Goal: Submit feedback/report problem: Provide input to the site owners about the experience or issues

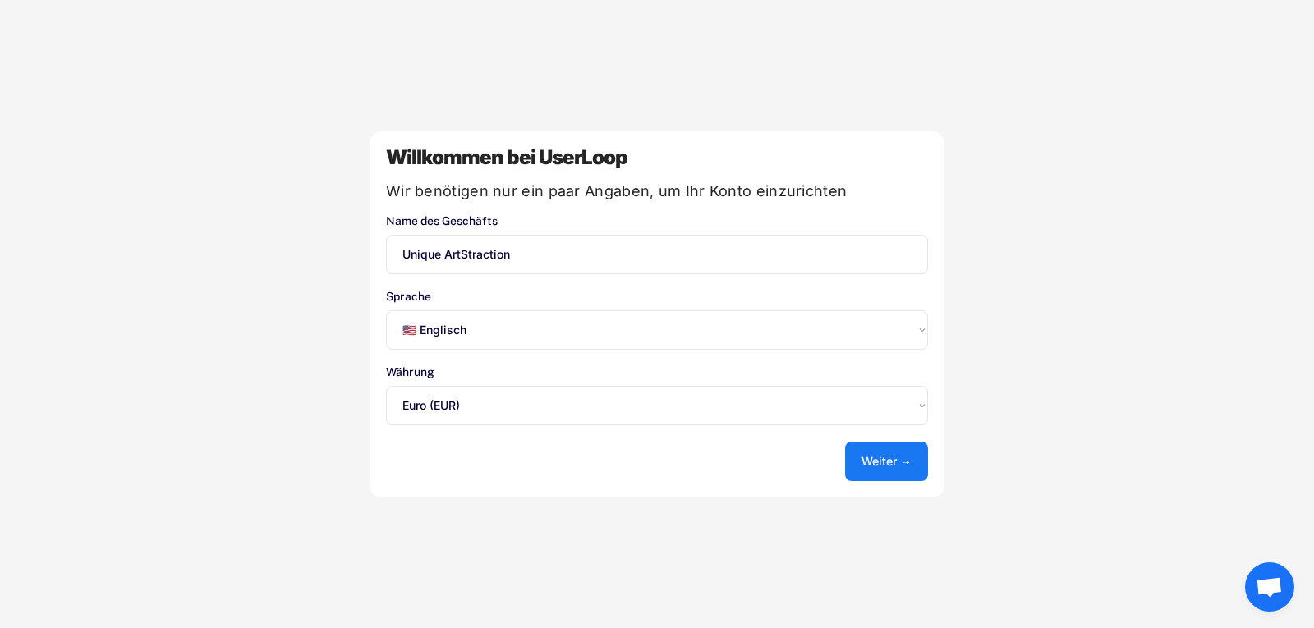
select select ""en""
select select ""1348695171700984260__LOOKUP__1635527639173x833446490375085600""
click at [857, 339] on select "Wählen Sie eine Option... 🇺🇸 Englisch 🇫🇷 Französisch 🇩🇪 Deutsch 🇪🇸 Spanisch" at bounding box center [657, 329] width 542 height 39
select select ""de""
click at [386, 310] on select "Wählen Sie eine Option... 🇺🇸 Englisch 🇫🇷 Französisch 🇩🇪 Deutsch 🇪🇸 Spanisch" at bounding box center [657, 329] width 542 height 39
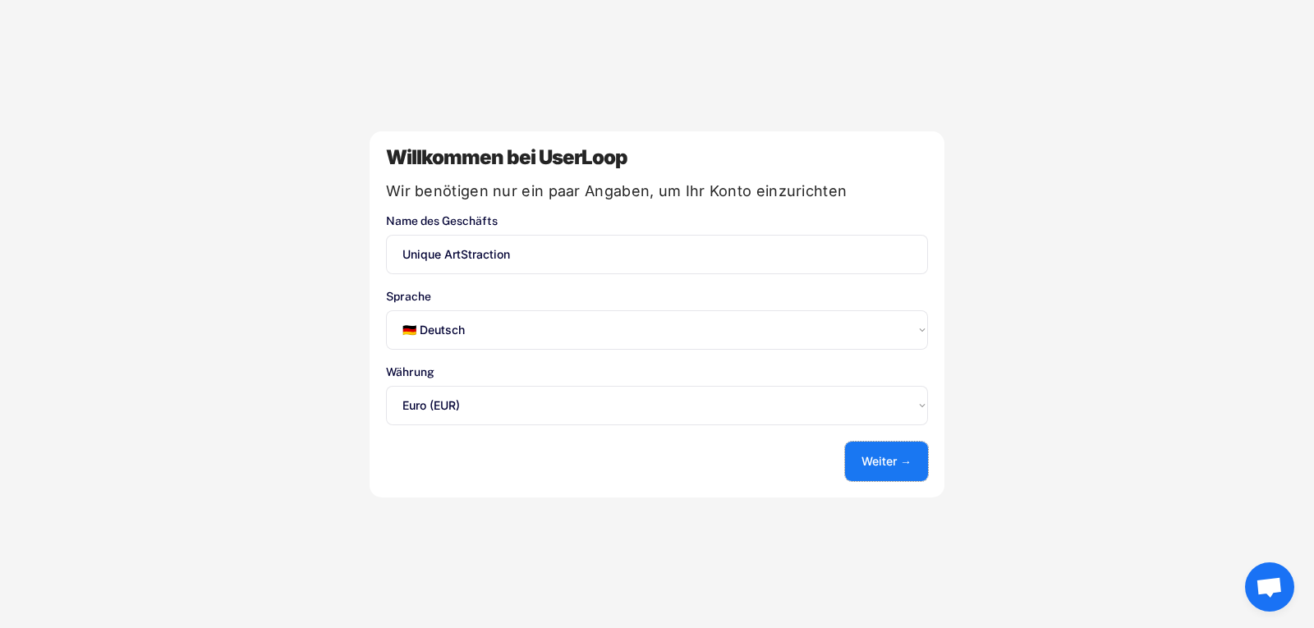
click at [893, 474] on button "Weiter →" at bounding box center [886, 461] width 83 height 39
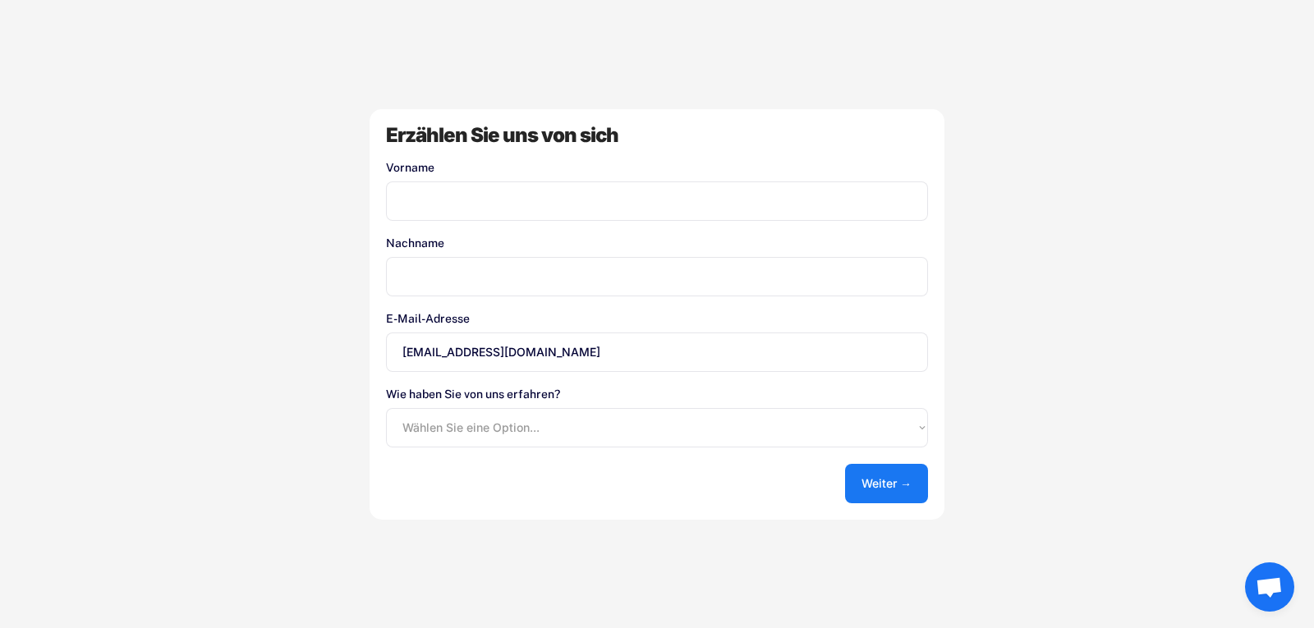
click at [539, 201] on input "input" at bounding box center [657, 200] width 542 height 39
type input "[PERSON_NAME]"
type input "Bizilja"
click at [447, 354] on input "support@uniqueartstraction.com" at bounding box center [657, 352] width 542 height 39
drag, startPoint x: 556, startPoint y: 351, endPoint x: 383, endPoint y: 357, distance: 173.4
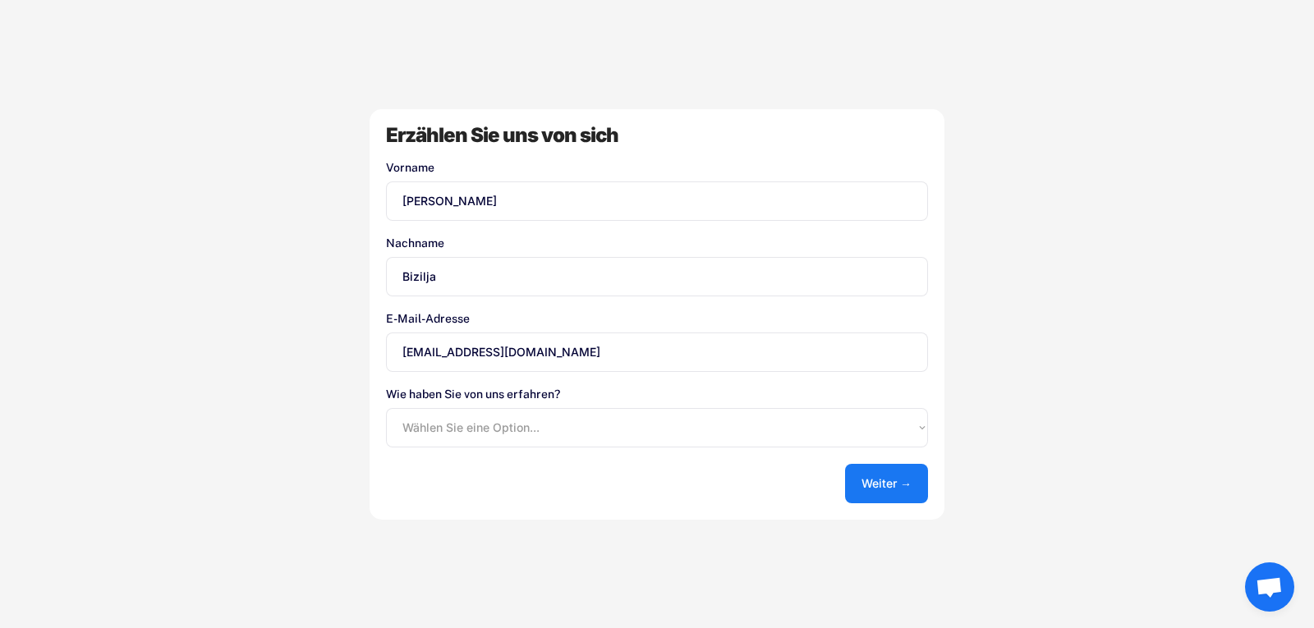
click at [383, 357] on div "Erzählen Sie uns von sich Vorname Nachname E-Mail-Adresse support@uniqueartstra…" at bounding box center [657, 314] width 575 height 411
type input "[EMAIL_ADDRESS][DOMAIN_NAME]"
click at [472, 421] on select "Wählen Sie eine Option... Shopify App Store Google UserLoop Blog Von einem Freu…" at bounding box center [657, 427] width 542 height 39
select select ""shopify_app_store""
click at [386, 408] on select "Wählen Sie eine Option... Shopify App Store Google UserLoop Blog Von einem Freu…" at bounding box center [657, 427] width 542 height 39
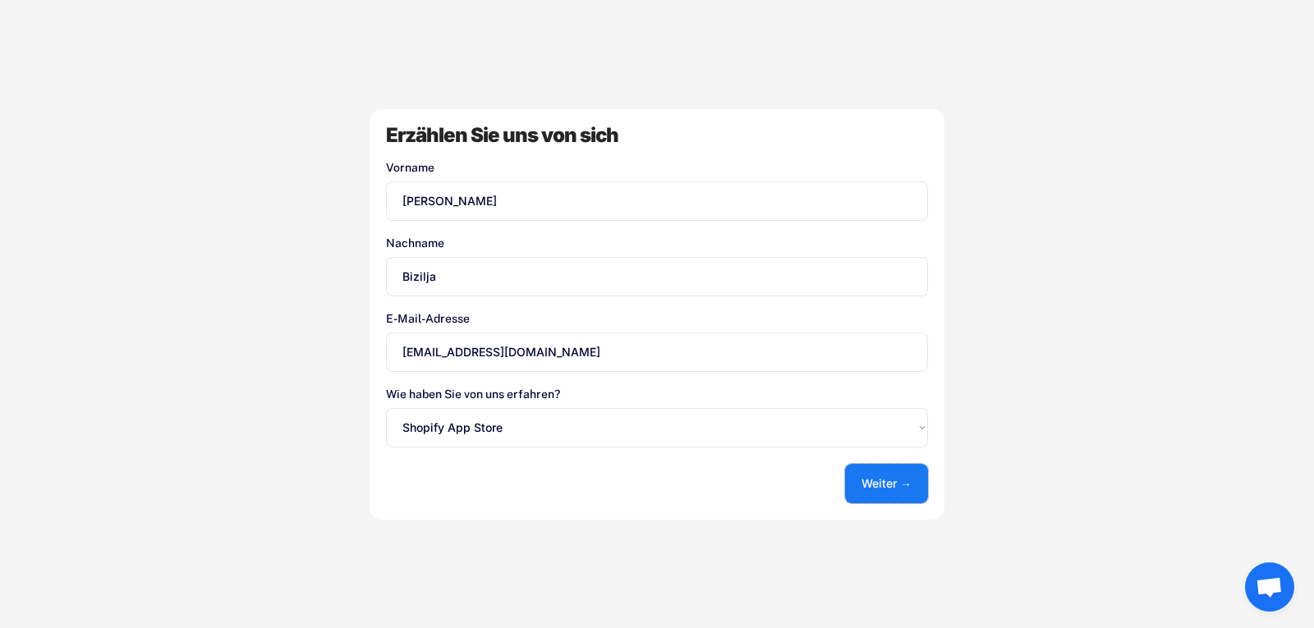
click at [878, 497] on button "Weiter →" at bounding box center [886, 483] width 83 height 39
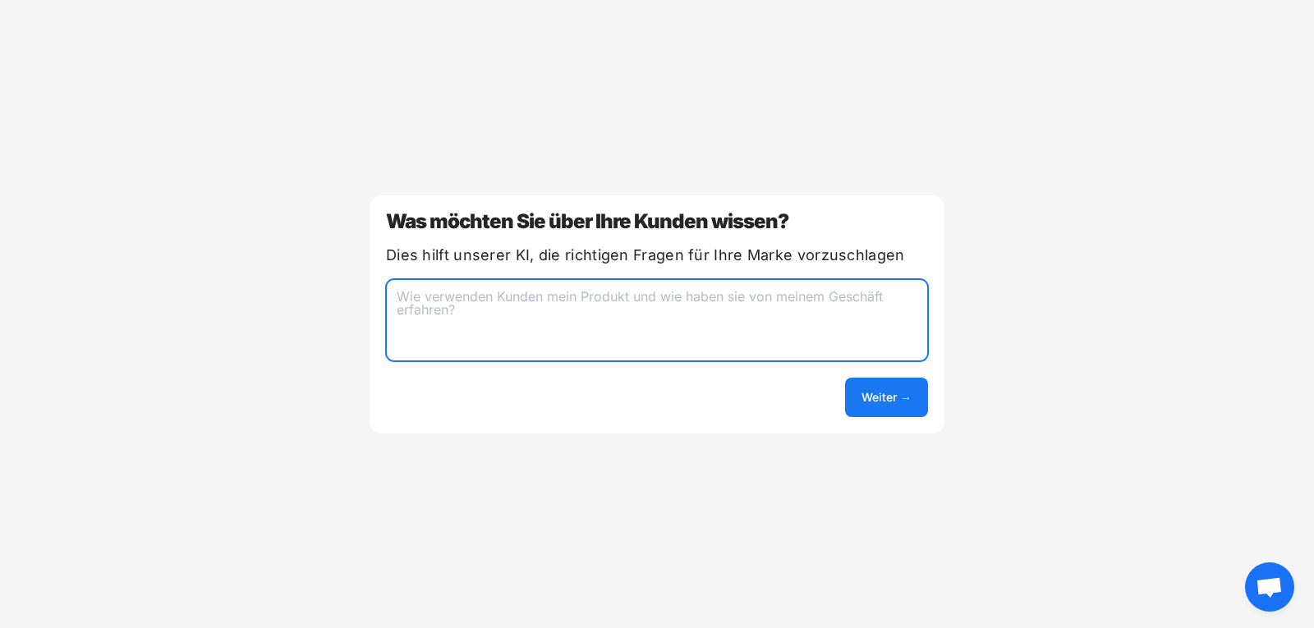
click at [530, 303] on textarea at bounding box center [657, 320] width 542 height 82
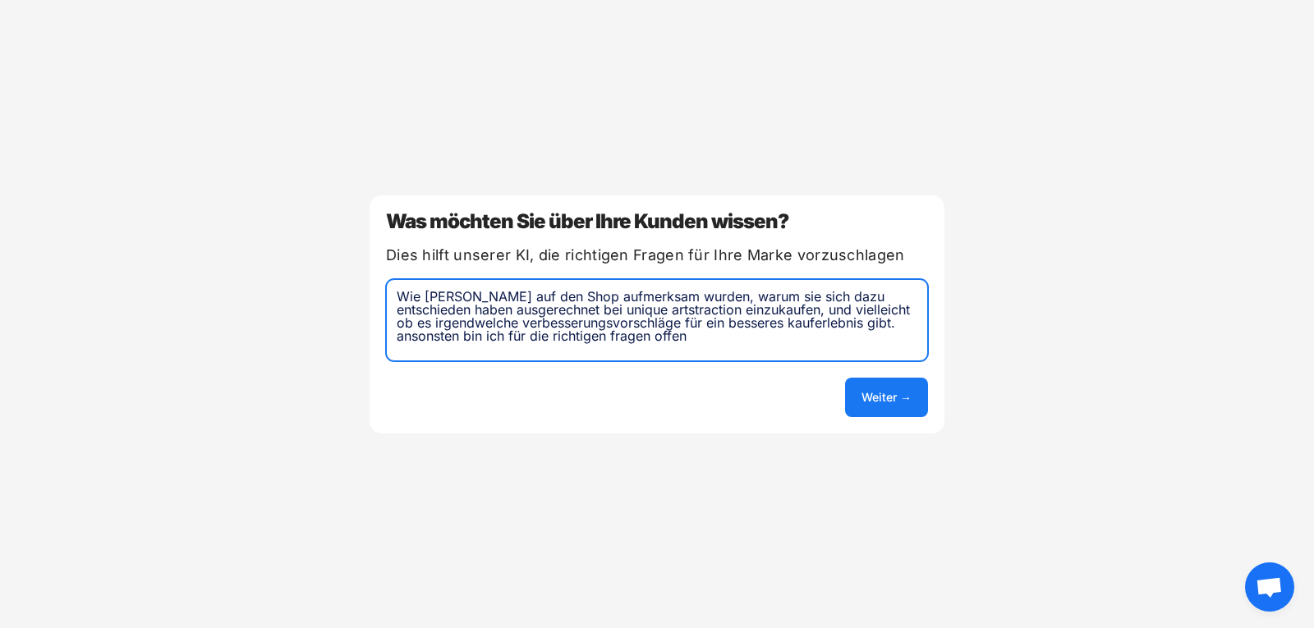
type textarea "Wie Kunden auf den Shop aufmerksam wurden, warum sie sich dazu entschieden habe…"
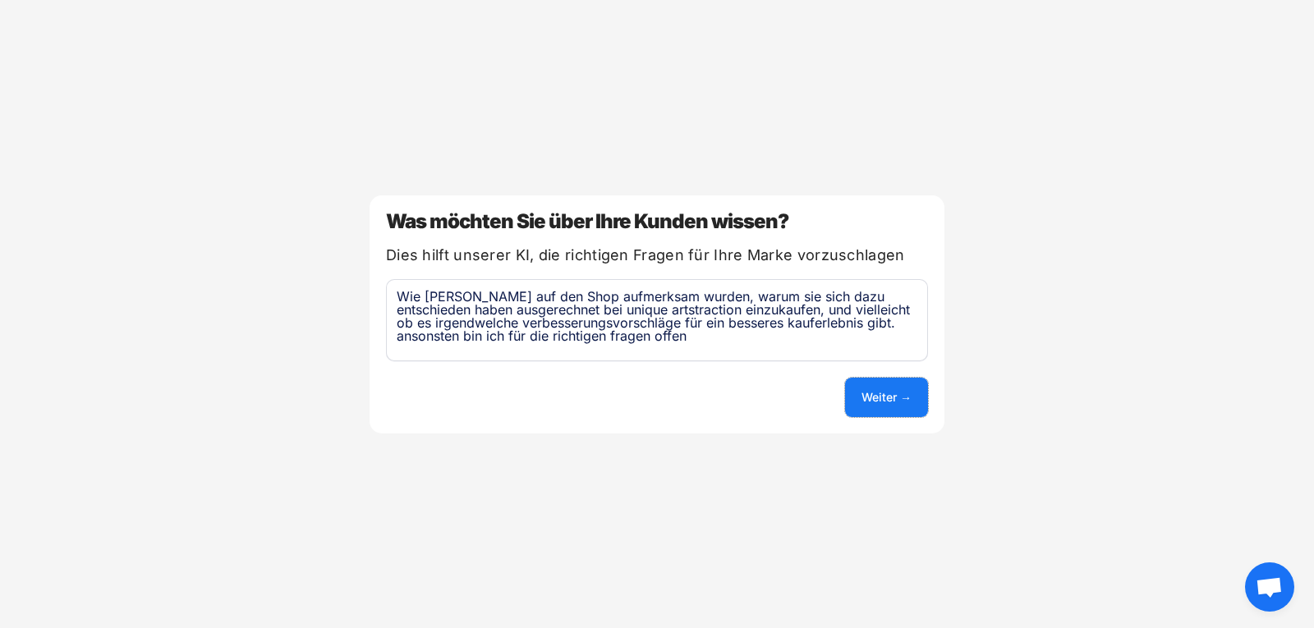
click at [879, 393] on font "Weiter →" at bounding box center [886, 397] width 50 height 14
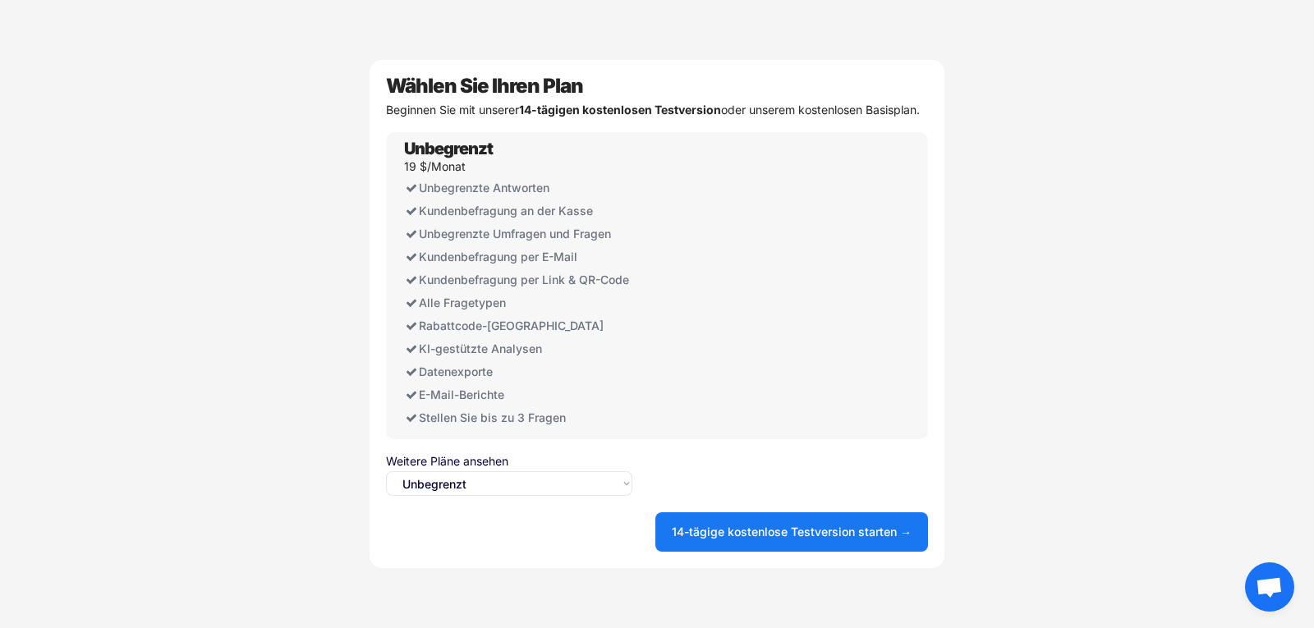
click at [438, 496] on select "Wählen Sie eine Option... Unbegrenzt Frei" at bounding box center [509, 483] width 246 height 25
select select ""free0""
click at [386, 489] on select "Wählen Sie eine Option... Unbegrenzt Frei" at bounding box center [509, 483] width 246 height 25
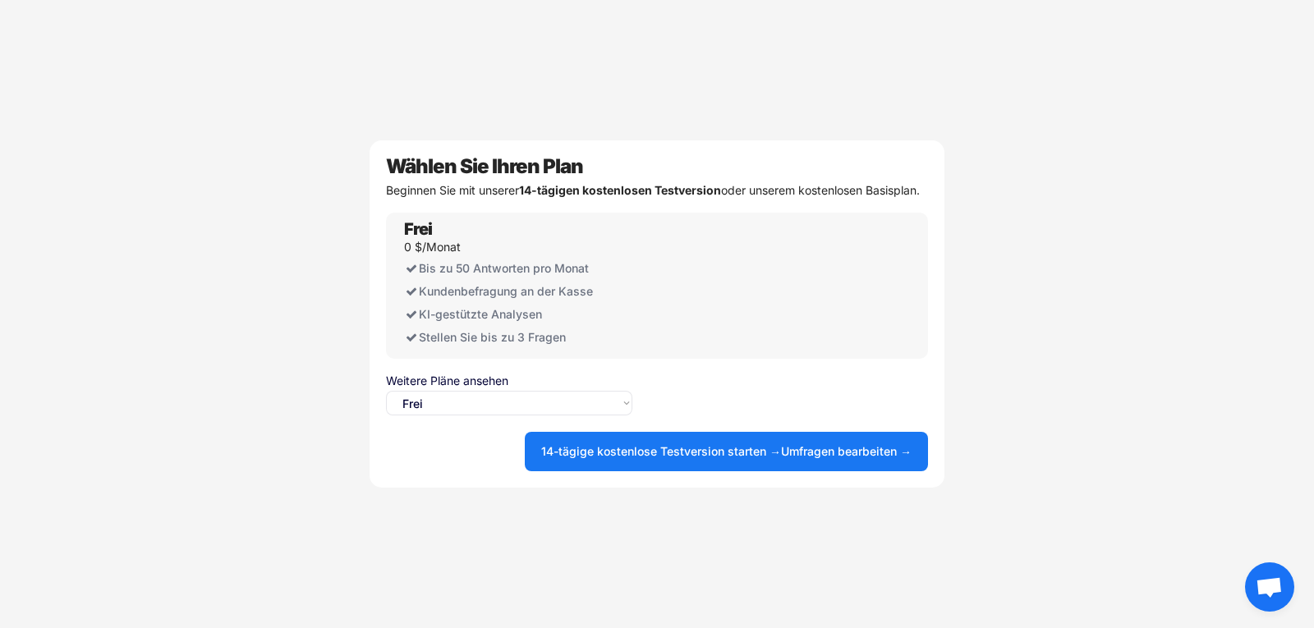
click at [935, 279] on div "Wählen Sie Ihren Plan Beginnen Sie mit unserer 14-tägigen kostenlosen Testversi…" at bounding box center [657, 313] width 575 height 347
click at [495, 254] on div "Frei 0 $/Monat Bis zu 50 Antworten pro Monat Kundenbefragung an der Kasse Unbeg…" at bounding box center [517, 286] width 246 height 146
click at [880, 157] on div "Wählen Sie Ihren Plan" at bounding box center [657, 167] width 542 height 20
click at [516, 408] on select "Wählen Sie eine Option... Unbegrenzt Frei" at bounding box center [509, 403] width 246 height 25
click at [386, 397] on select "Wählen Sie eine Option... Unbegrenzt Frei" at bounding box center [509, 403] width 246 height 25
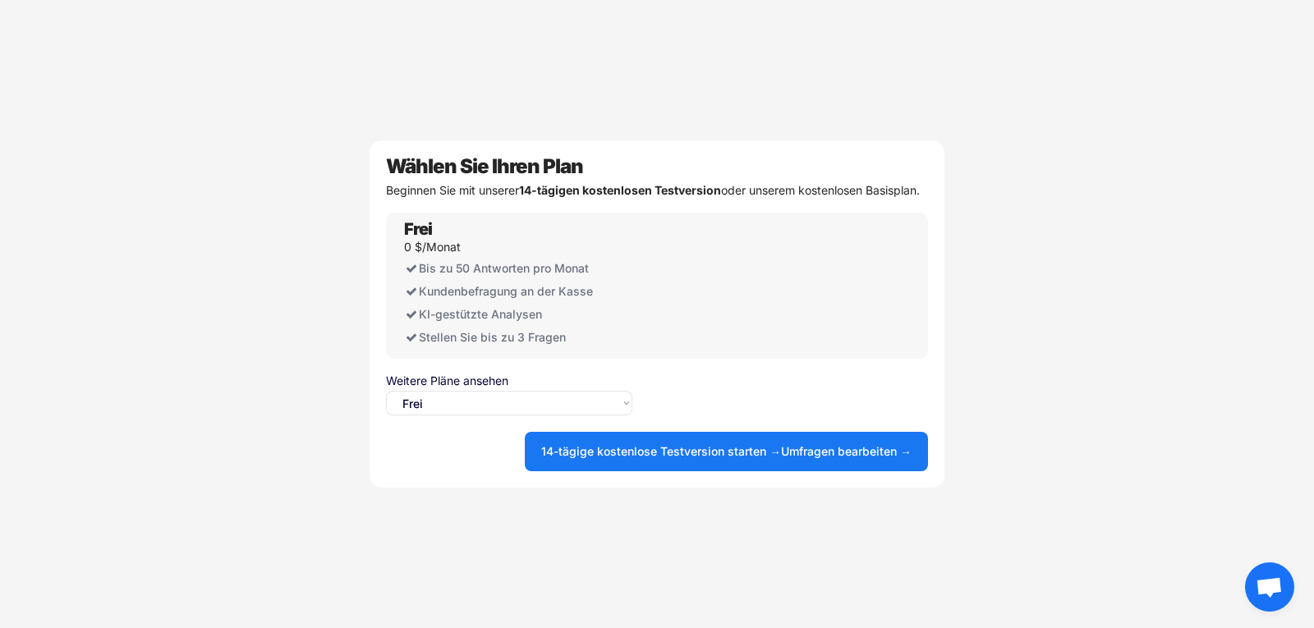
click at [973, 195] on div "Willkommen bei UserLoop Wir benötigen nur ein paar Angaben, um Ihr Konto einzur…" at bounding box center [657, 314] width 1314 height 628
click at [820, 185] on font "oder unserem kostenlosen Basisplan." at bounding box center [820, 190] width 199 height 14
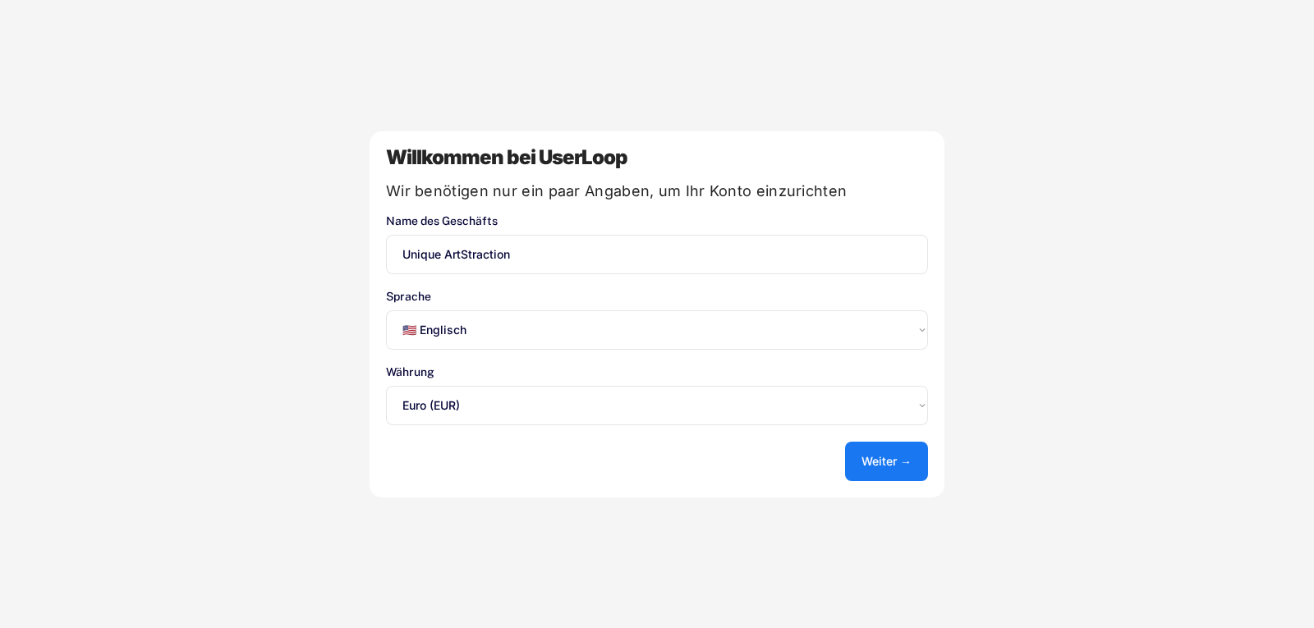
select select ""en""
select select ""1348695171700984260__LOOKUP__1635527639173x833446490375085600""
click at [551, 324] on select "Wählen Sie eine Option... 🇺🇸 Englisch 🇫🇷 Französisch 🇩🇪 Deutsch 🇪🇸 Spanisch" at bounding box center [657, 329] width 542 height 39
select select ""de""
click at [386, 310] on select "Wählen Sie eine Option... 🇺🇸 Englisch 🇫🇷 Französisch 🇩🇪 Deutsch 🇪🇸 Spanisch" at bounding box center [657, 329] width 542 height 39
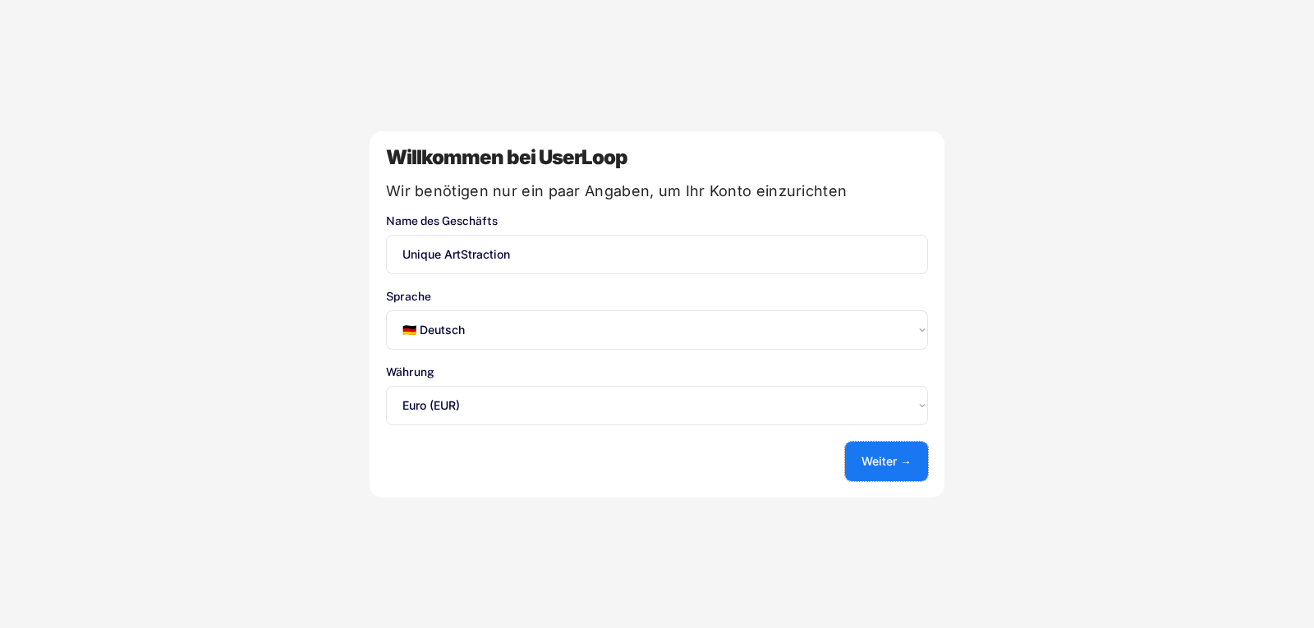
click at [909, 456] on font "Weiter →" at bounding box center [886, 461] width 50 height 14
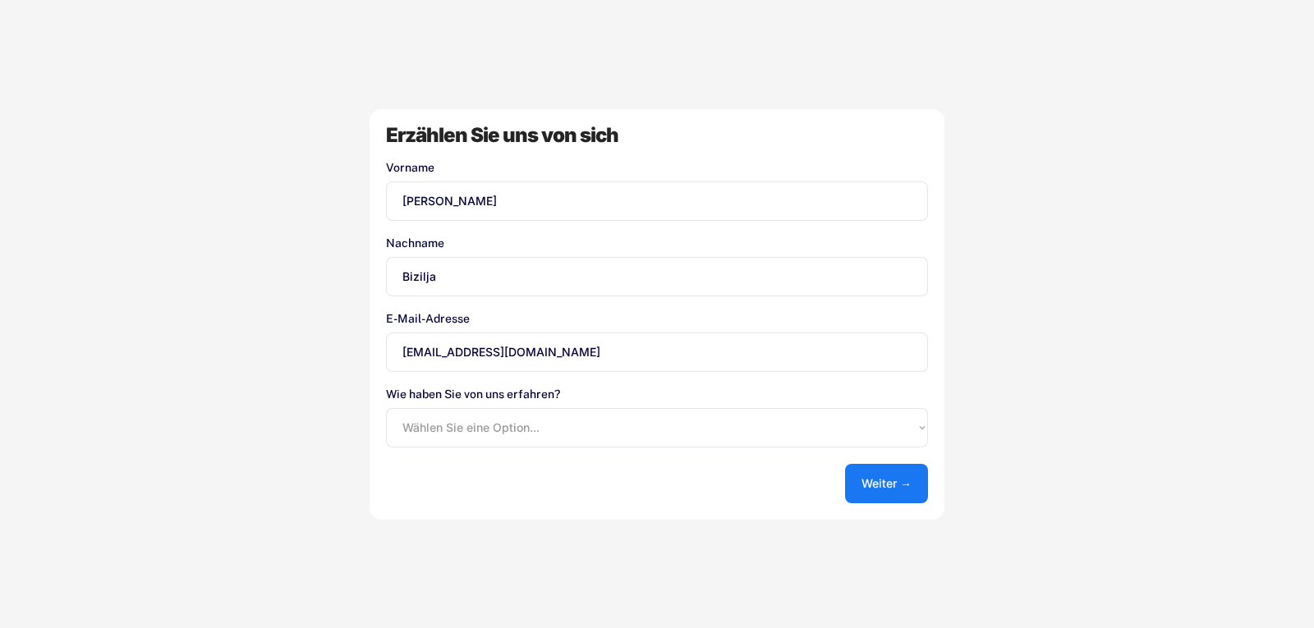
click at [732, 423] on select "Wählen Sie eine Option... Shopify App Store Google UserLoop Blog Von einem Freu…" at bounding box center [657, 427] width 542 height 39
select select ""shopify_app_store""
click at [386, 408] on select "Wählen Sie eine Option... Shopify App Store Google UserLoop Blog Von einem Freu…" at bounding box center [657, 427] width 542 height 39
click at [911, 481] on font "Weiter →" at bounding box center [886, 483] width 50 height 14
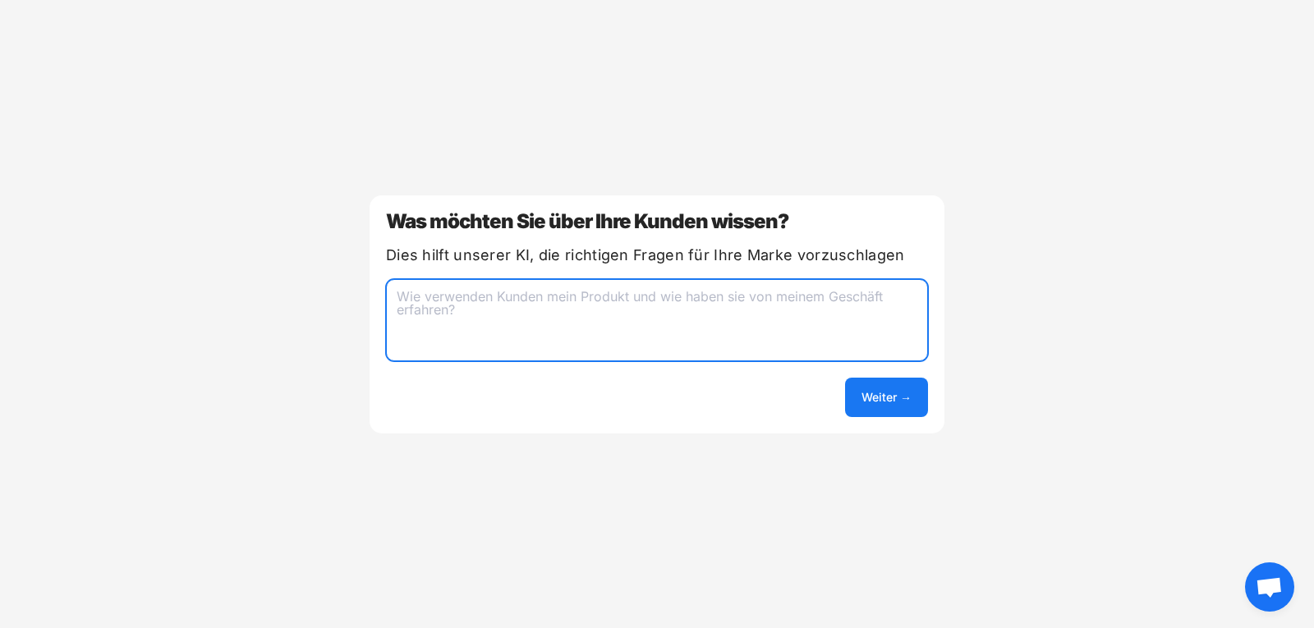
click at [796, 330] on textarea at bounding box center [657, 320] width 542 height 82
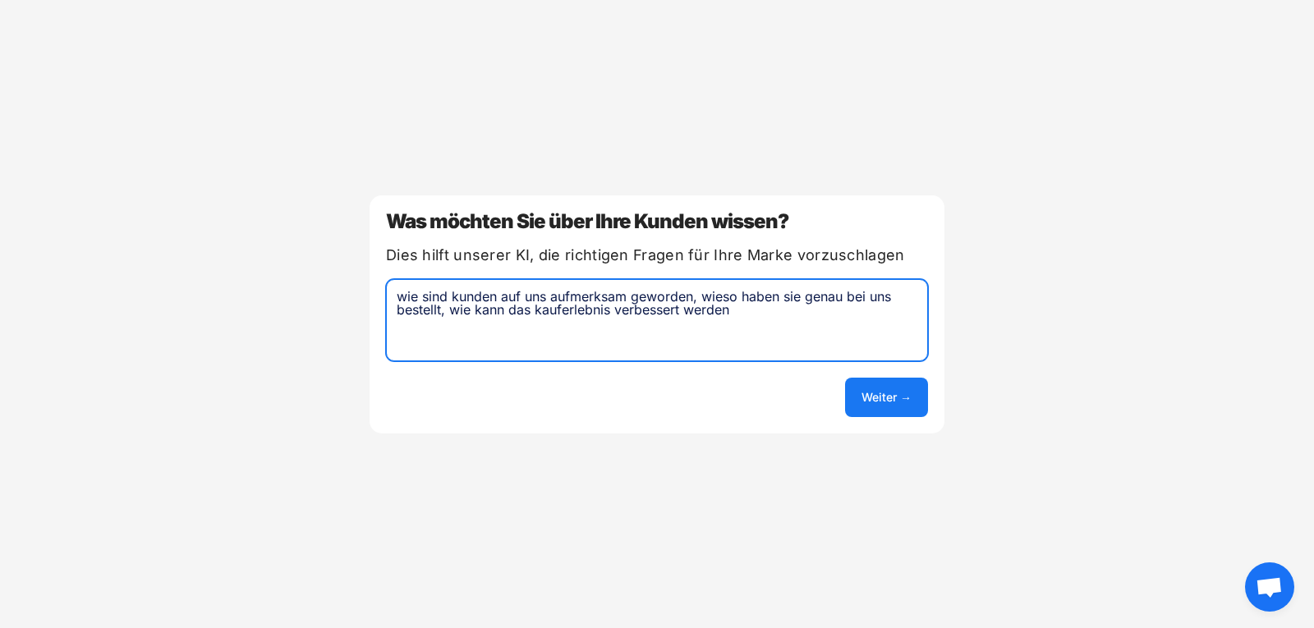
drag, startPoint x: 737, startPoint y: 310, endPoint x: 400, endPoint y: 275, distance: 338.5
click at [400, 275] on div "Was möchten Sie über Ihre Kunden wissen? Dies hilft unserer KI, die richtigen F…" at bounding box center [657, 314] width 575 height 238
type textarea "wie sind kunden auf uns aufmerksam geworden, wieso haben sie genau bei uns best…"
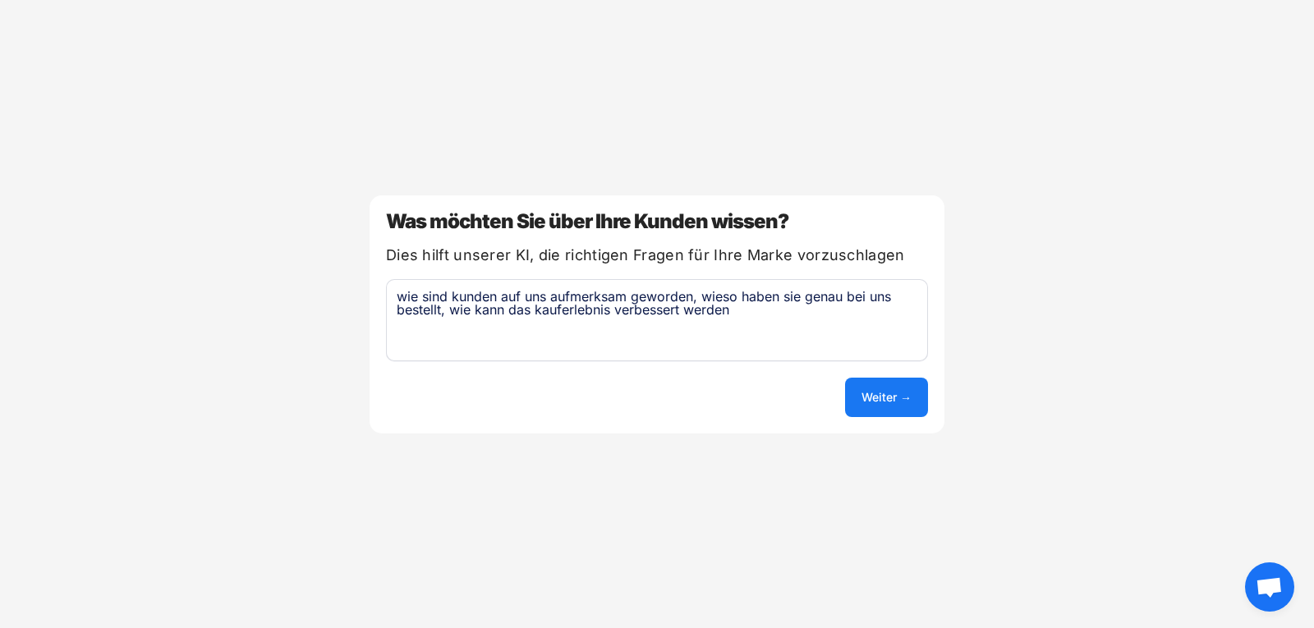
click at [400, 275] on div "Was möchten Sie über Ihre Kunden wissen? Dies hilft unserer KI, die richtigen F…" at bounding box center [657, 314] width 575 height 238
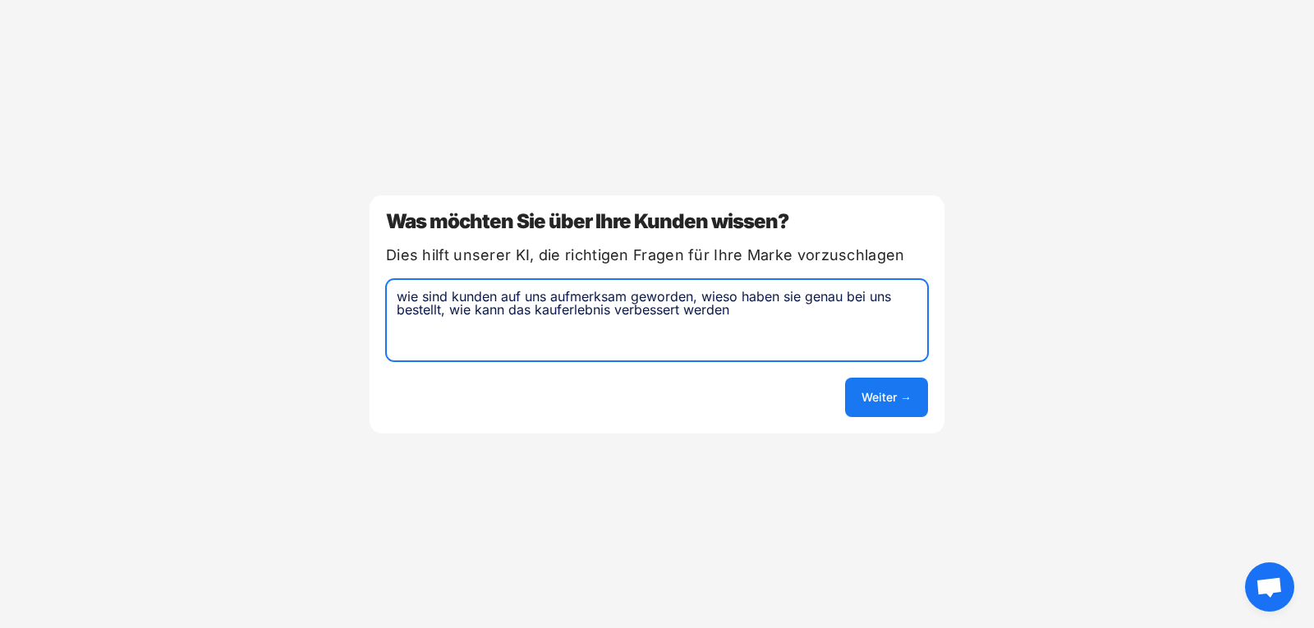
drag, startPoint x: 744, startPoint y: 309, endPoint x: 388, endPoint y: 294, distance: 355.9
click at [388, 294] on textarea "wie sind kunden auf uns aufmerksam geworden, wieso haben sie genau bei uns best…" at bounding box center [657, 320] width 542 height 82
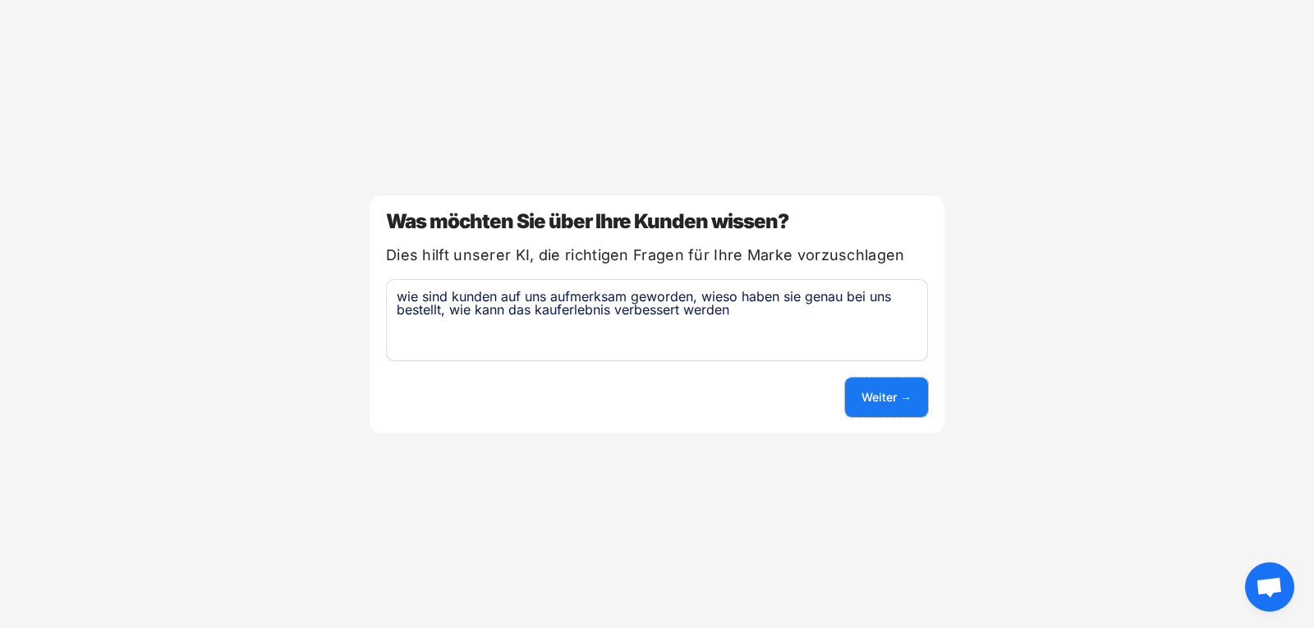
click at [902, 397] on font "Weiter →" at bounding box center [886, 397] width 50 height 14
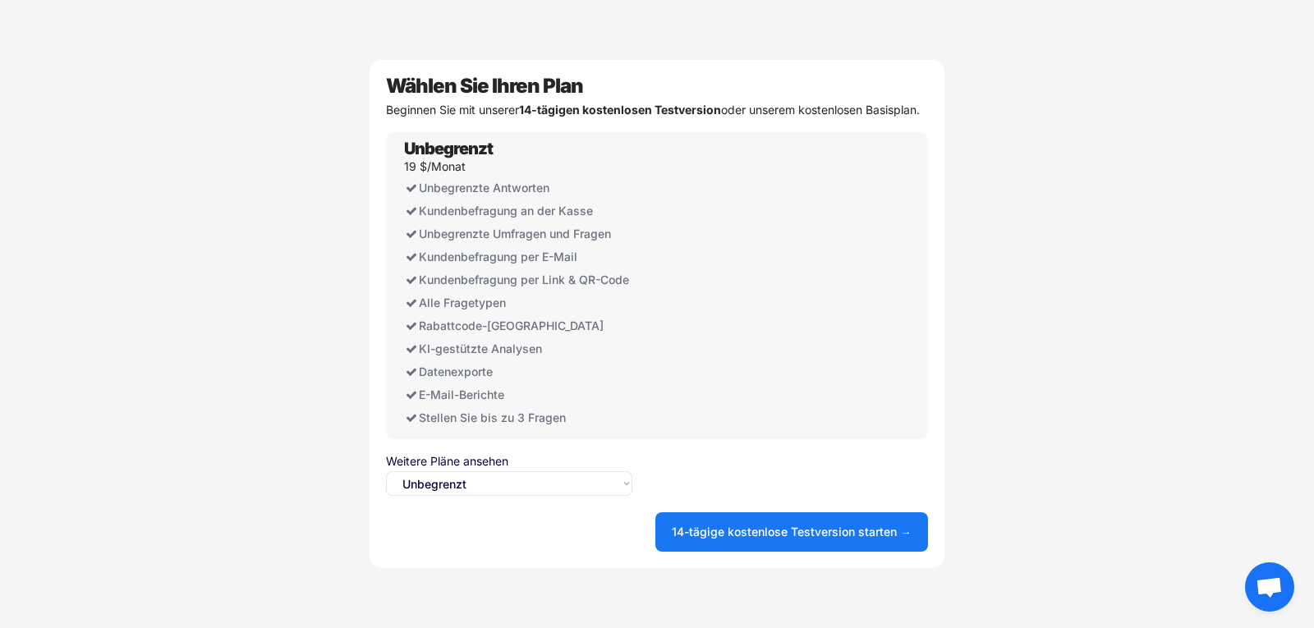
click at [447, 496] on select "Wählen Sie eine Option... Unbegrenzt Frei" at bounding box center [509, 483] width 246 height 25
select select ""free0""
click at [386, 489] on select "Wählen Sie eine Option... Unbegrenzt Frei" at bounding box center [509, 483] width 246 height 25
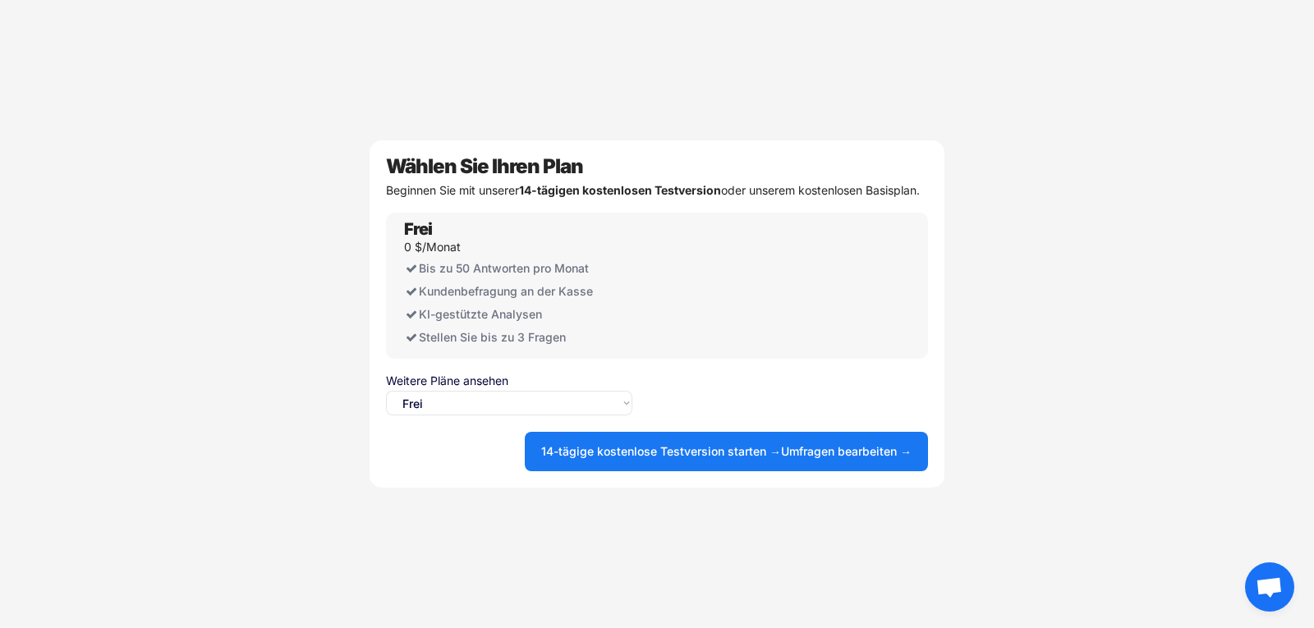
click at [703, 308] on div "Frei 0 $/Monat Bis zu 50 Antworten pro Monat Kundenbefragung an der Kasse Unbeg…" at bounding box center [657, 286] width 542 height 146
click at [513, 403] on select "Wählen Sie eine Option... Unbegrenzt Frei" at bounding box center [509, 403] width 246 height 25
click at [386, 397] on select "Wählen Sie eine Option... Unbegrenzt Frei" at bounding box center [509, 403] width 246 height 25
click at [726, 456] on font "14-tägige kostenlose Testversion starten →" at bounding box center [661, 451] width 240 height 14
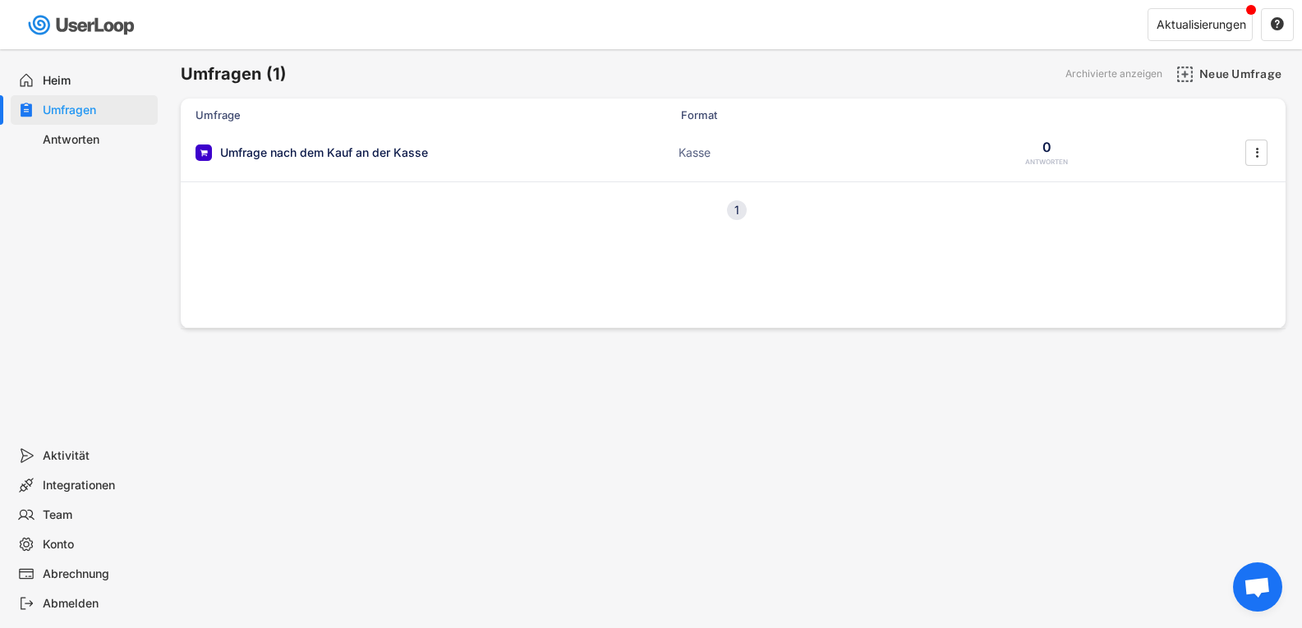
click at [65, 544] on font "Konto" at bounding box center [58, 544] width 31 height 14
select select ""de""
select select ""1_week""
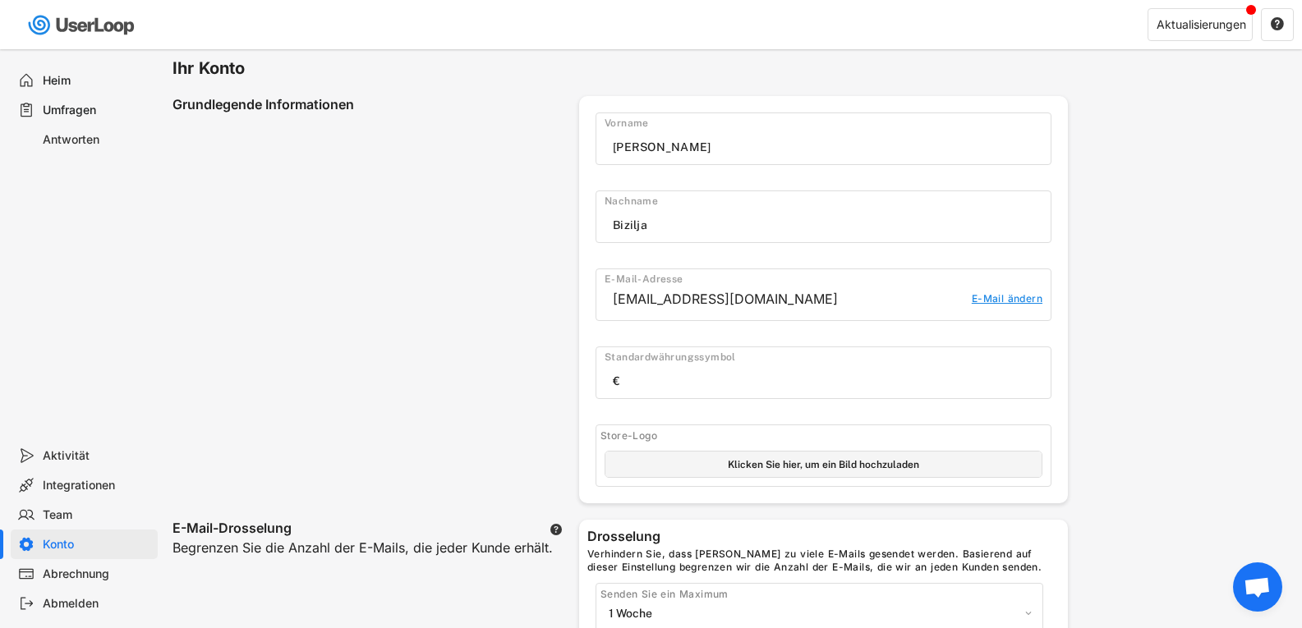
click at [97, 564] on div "Abrechnung" at bounding box center [84, 574] width 147 height 30
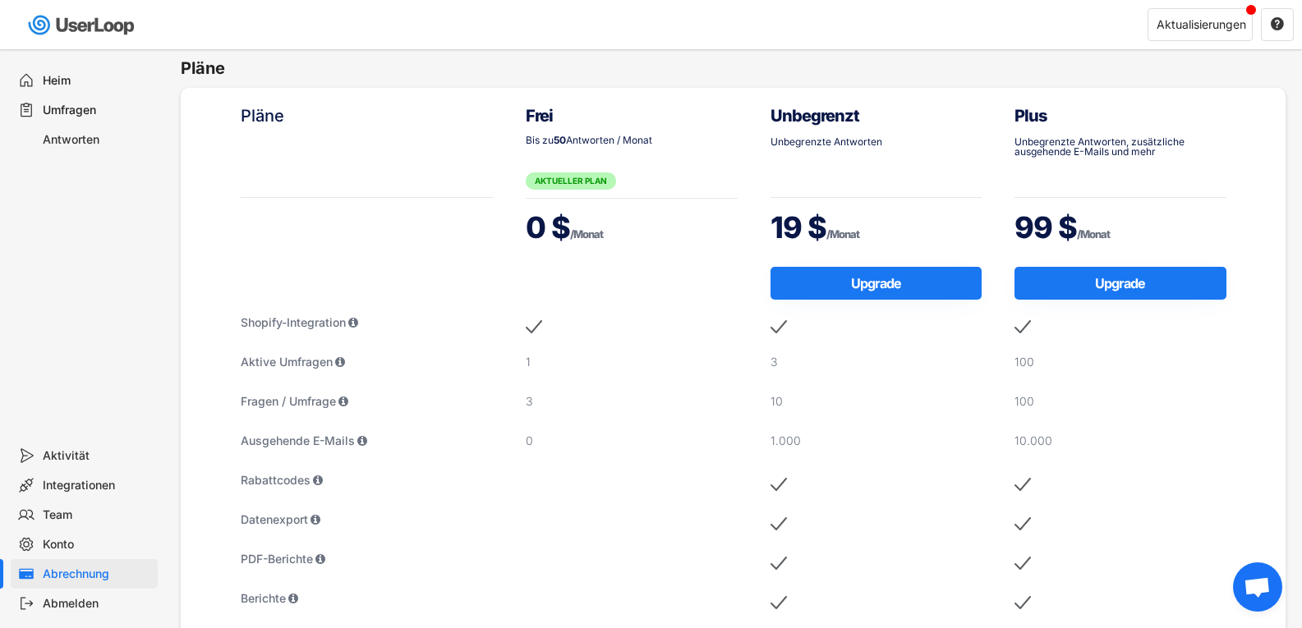
click at [70, 459] on font "Aktivität" at bounding box center [66, 455] width 47 height 14
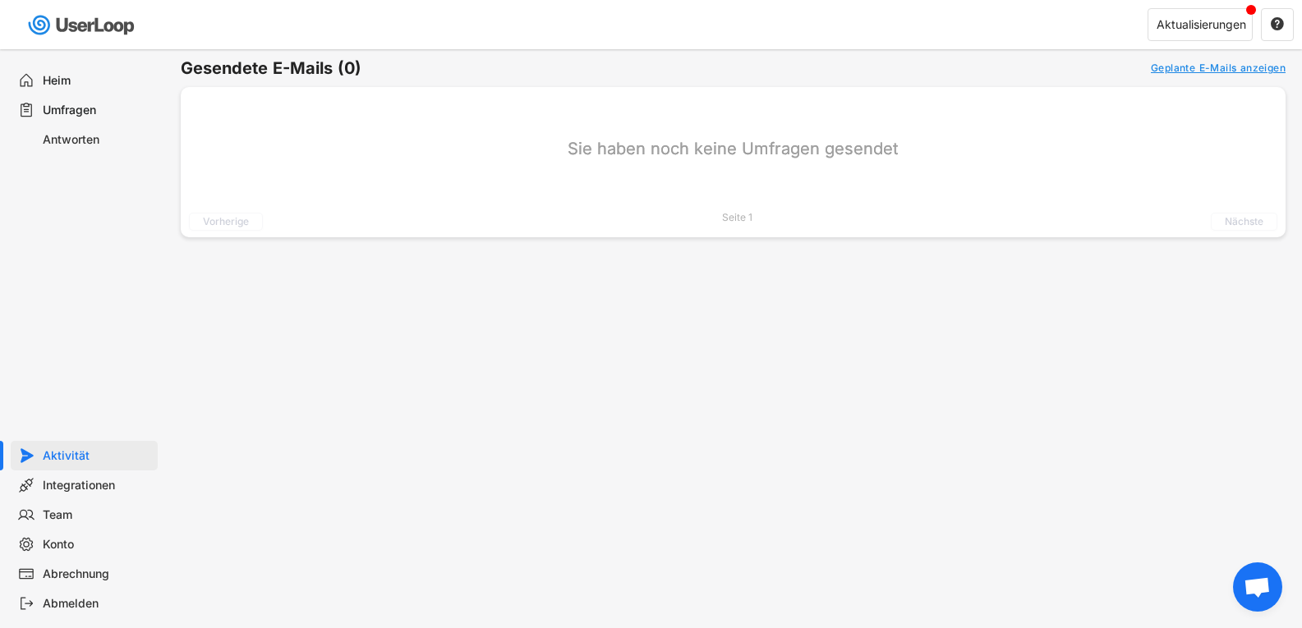
click at [77, 488] on font "Integrationen" at bounding box center [79, 485] width 72 height 14
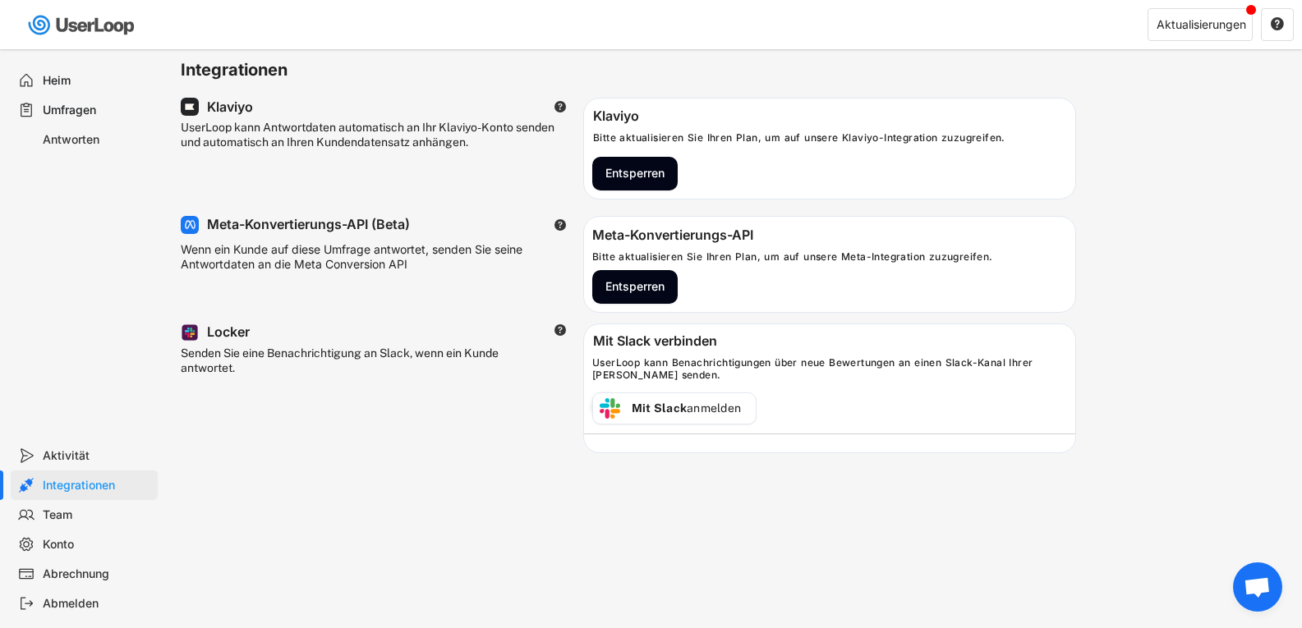
click at [62, 517] on font "Team" at bounding box center [58, 514] width 30 height 14
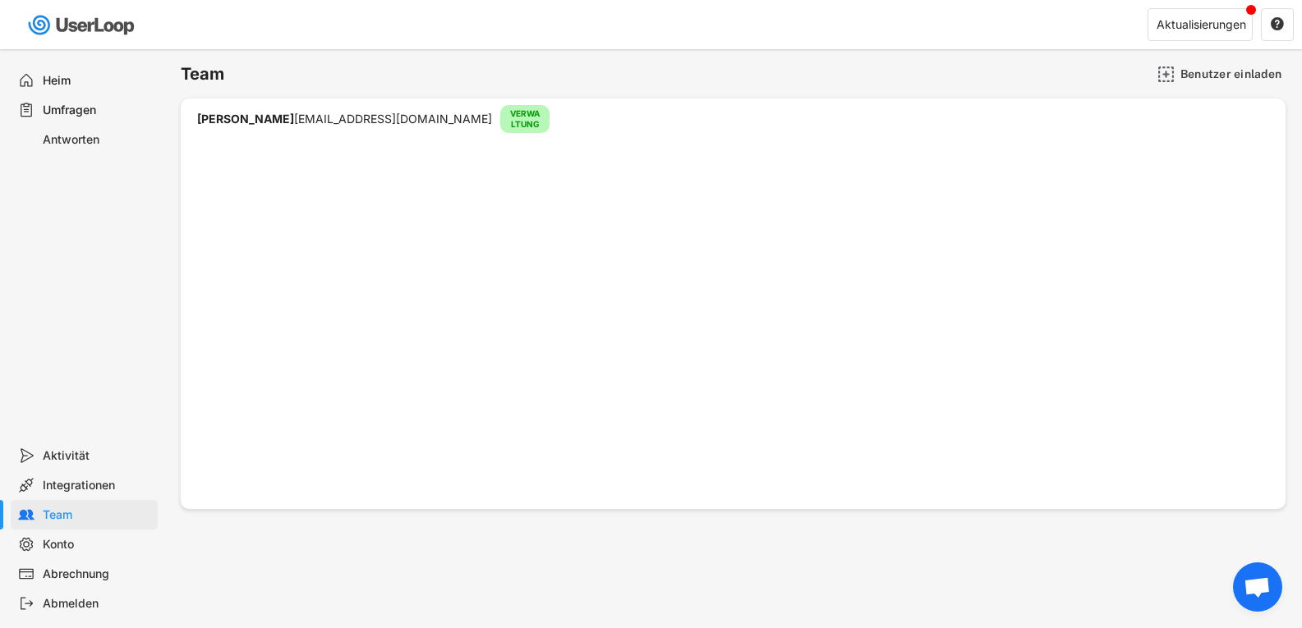
click at [56, 487] on font "Integrationen" at bounding box center [79, 485] width 72 height 14
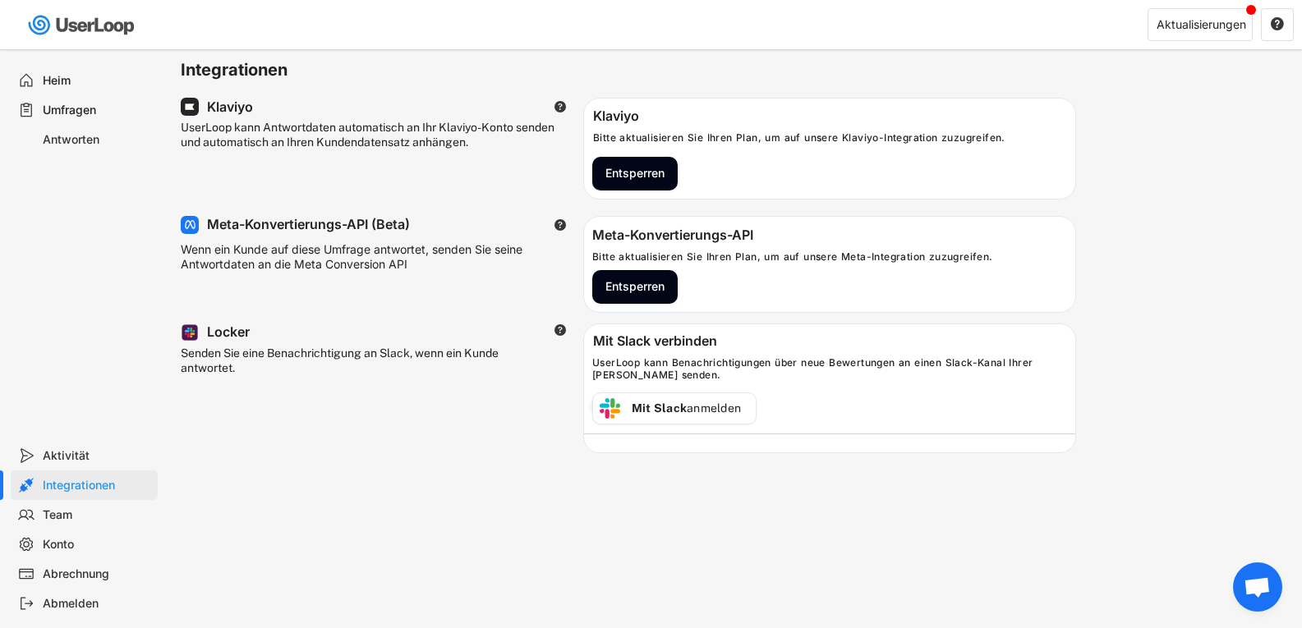
click at [55, 462] on font "Aktivität" at bounding box center [66, 455] width 47 height 14
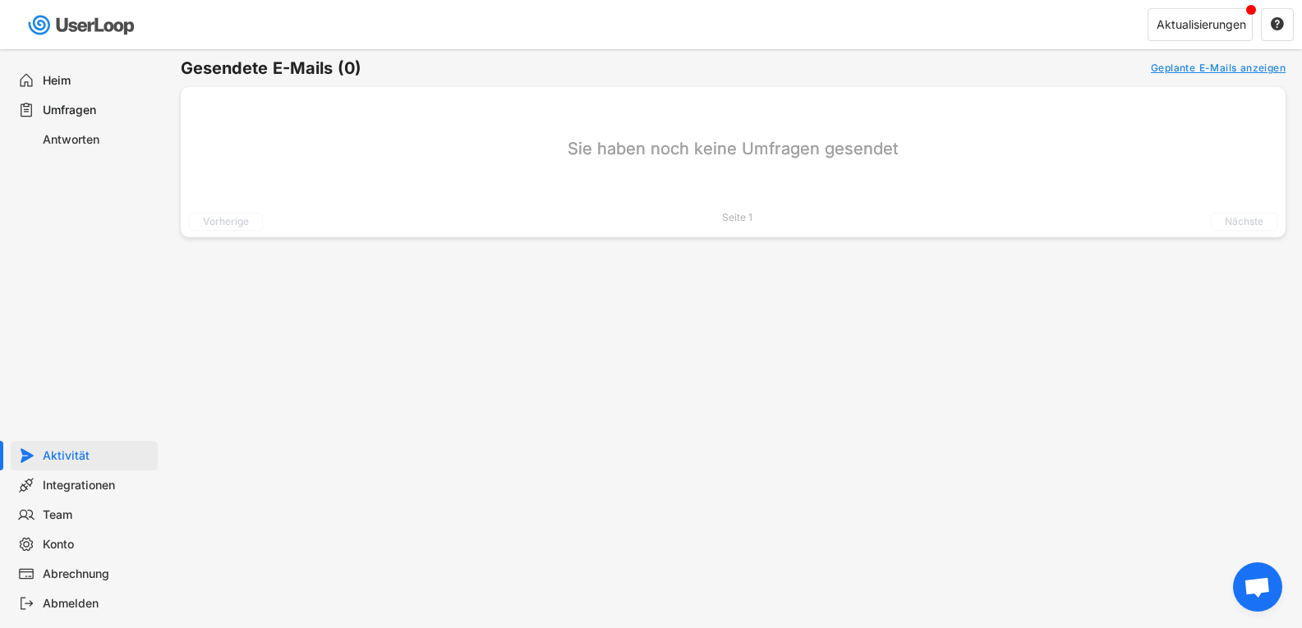
click at [74, 78] on div "Heim" at bounding box center [97, 81] width 108 height 16
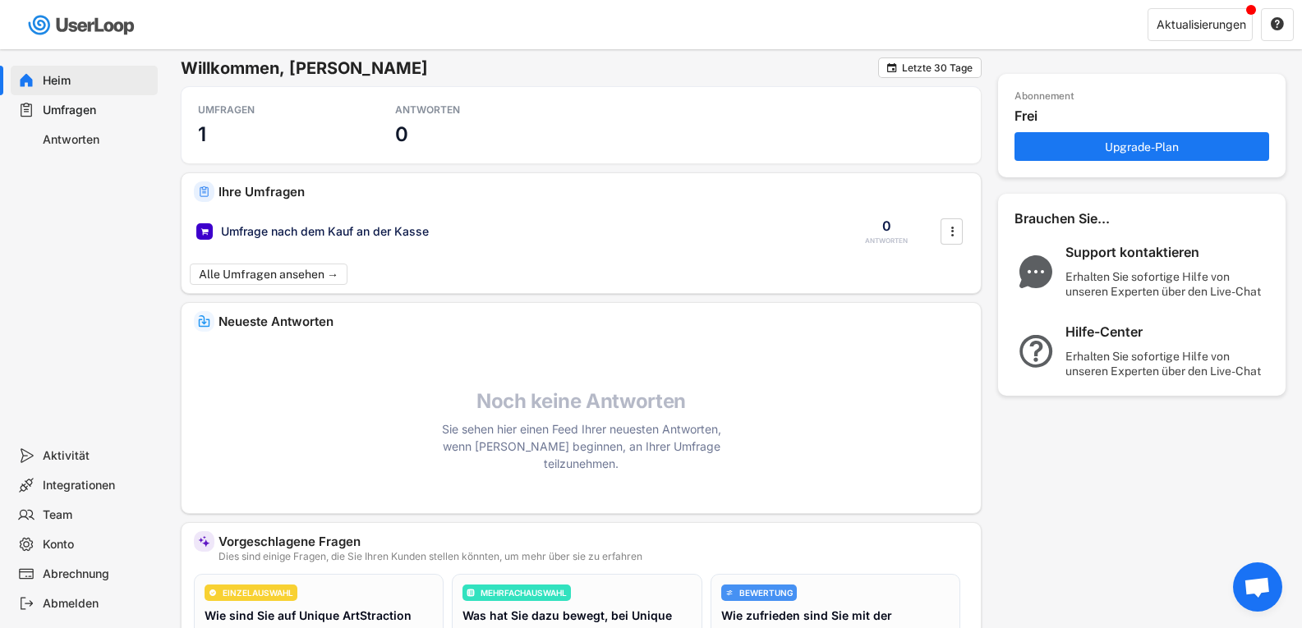
click at [62, 546] on font "Konto" at bounding box center [58, 544] width 31 height 14
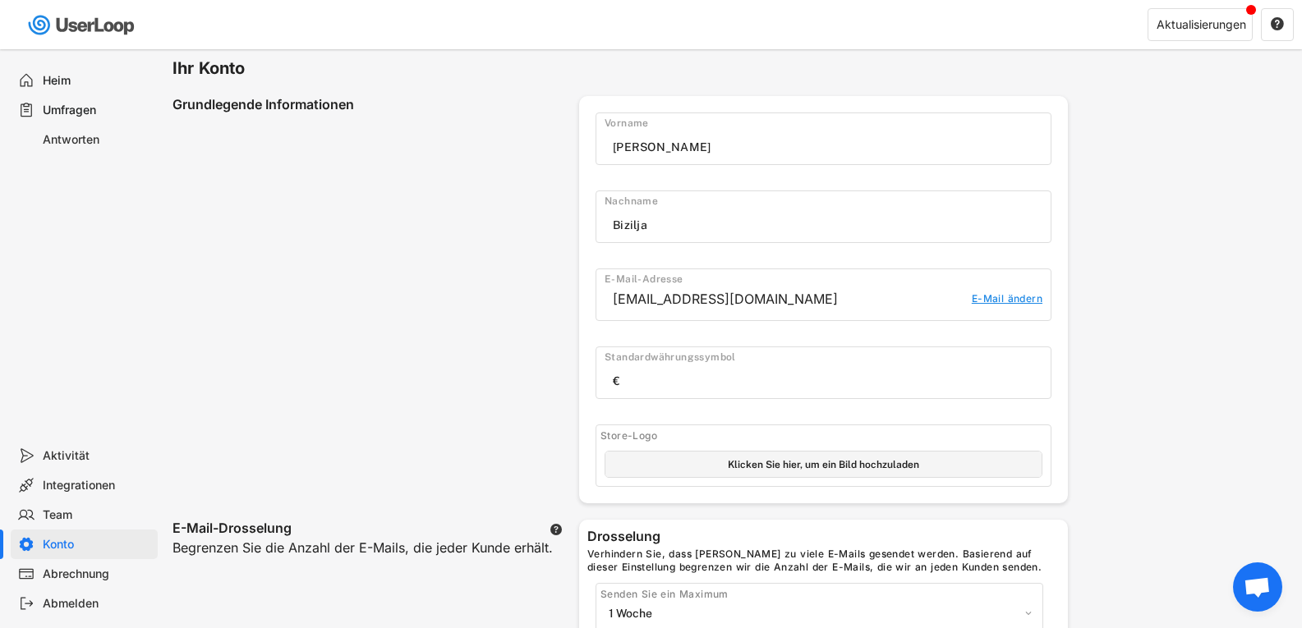
click at [80, 510] on div "Team" at bounding box center [97, 515] width 108 height 16
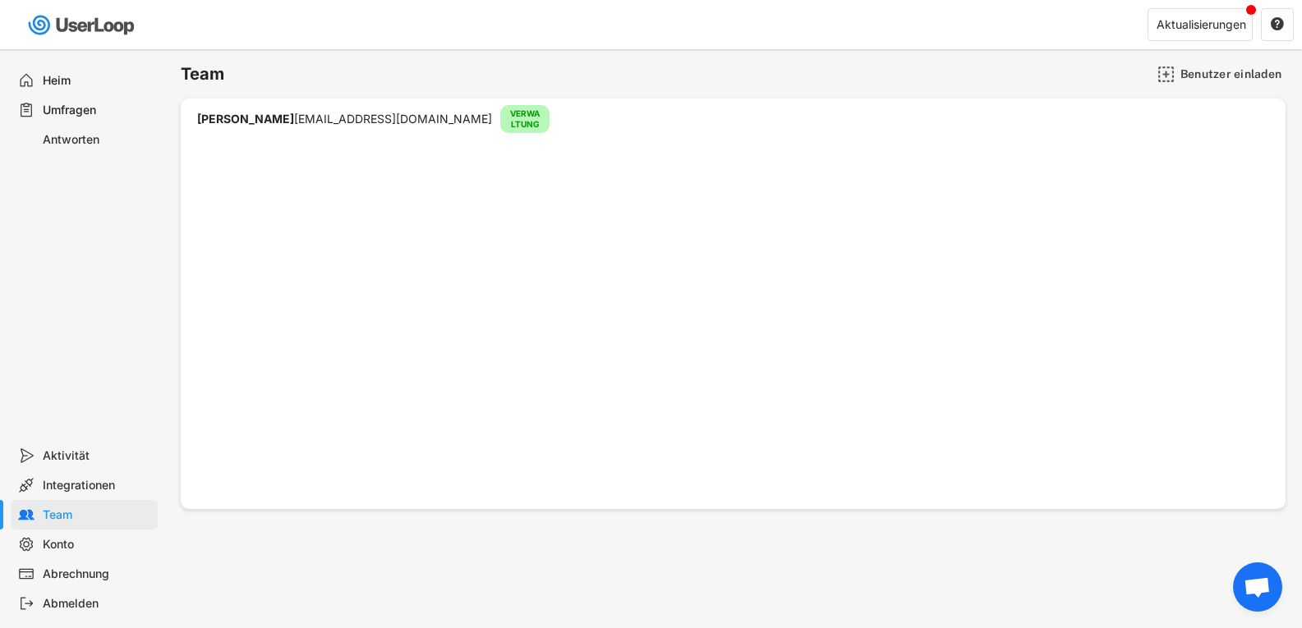
click at [79, 572] on font "Abrechnung" at bounding box center [76, 574] width 67 height 14
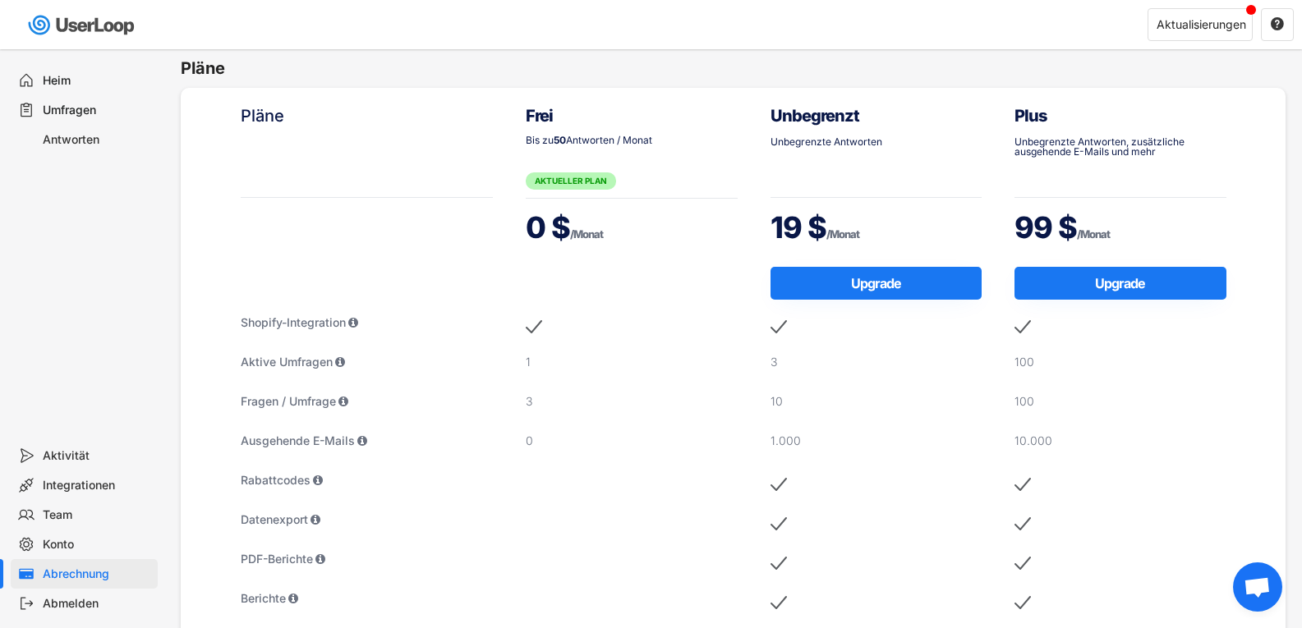
click at [51, 539] on font "Konto" at bounding box center [58, 544] width 31 height 14
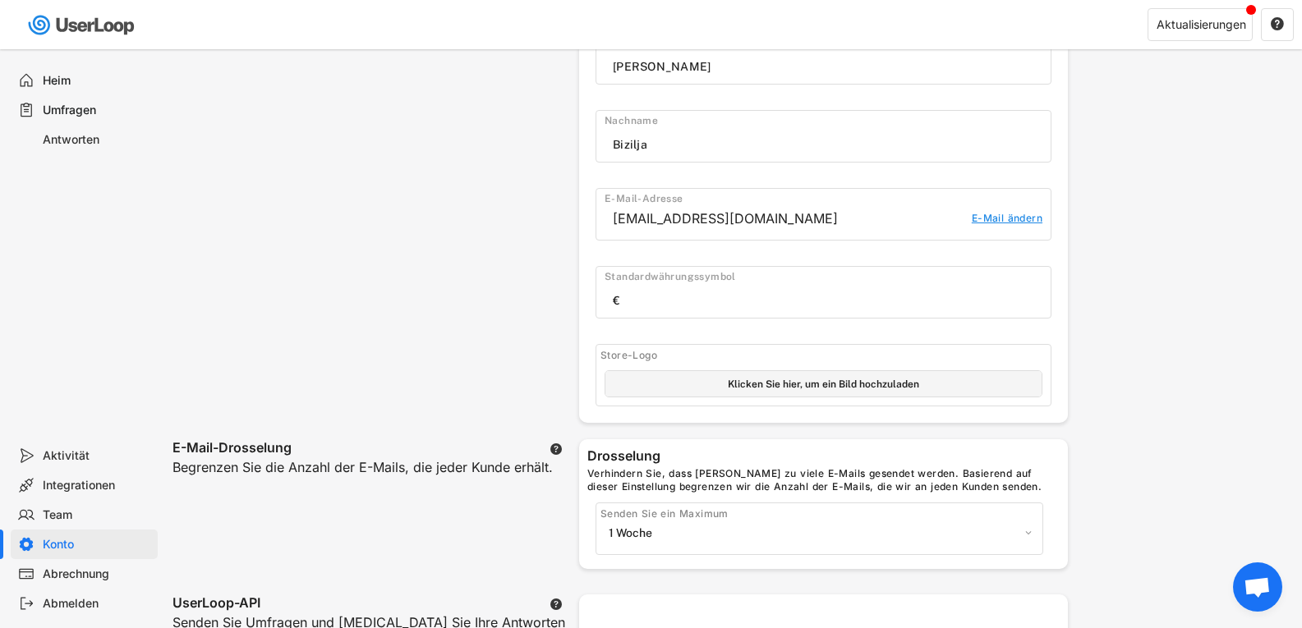
scroll to position [82, 0]
click at [102, 581] on div "Abrechnung" at bounding box center [97, 575] width 108 height 16
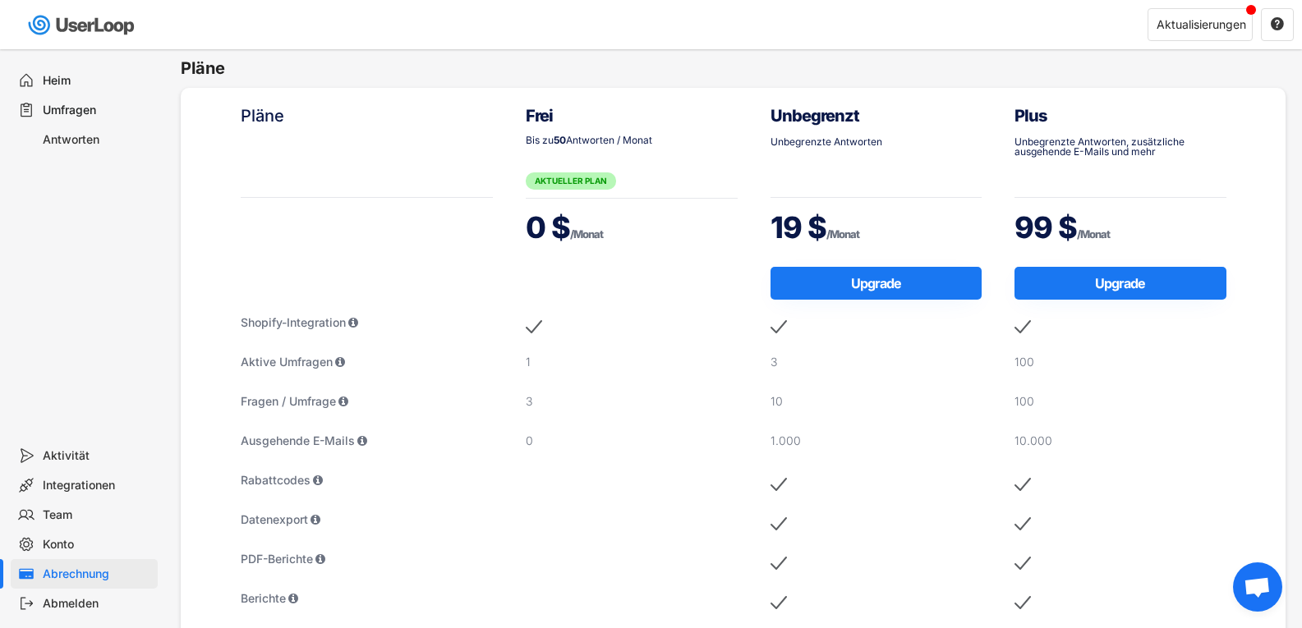
click at [77, 513] on div "Team" at bounding box center [97, 515] width 108 height 16
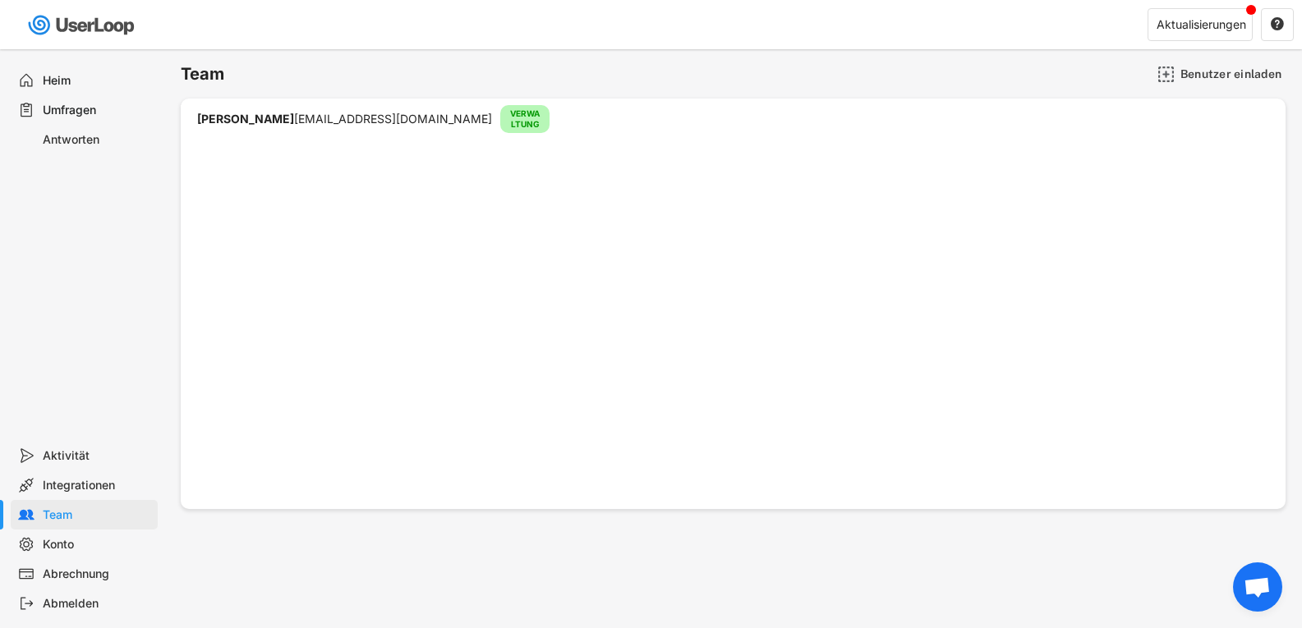
click at [374, 121] on font "uniquearttraction@gmail.com" at bounding box center [393, 119] width 198 height 14
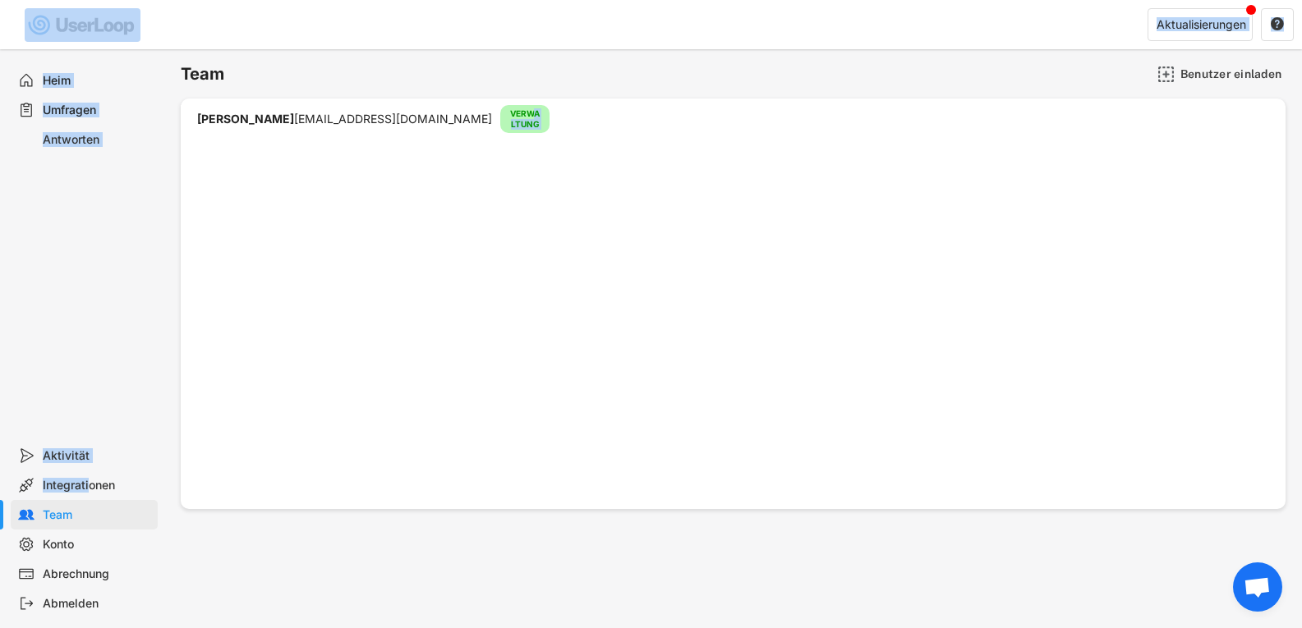
drag, startPoint x: 483, startPoint y: 117, endPoint x: 90, endPoint y: 485, distance: 538.6
click at [90, 485] on body "Willkommen, Michelle  Letzte 30 Tage UMFRAGEN 1 ANTWORTEN 0 Ihre Umfragen Umfr…" at bounding box center [651, 314] width 1302 height 628
click at [90, 485] on font "Integrationen" at bounding box center [79, 485] width 72 height 14
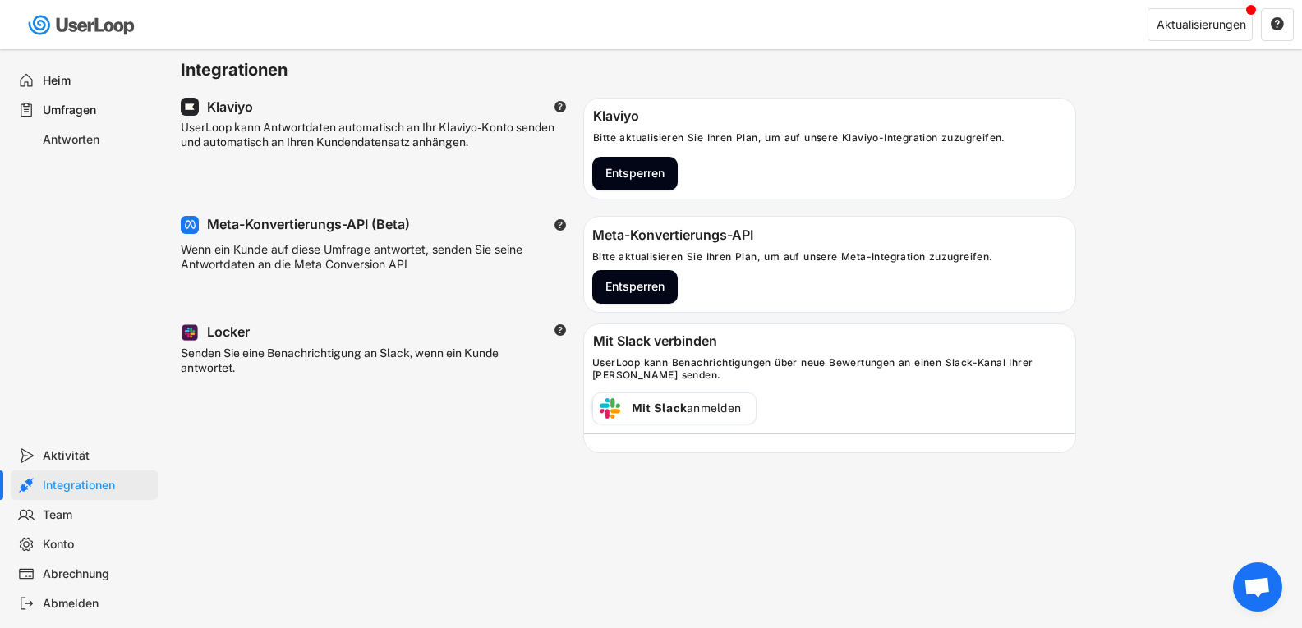
click at [105, 443] on div "Aktivität" at bounding box center [84, 456] width 147 height 30
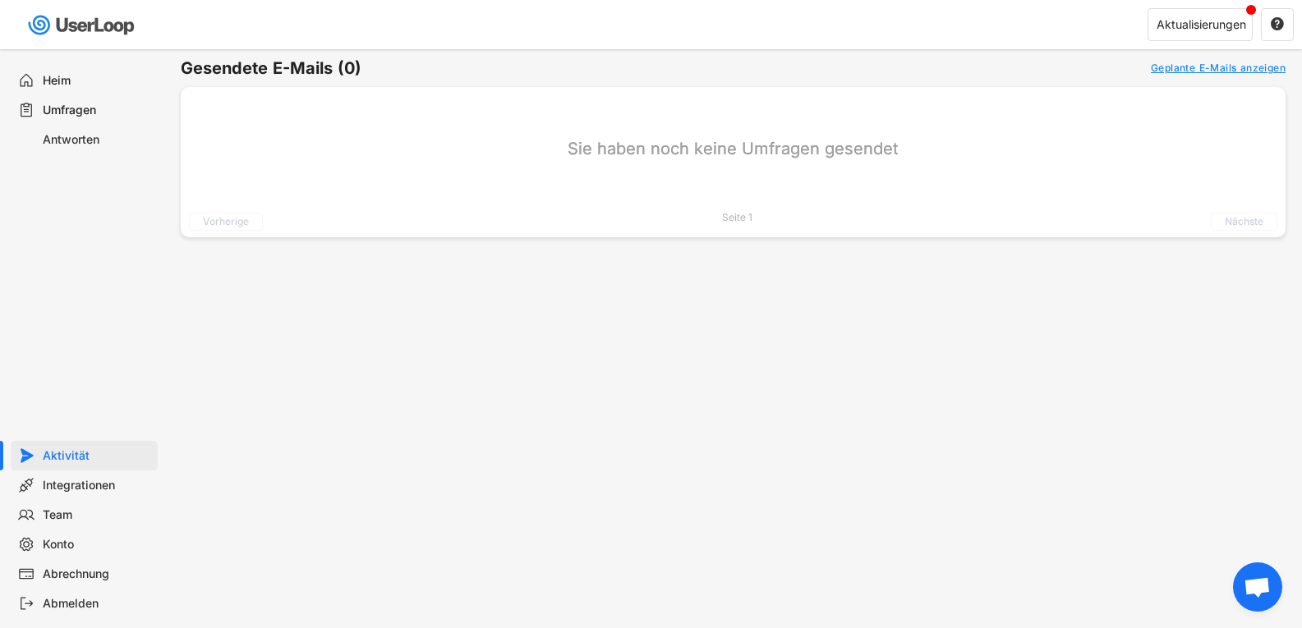
click at [79, 114] on font "Umfragen" at bounding box center [69, 110] width 53 height 14
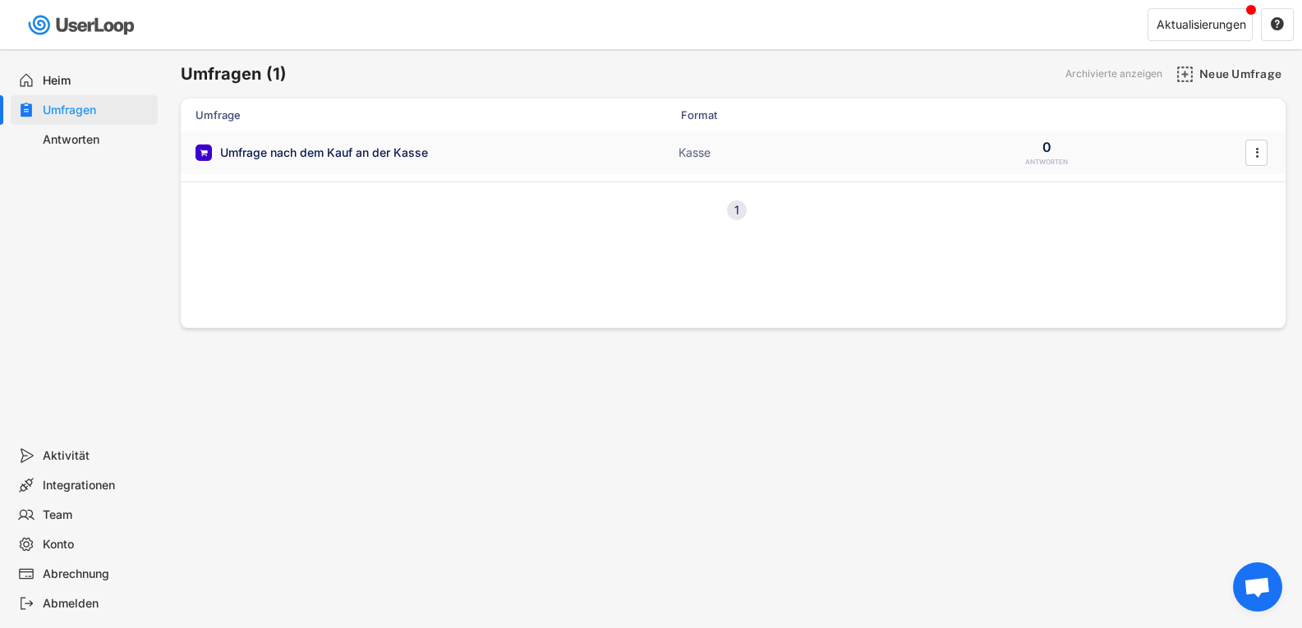
click at [441, 148] on div "Umfrage nach dem Kauf an der Kasse" at bounding box center [359, 153] width 328 height 16
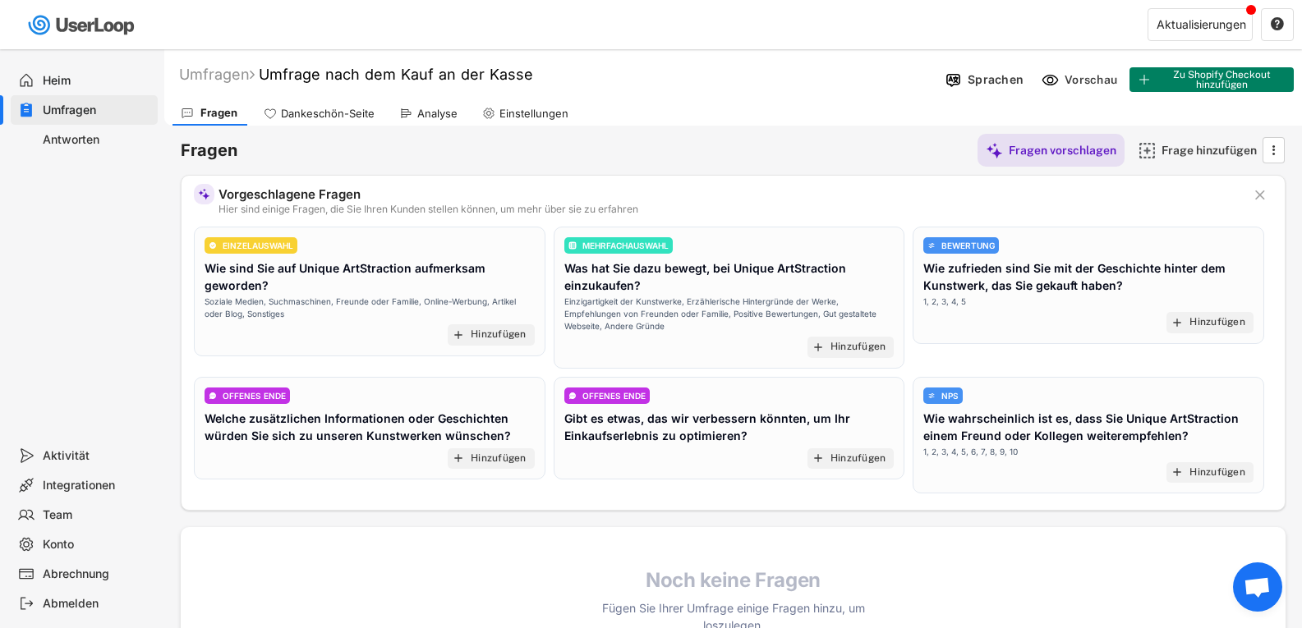
click at [309, 112] on font "Dankeschön-Seite" at bounding box center [328, 113] width 94 height 13
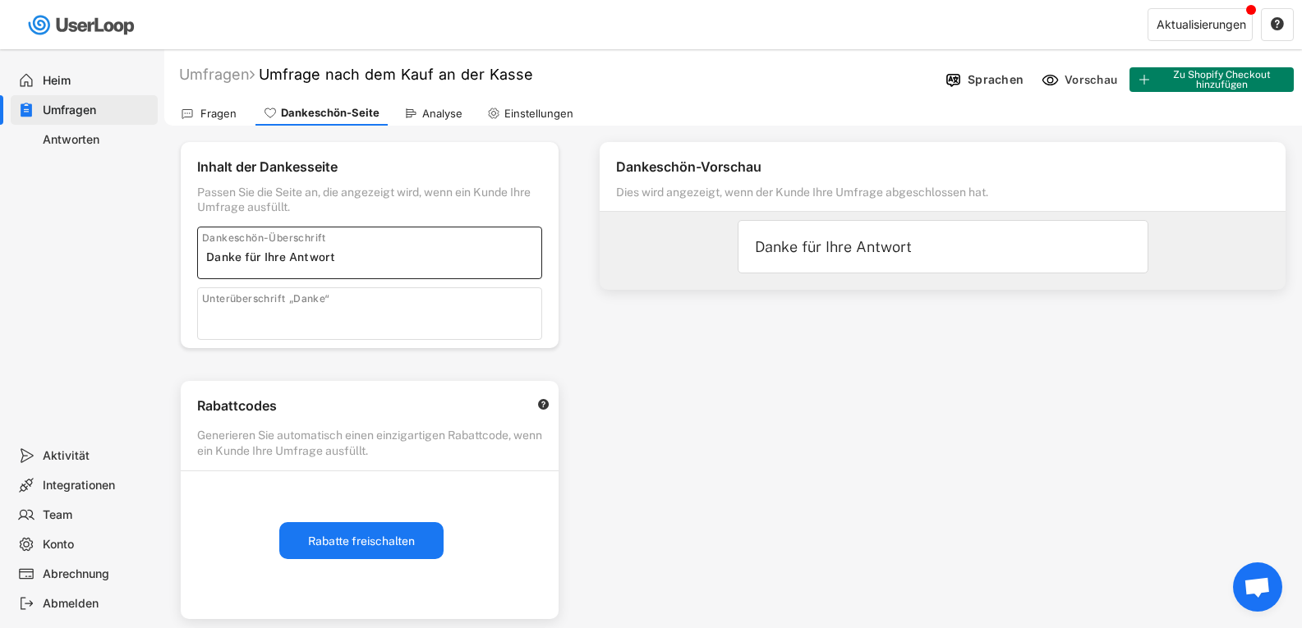
drag, startPoint x: 340, startPoint y: 251, endPoint x: 149, endPoint y: 254, distance: 190.5
click at [149, 254] on body "Willkommen, Michelle  Letzte 30 Tage UMFRAGEN 1 ANTWORTEN 0 Ihre Umfragen Umfr…" at bounding box center [651, 314] width 1302 height 628
type input "Vielen Dank!"
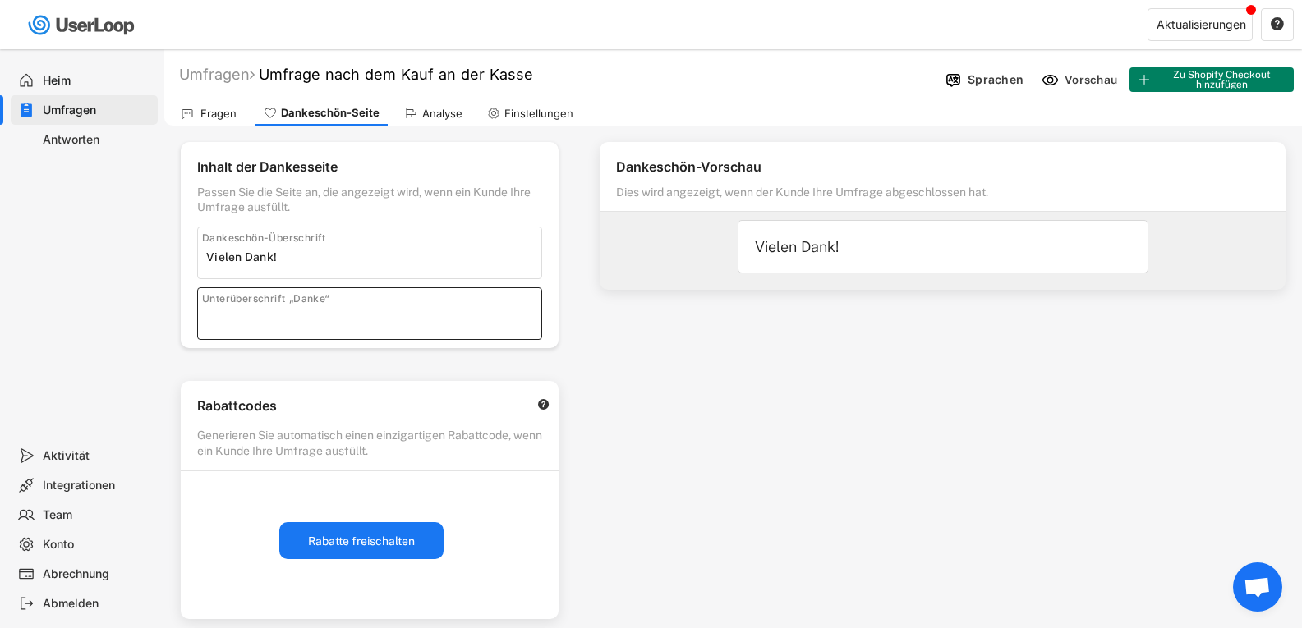
click at [235, 316] on input "input" at bounding box center [373, 317] width 335 height 25
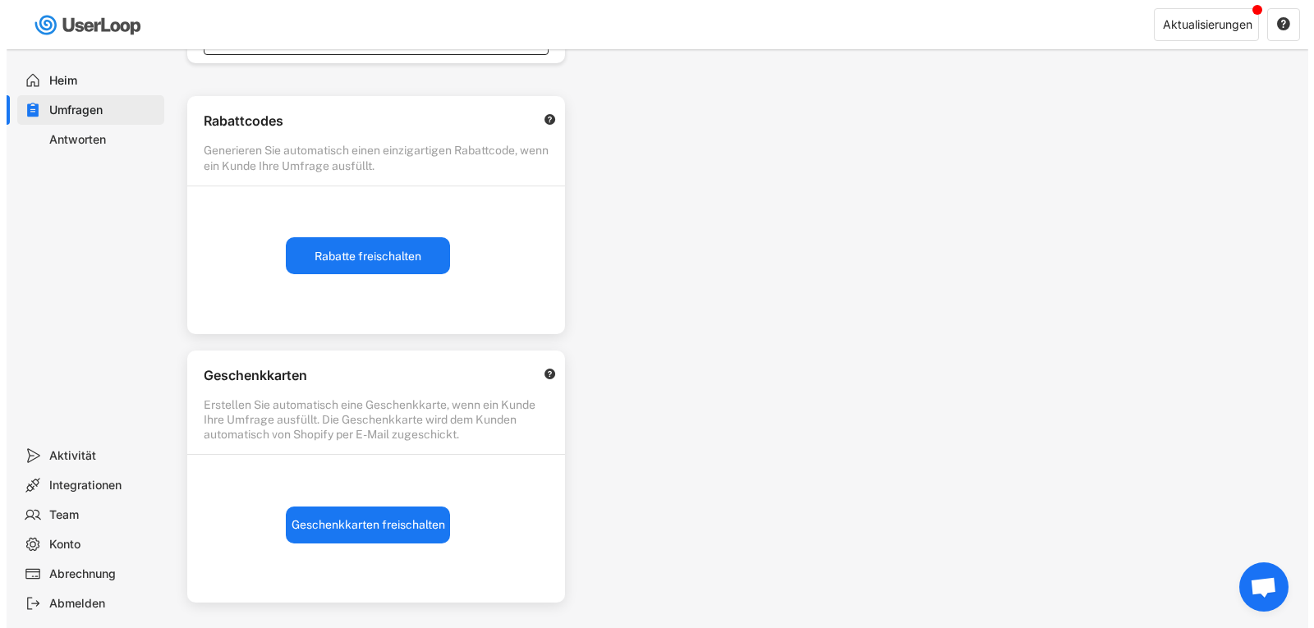
scroll to position [287, 0]
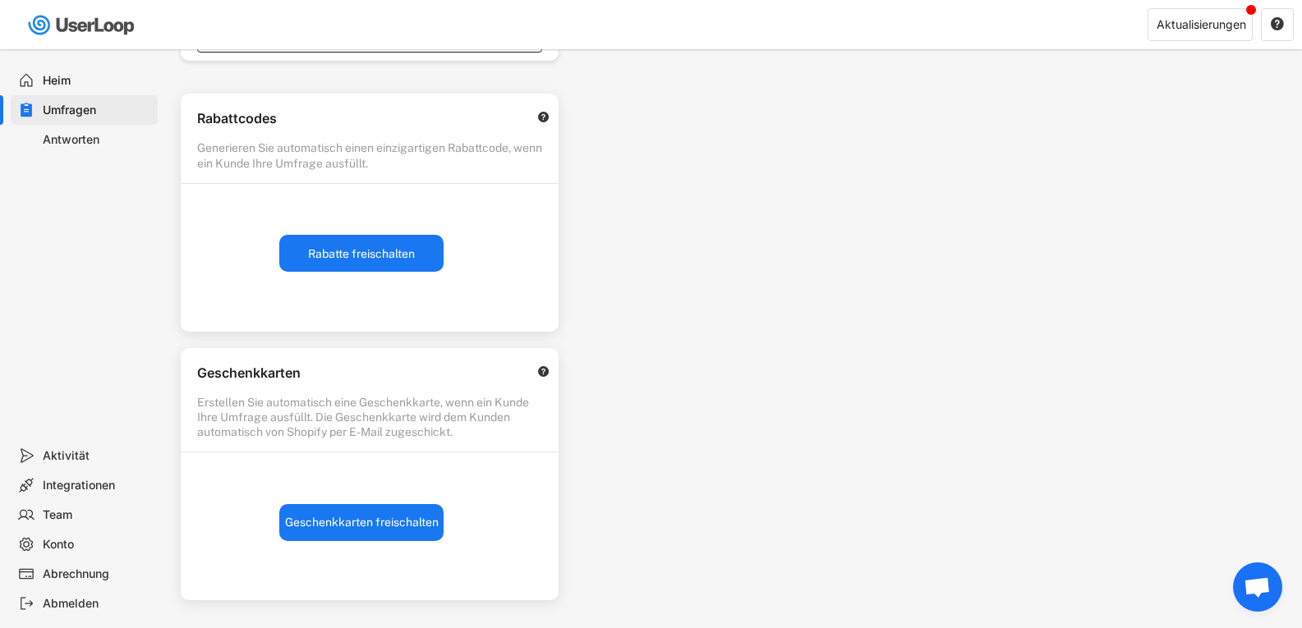
type input "Du hast uns sehr geholfen."
click at [383, 517] on font "Geschenkkarten freischalten" at bounding box center [362, 522] width 154 height 13
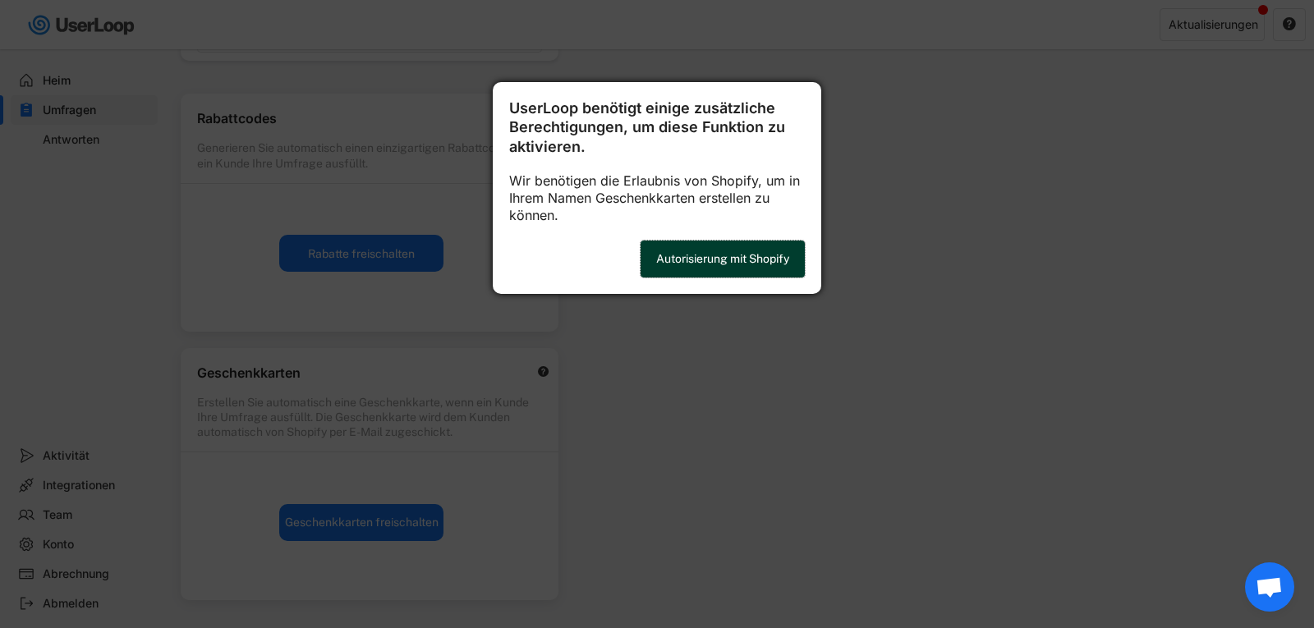
click at [718, 269] on button "Autorisierung mit Shopify" at bounding box center [723, 259] width 164 height 37
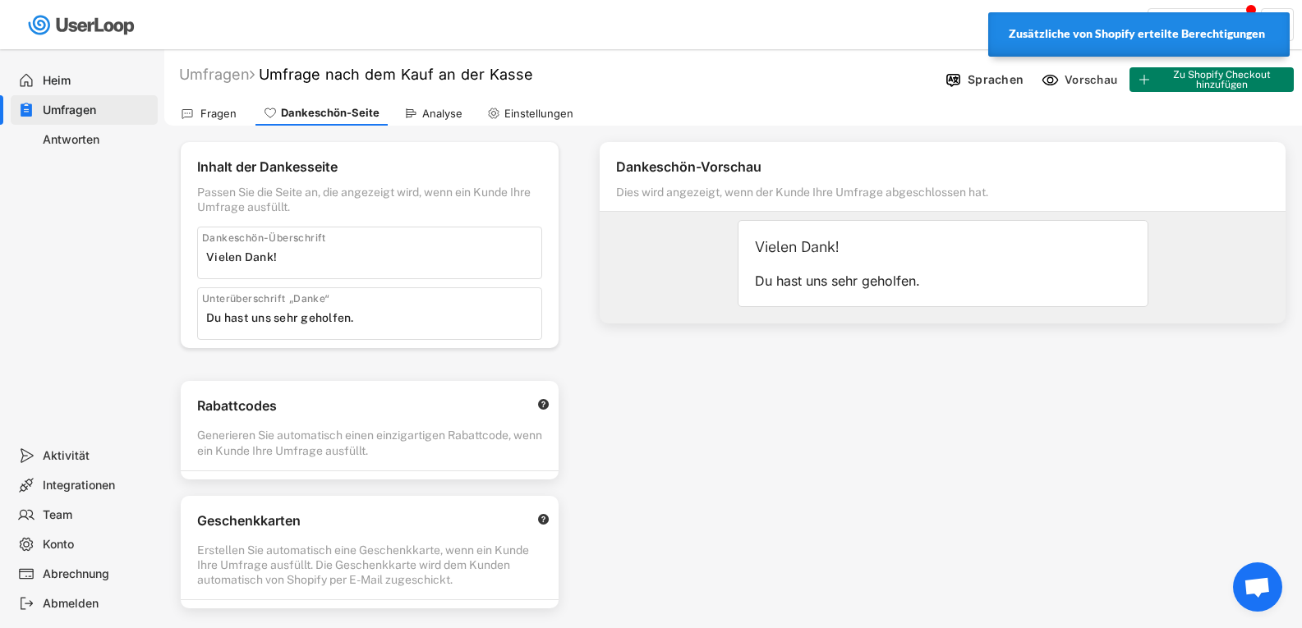
select select ""expire_in_6_months""
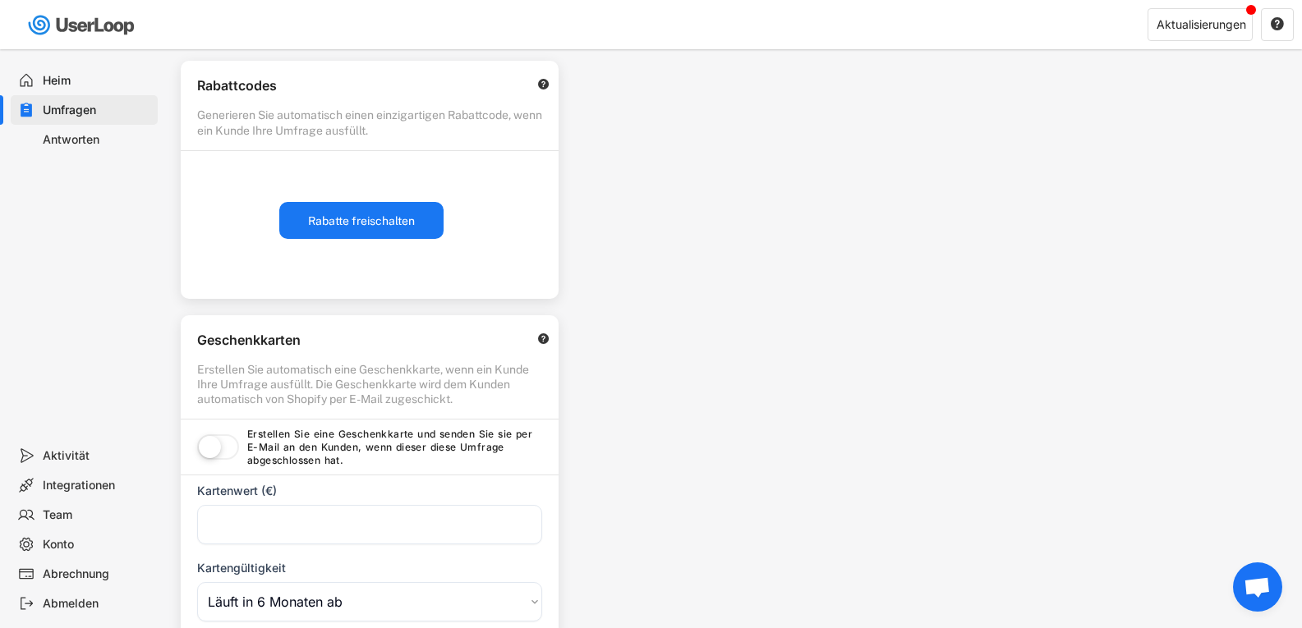
scroll to position [323, 0]
click at [223, 445] on label at bounding box center [218, 446] width 50 height 36
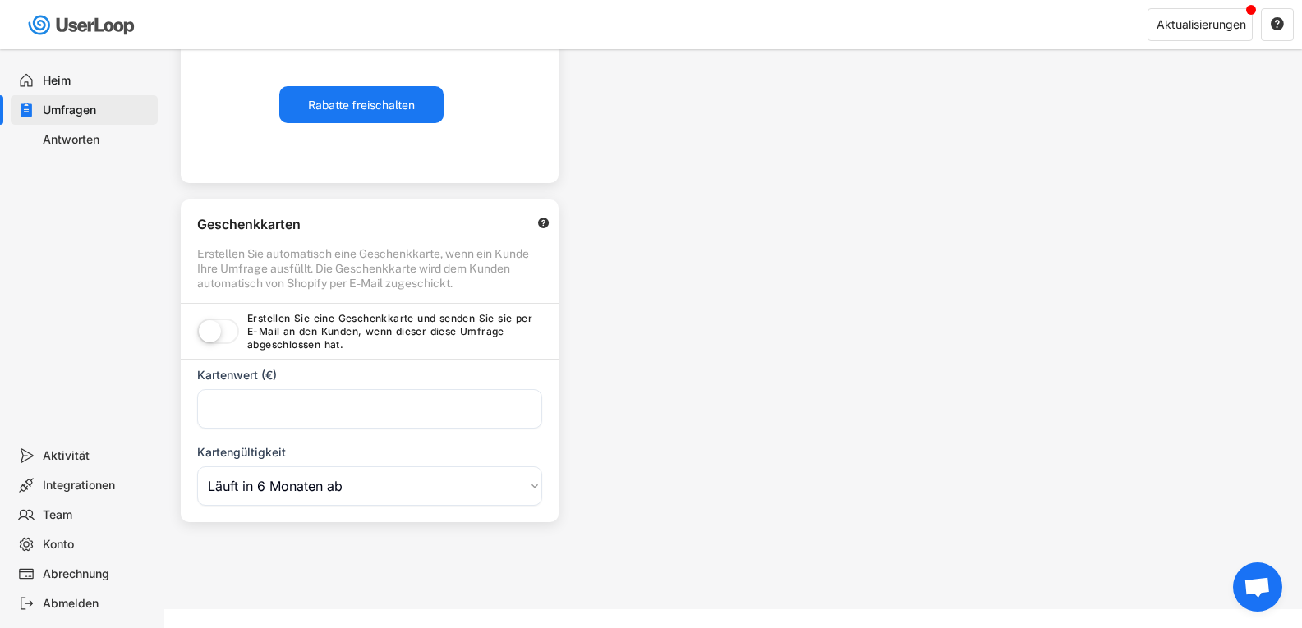
scroll to position [437, 0]
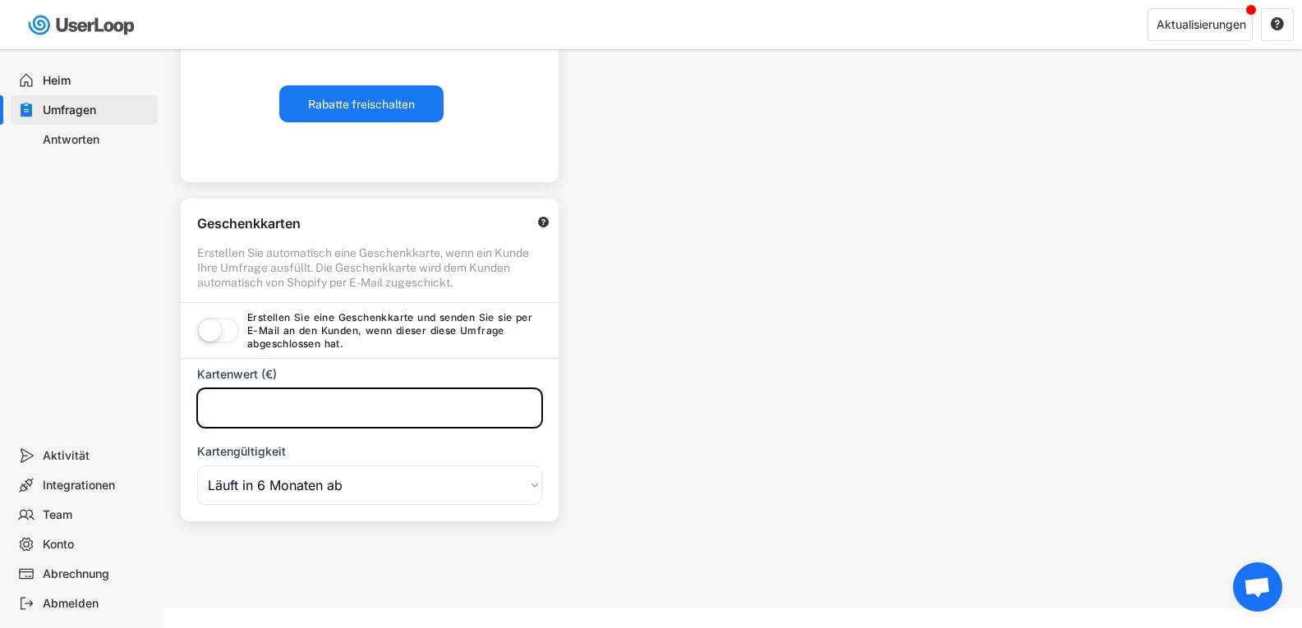
click at [270, 402] on input "input" at bounding box center [369, 407] width 345 height 39
type input "5.00"
click at [227, 328] on label at bounding box center [218, 332] width 50 height 36
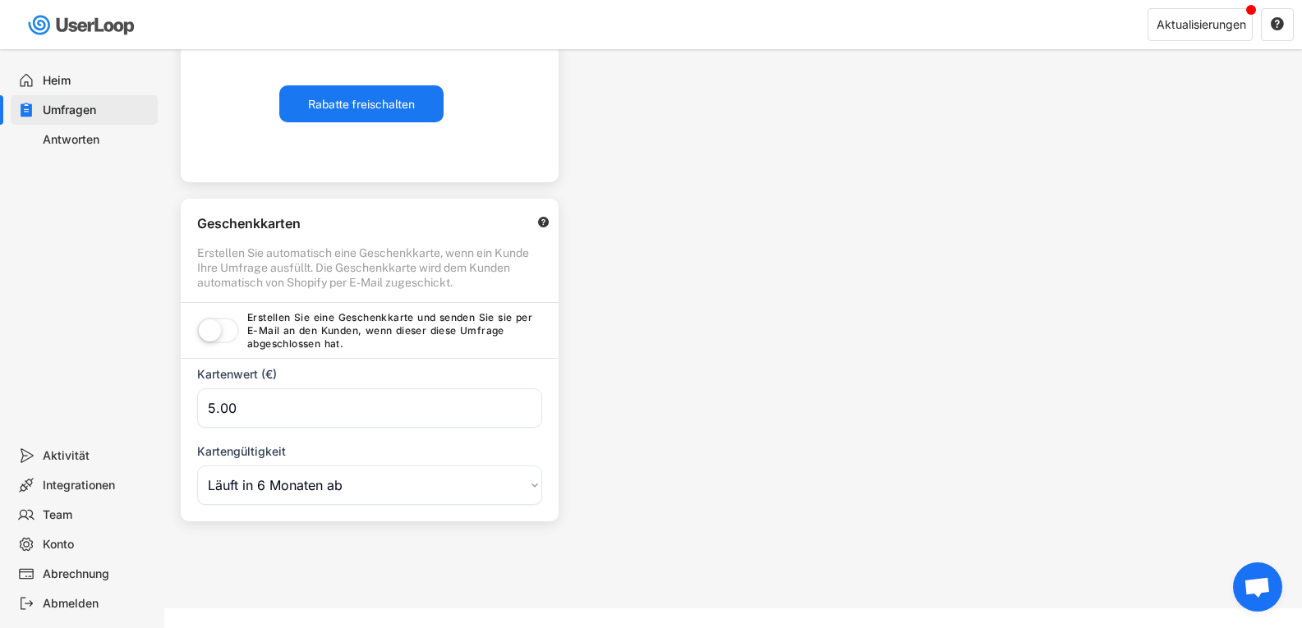
click at [312, 331] on font "Erstellen Sie eine Geschenkkarte und senden Sie sie per E-Mail an den Kunden, w…" at bounding box center [391, 330] width 288 height 38
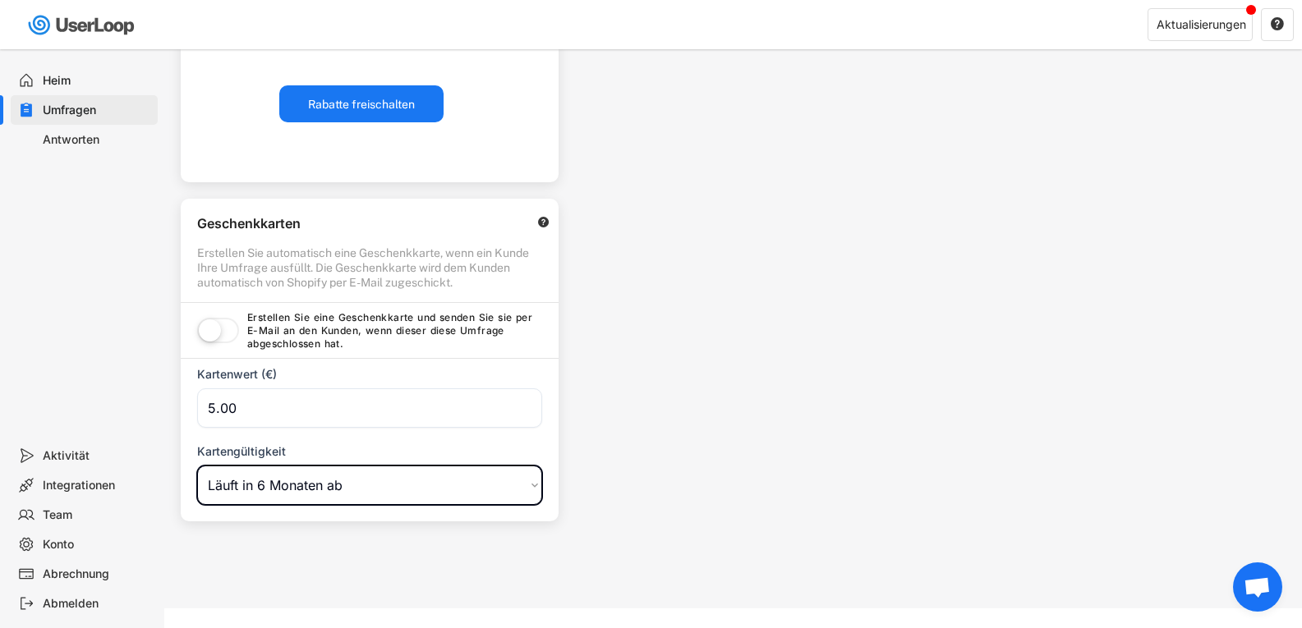
click at [404, 481] on select "Wählen Sie eine Option Läuft in 1 Woche ab Läuft in 2 Wochen ab Läuft in 1 Mona…" at bounding box center [369, 485] width 345 height 39
select select ""expire_in_90_days""
click at [197, 466] on select "Wählen Sie eine Option Läuft in 1 Woche ab Läuft in 2 Wochen ab Läuft in 1 Mona…" at bounding box center [369, 485] width 345 height 39
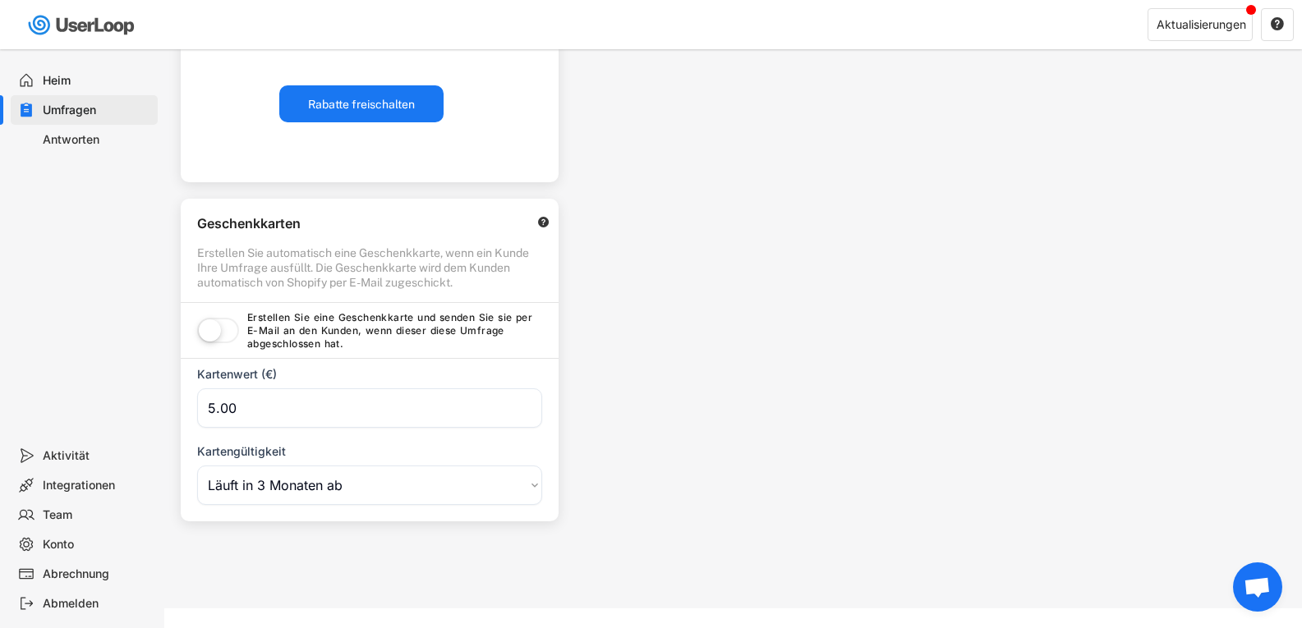
click at [742, 379] on div "Inhalt der Dankesseite Passen Sie die Seite an, die angezeigt wird, wenn ein Ku…" at bounding box center [732, 149] width 1137 height 920
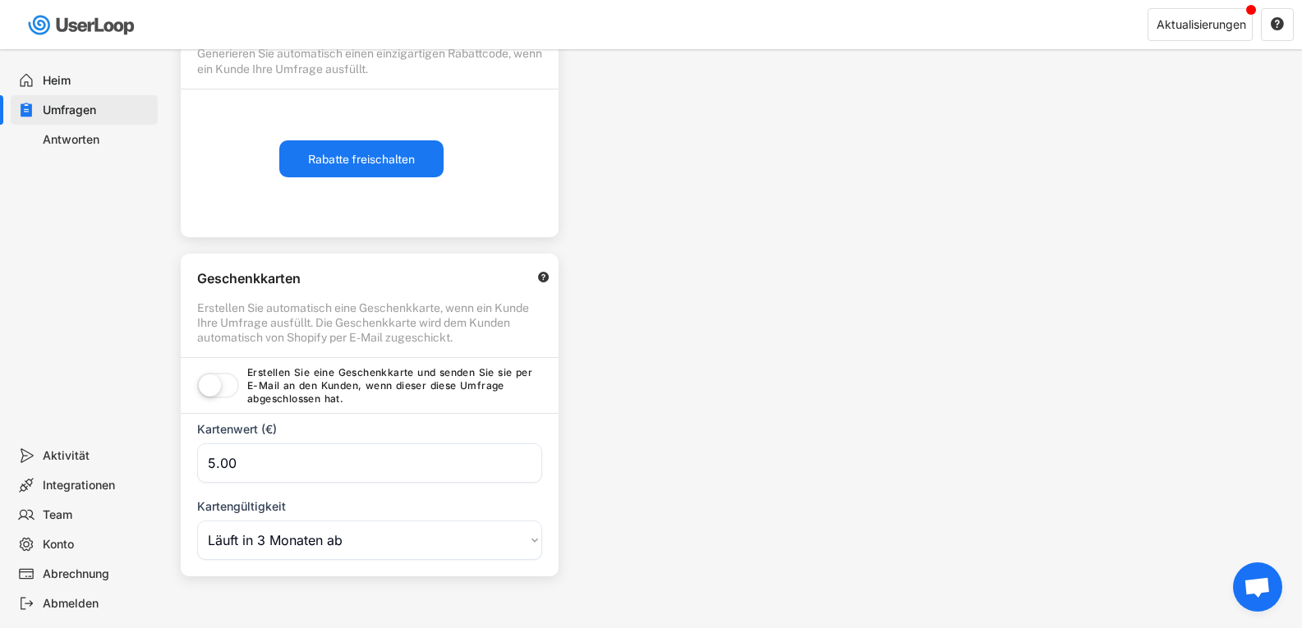
scroll to position [383, 0]
click at [221, 383] on label at bounding box center [218, 386] width 50 height 36
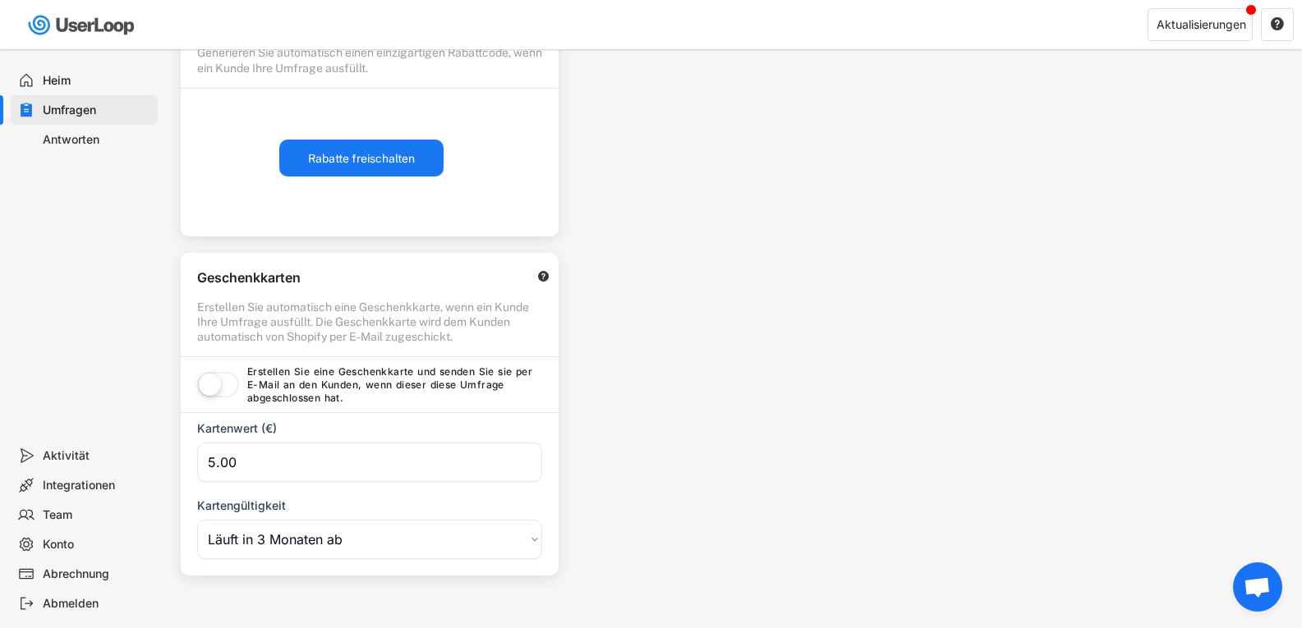
click at [221, 383] on label at bounding box center [218, 386] width 50 height 36
click at [548, 277] on text "" at bounding box center [543, 276] width 11 height 12
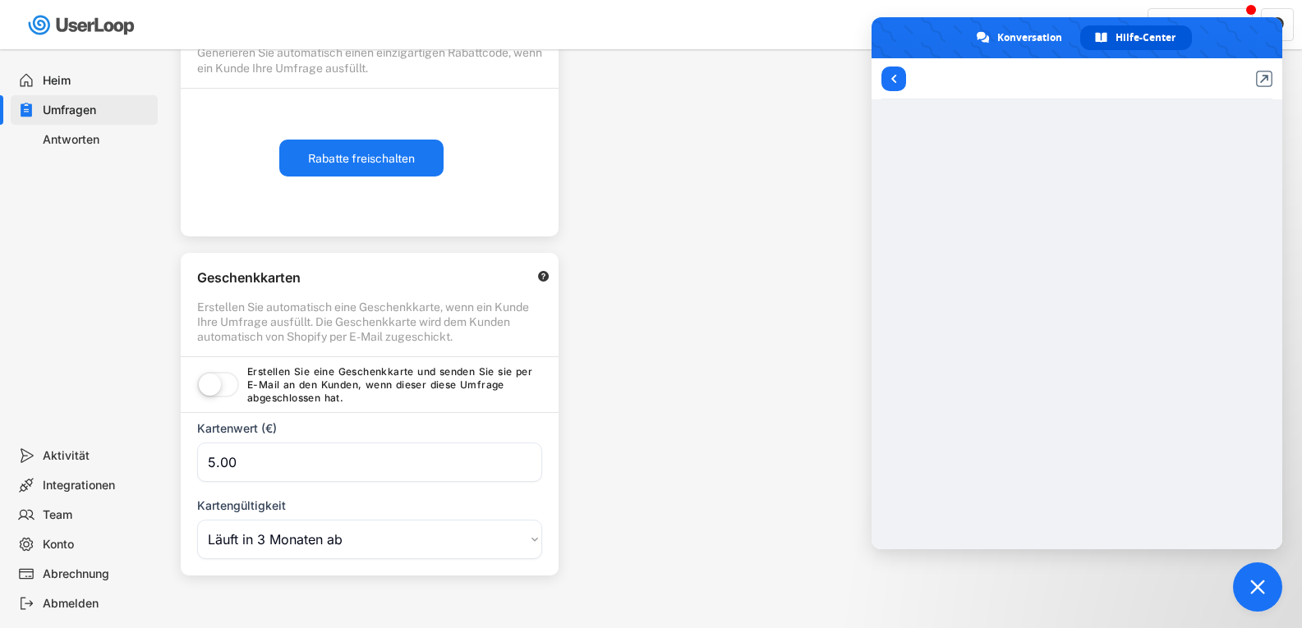
click at [227, 388] on label at bounding box center [218, 386] width 50 height 36
click at [678, 321] on div "Dankeschön-Vorschau Dies wird angezeigt, wenn der Kunde Ihre Umfrage abgeschlos…" at bounding box center [942, 86] width 719 height 687
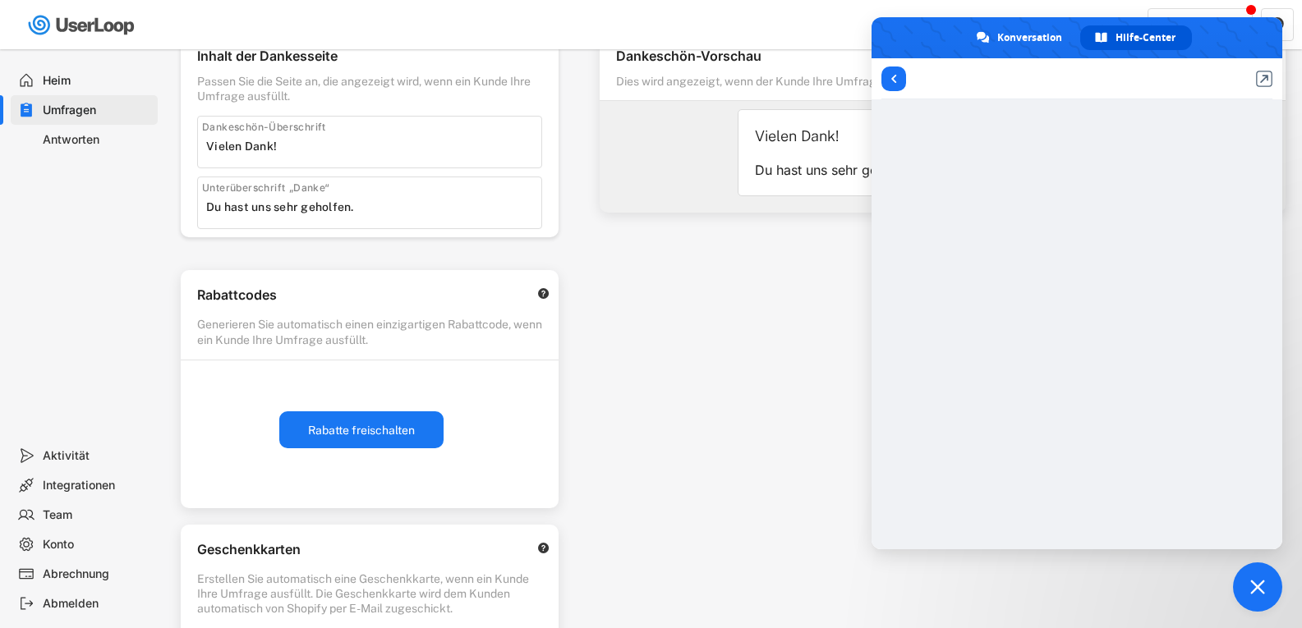
scroll to position [0, 0]
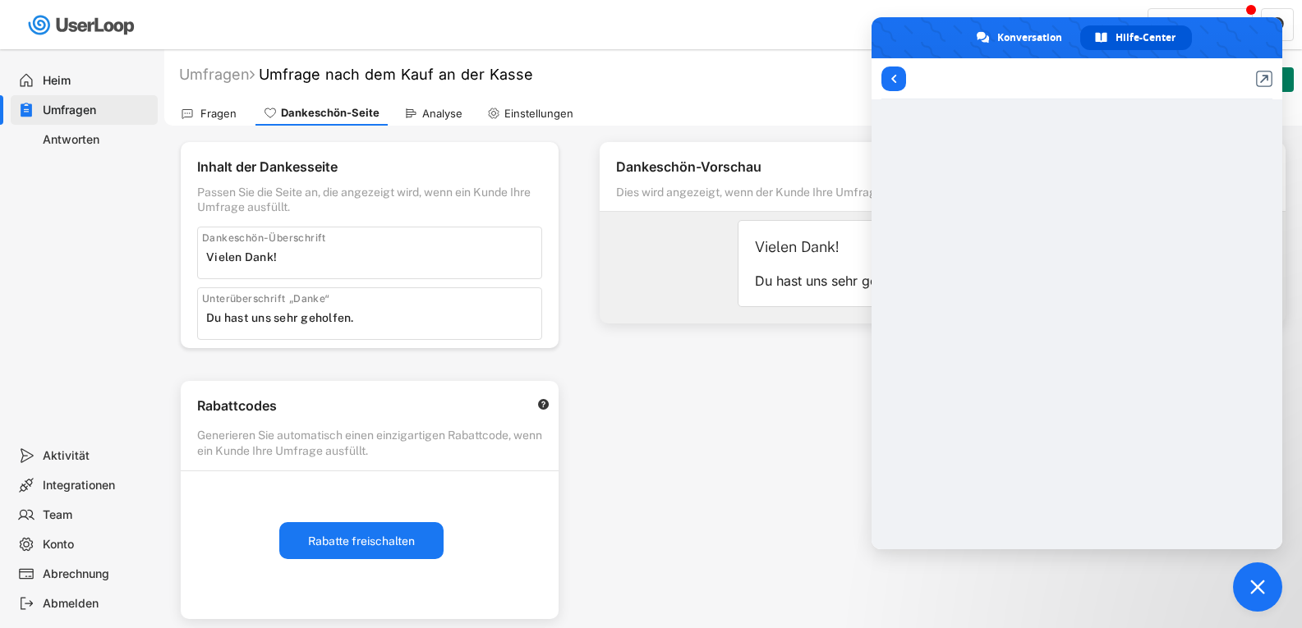
click at [1257, 588] on span "Chat schließen" at bounding box center [1257, 587] width 15 height 15
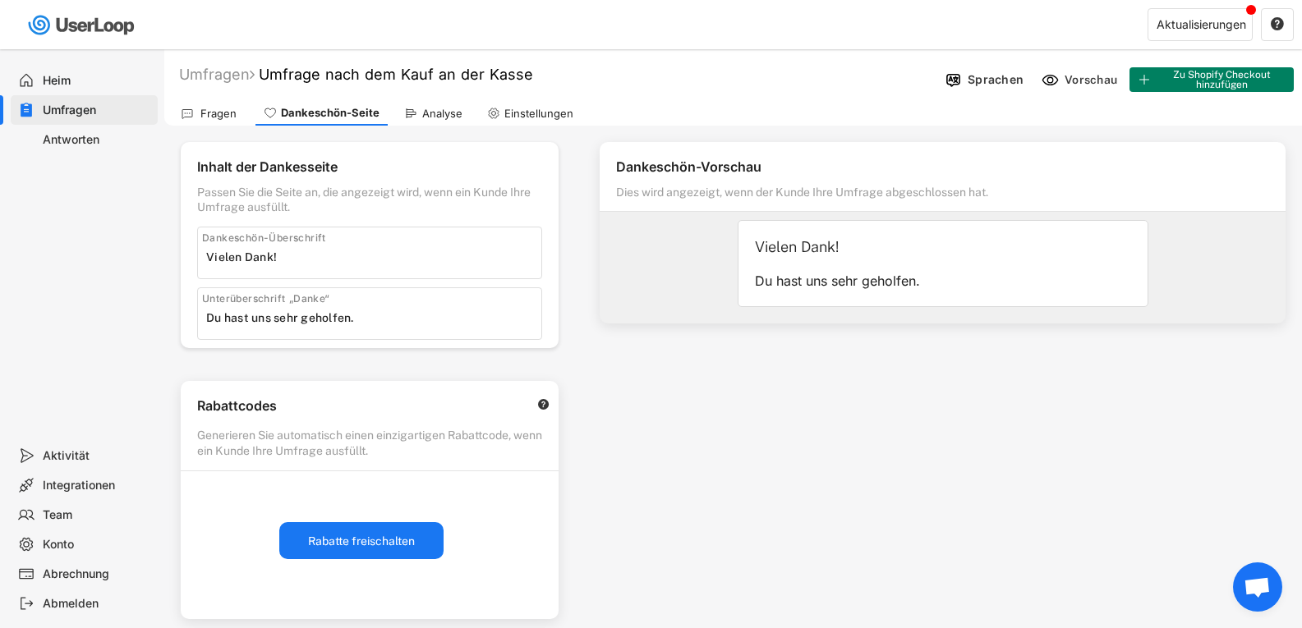
click at [209, 115] on font "Fragen" at bounding box center [218, 113] width 36 height 13
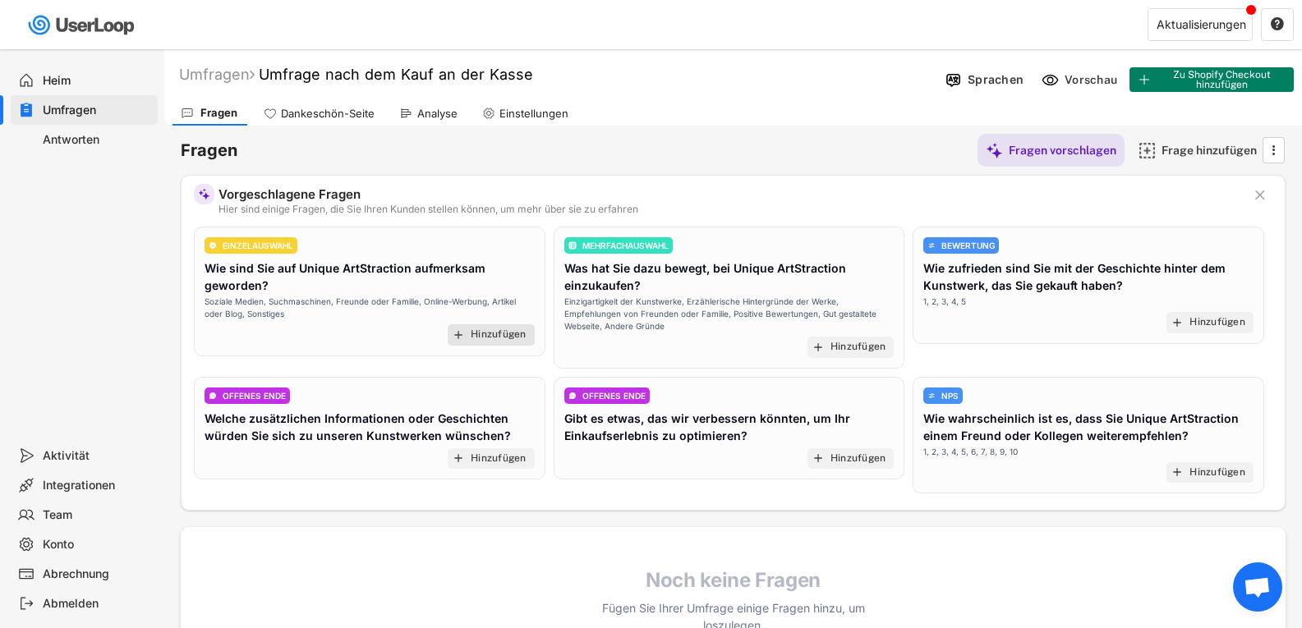
click at [483, 342] on div "add Hinzufügen" at bounding box center [491, 334] width 87 height 21
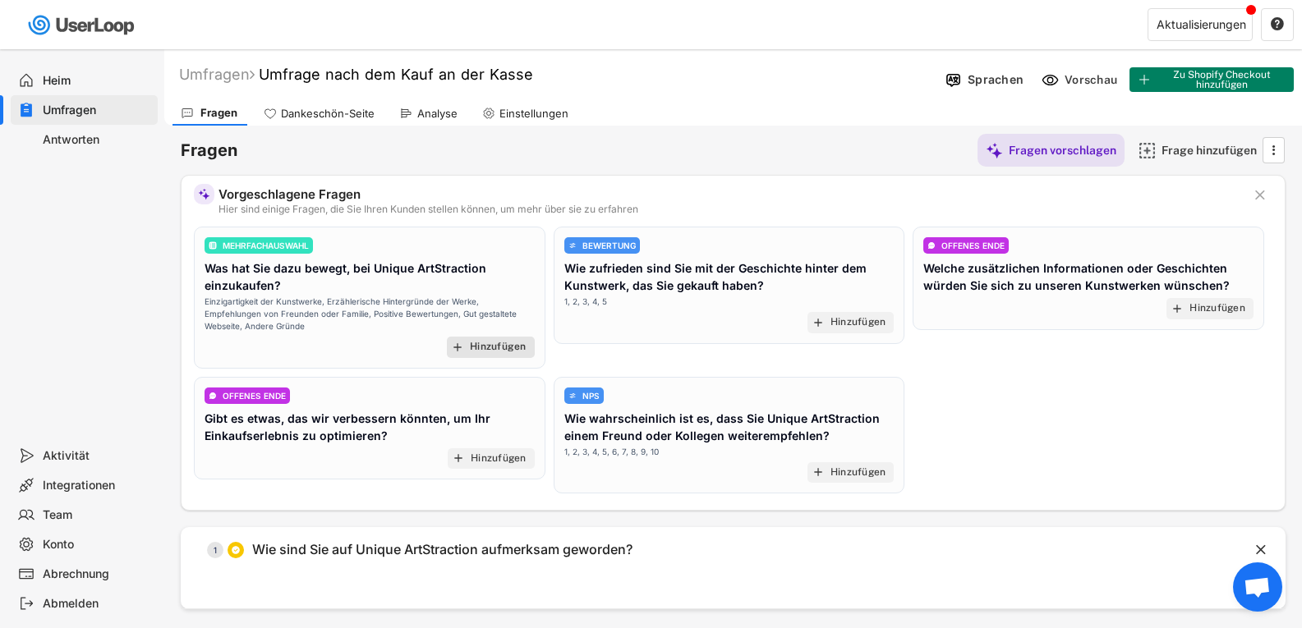
click at [481, 352] on div "Hinzufügen" at bounding box center [498, 347] width 57 height 13
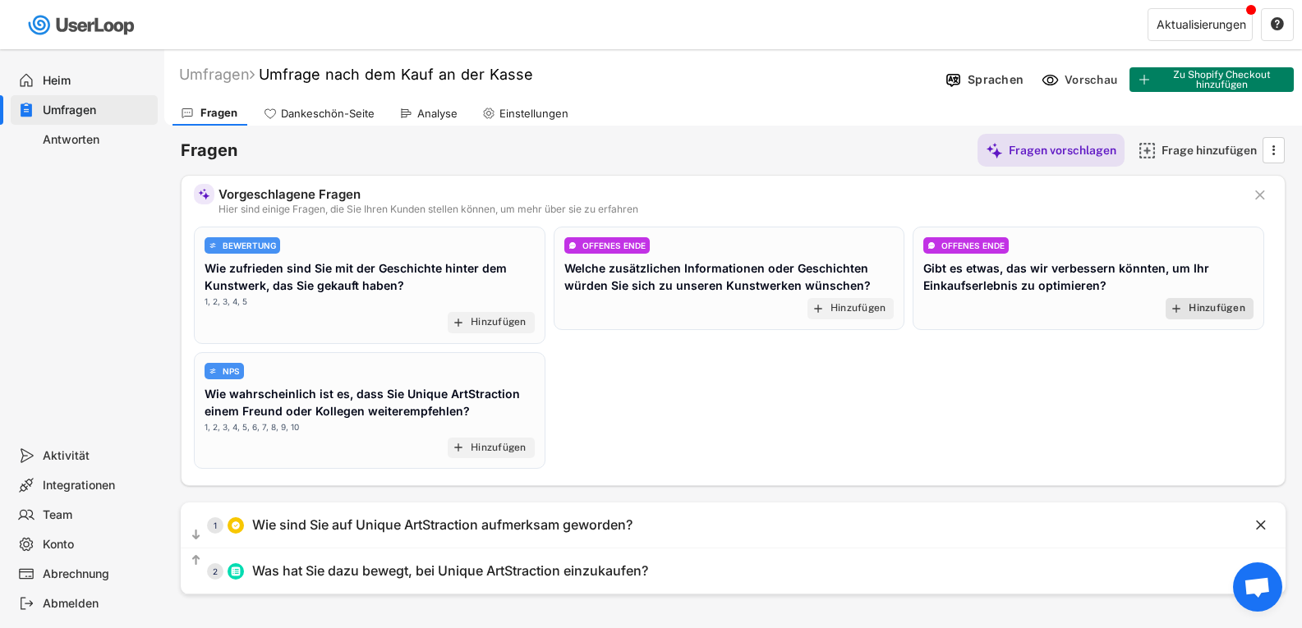
click at [1213, 309] on font "Hinzufügen" at bounding box center [1216, 307] width 57 height 11
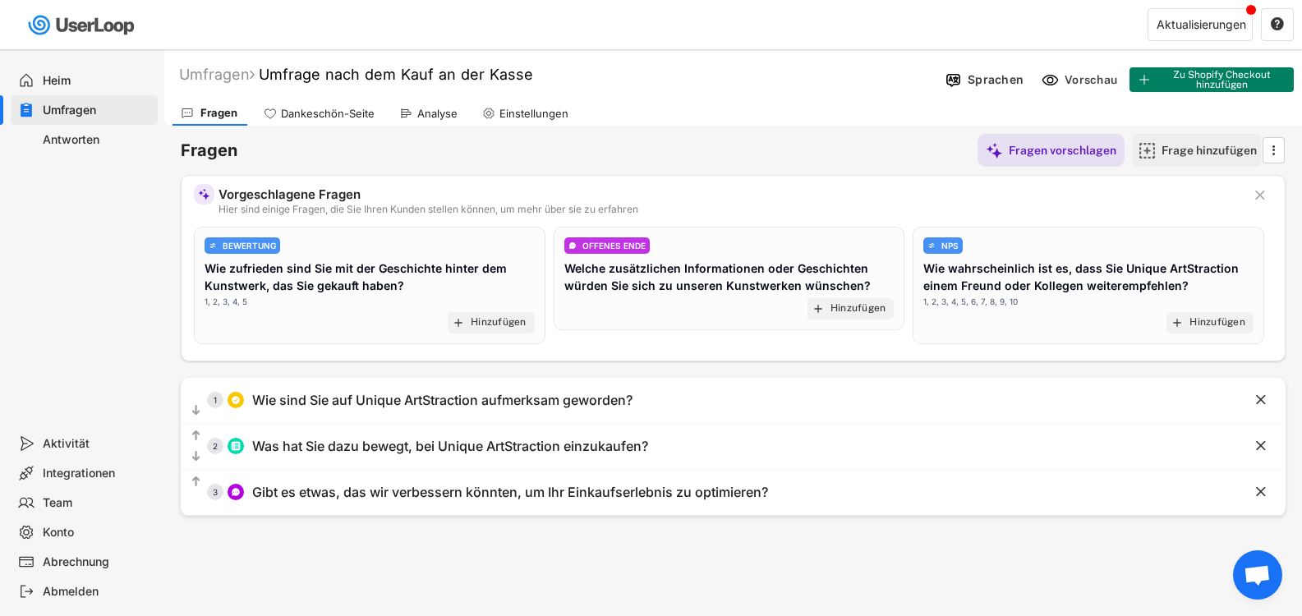
click at [1169, 151] on font "Frage hinzufügen" at bounding box center [1208, 150] width 95 height 13
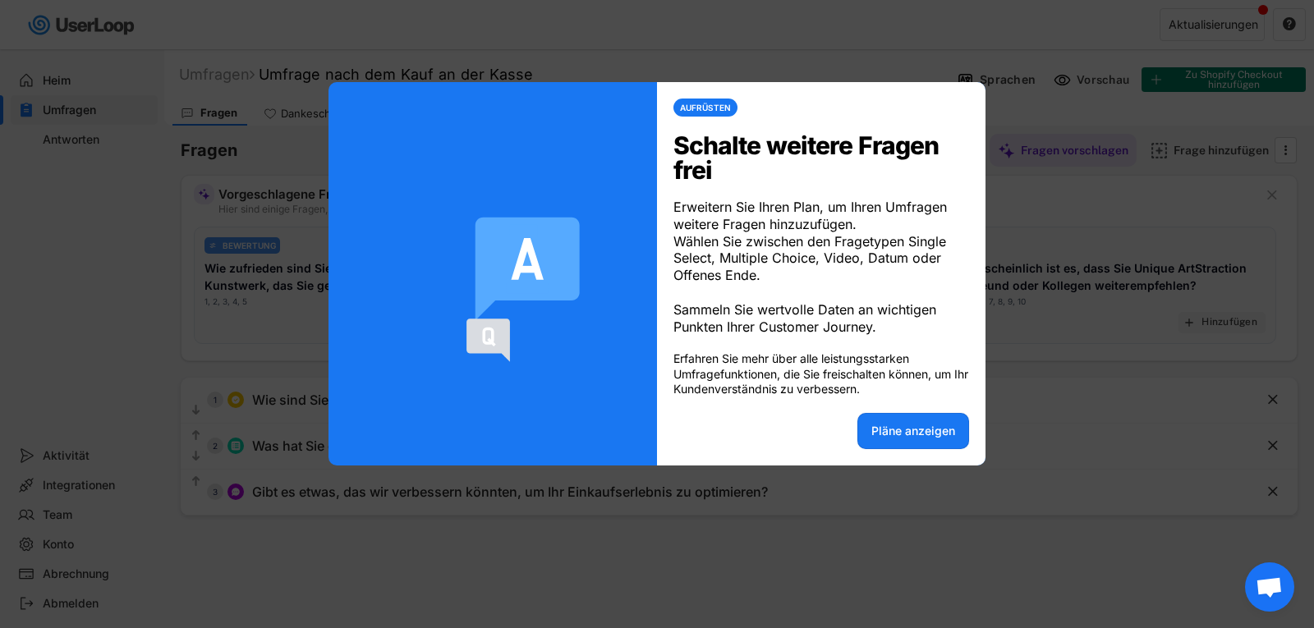
click at [1048, 420] on div at bounding box center [657, 314] width 1314 height 628
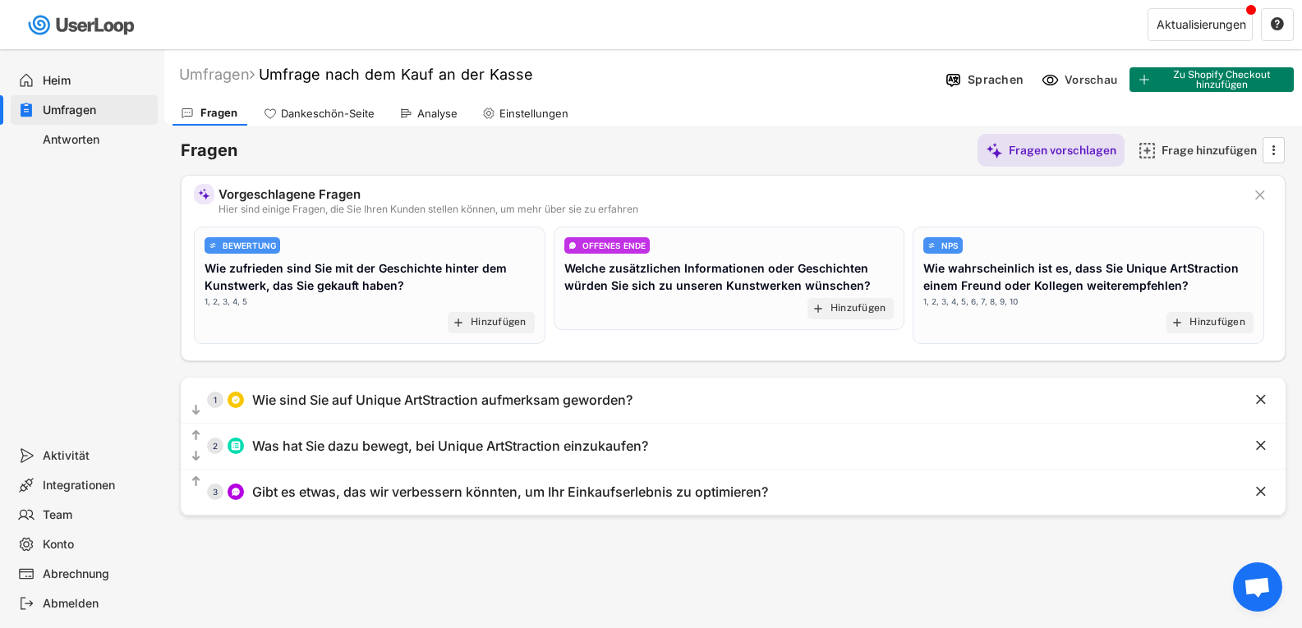
click at [347, 112] on font "Dankeschön-Seite" at bounding box center [328, 113] width 94 height 13
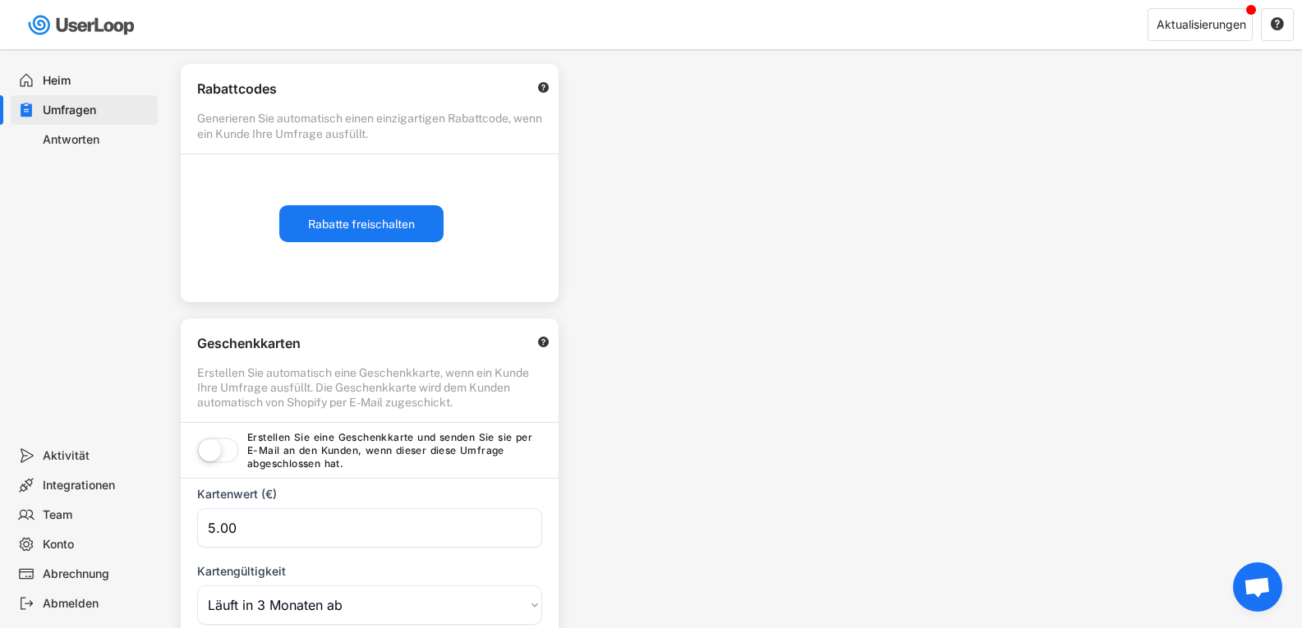
scroll to position [318, 0]
click at [211, 448] on label at bounding box center [218, 451] width 50 height 36
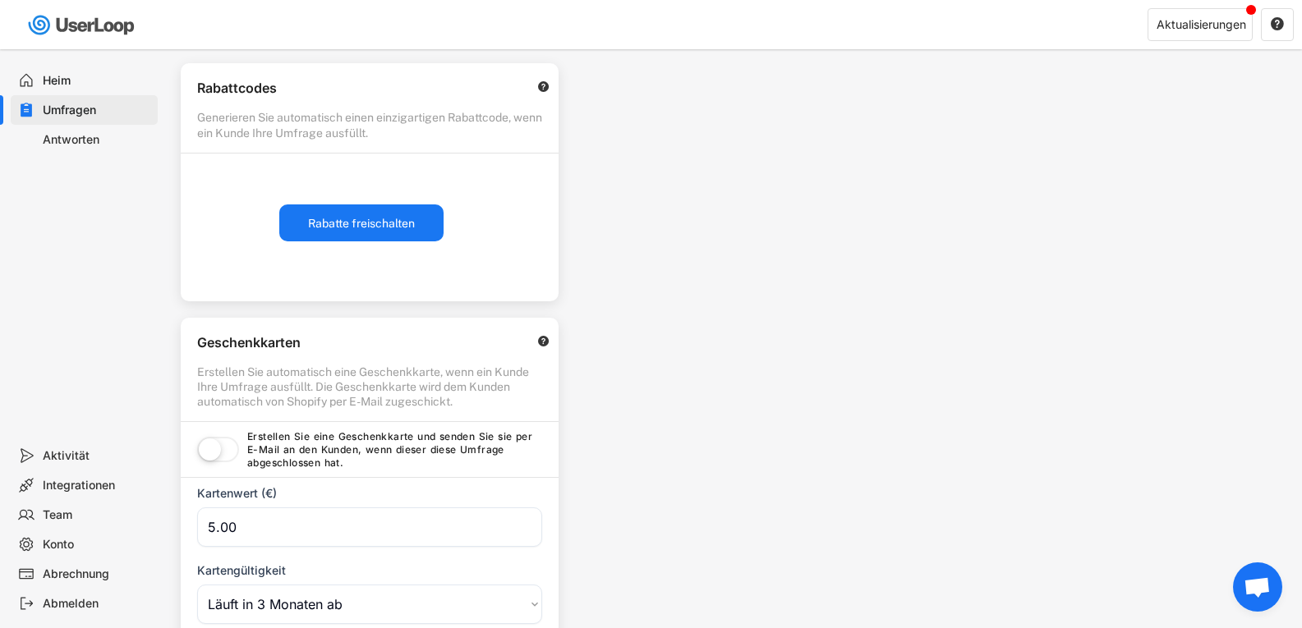
click at [211, 448] on label at bounding box center [218, 451] width 50 height 36
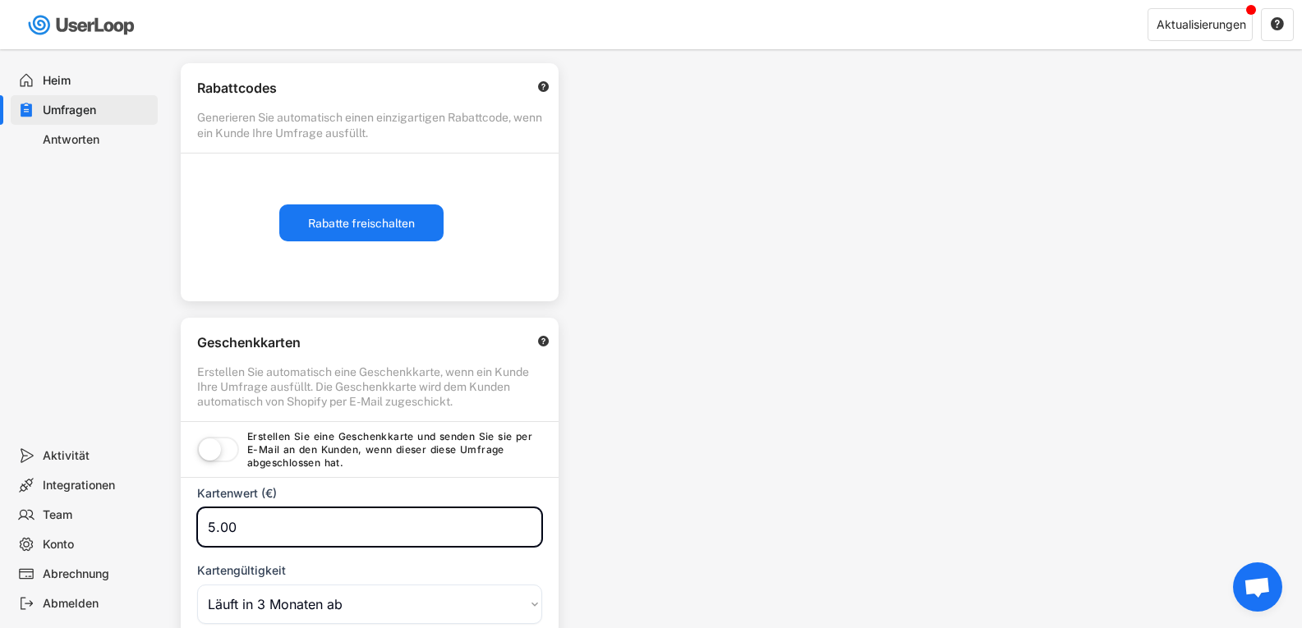
click at [245, 525] on input "input" at bounding box center [369, 526] width 345 height 39
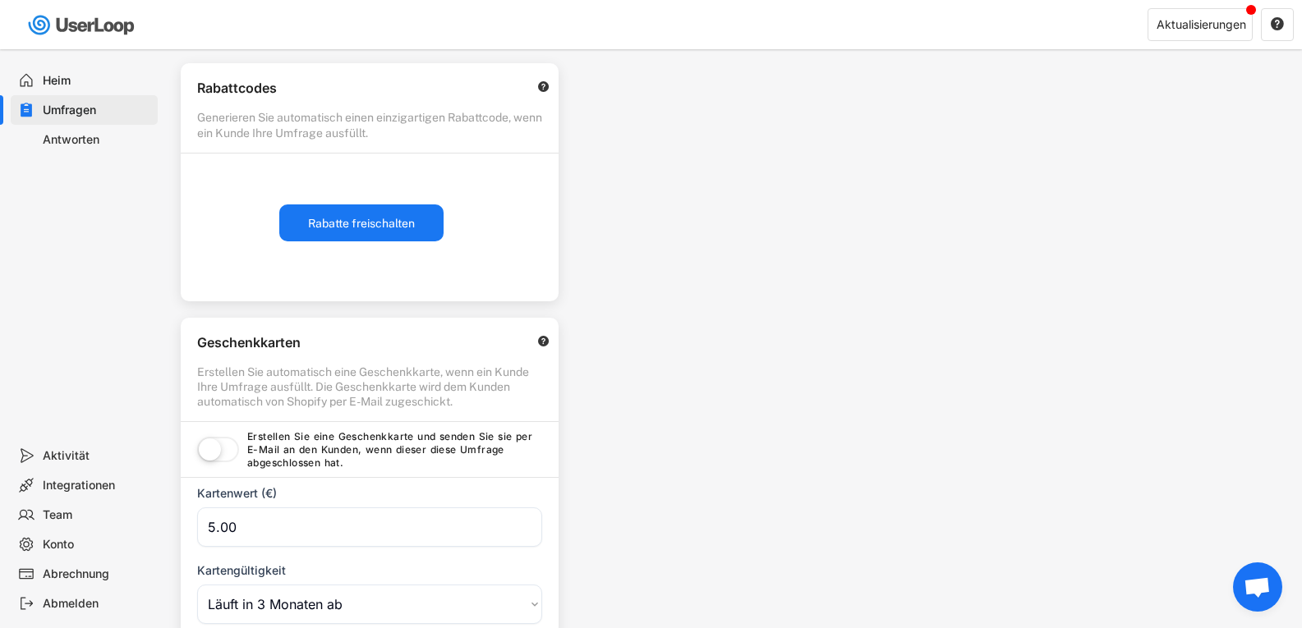
click at [1256, 590] on span "Chat öffnen" at bounding box center [1256, 588] width 27 height 23
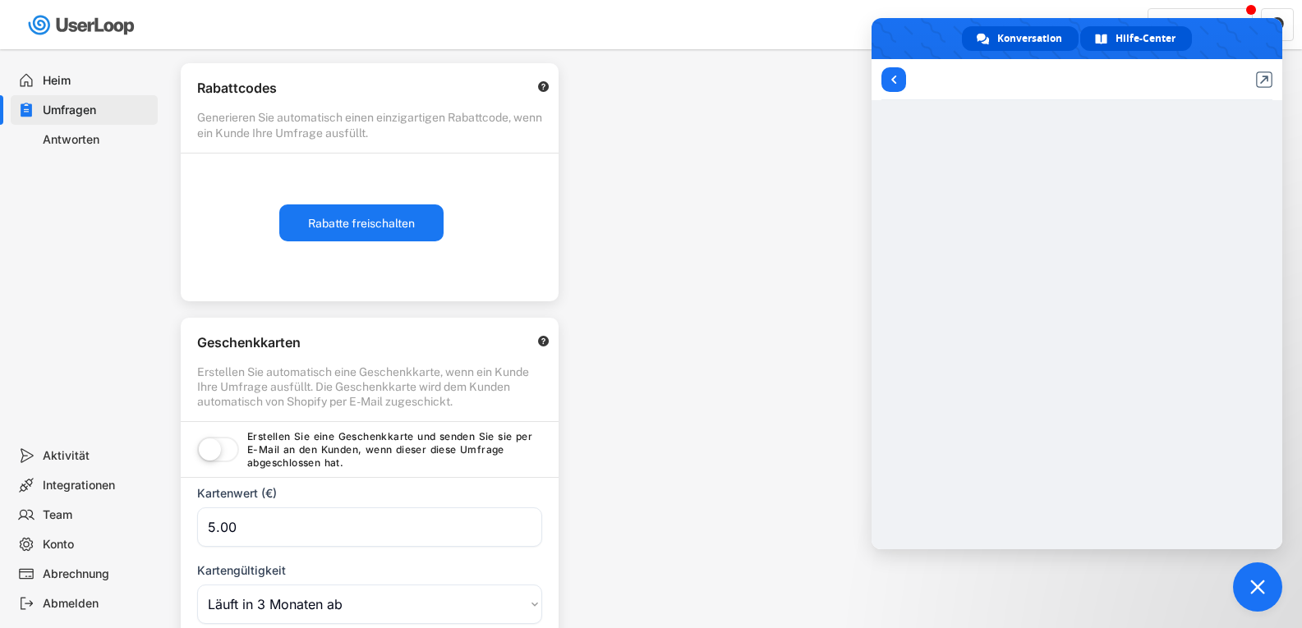
click at [1028, 27] on span "Konversation" at bounding box center [1029, 38] width 65 height 25
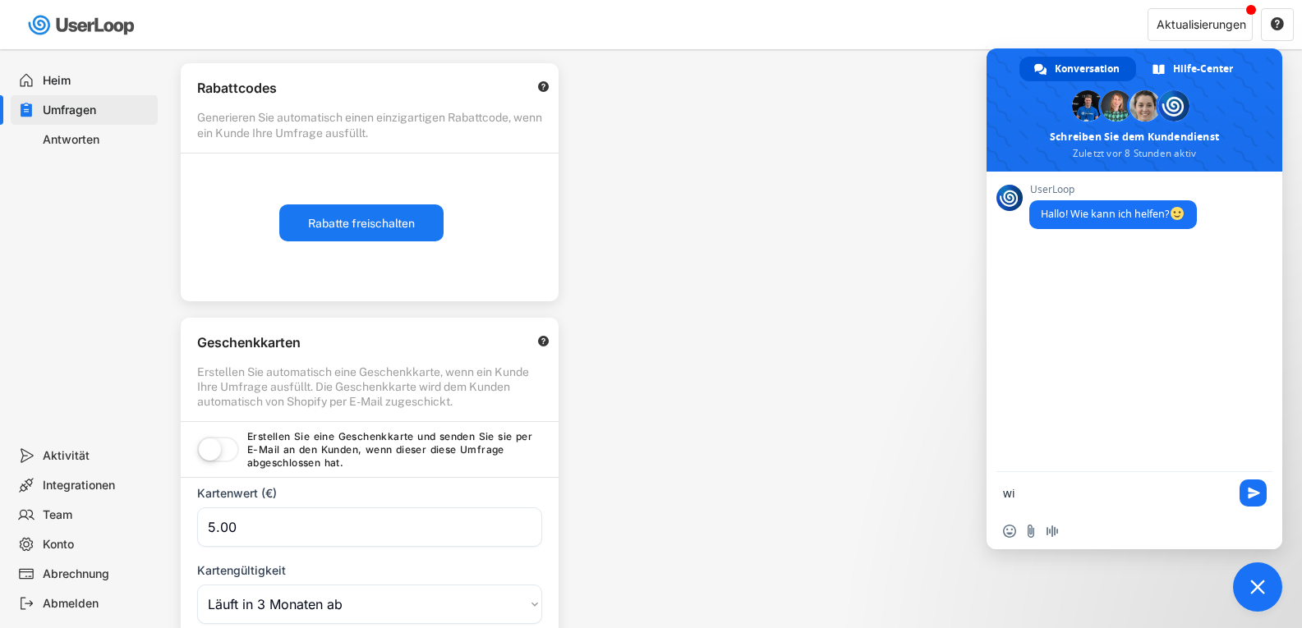
type textarea "w"
type textarea "ich möchte die Geschenkkarten aktivieren doch kann dies nicht."
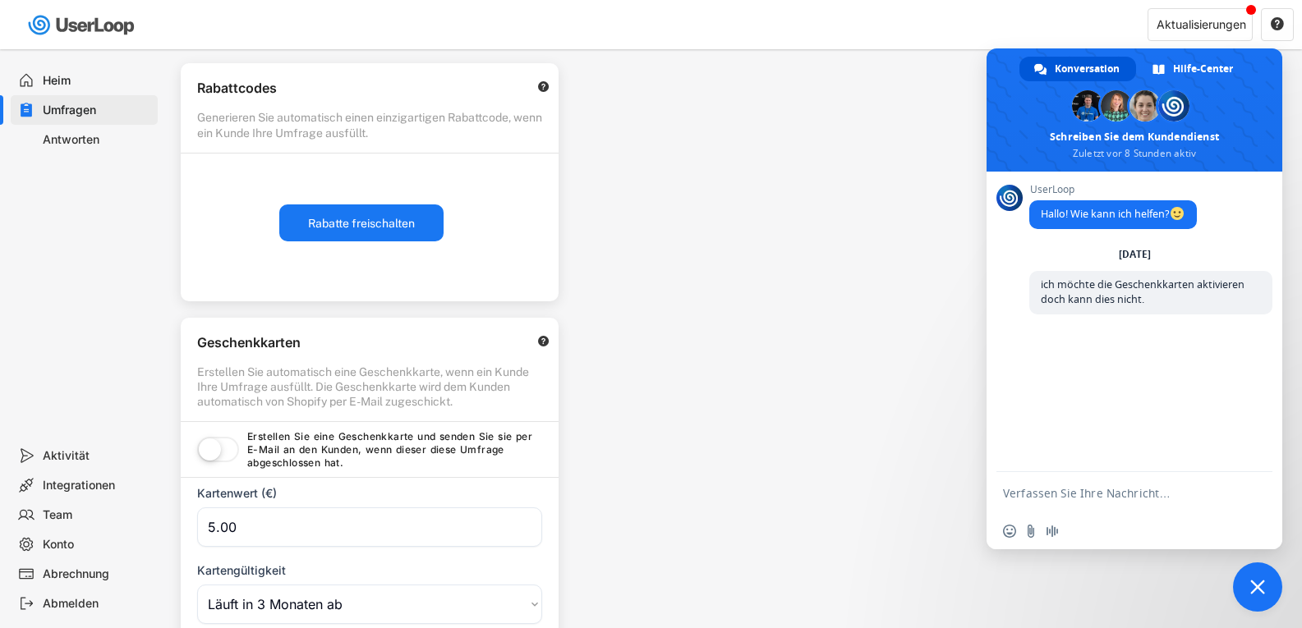
click at [220, 452] on label at bounding box center [218, 451] width 50 height 36
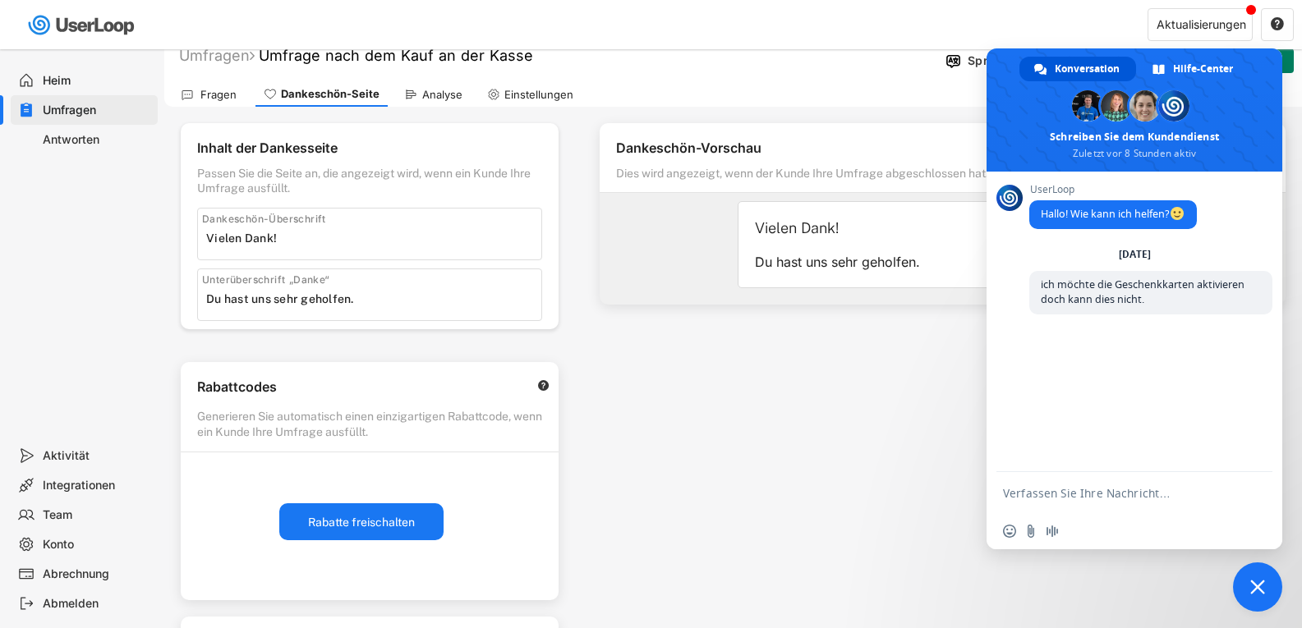
scroll to position [0, 0]
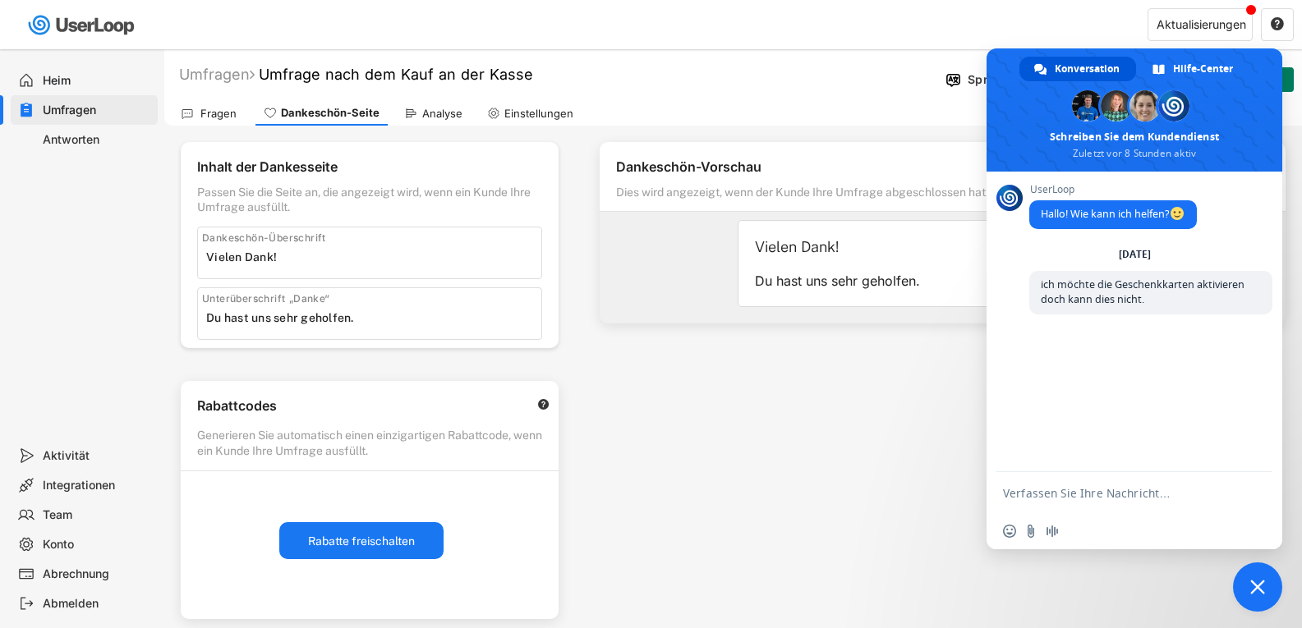
click at [719, 417] on div "Dankeschön-Vorschau Dies wird angezeigt, wenn der Kunde Ihre Umfrage abgeschlos…" at bounding box center [942, 469] width 719 height 687
click at [1255, 575] on span "Chat schließen" at bounding box center [1257, 587] width 49 height 49
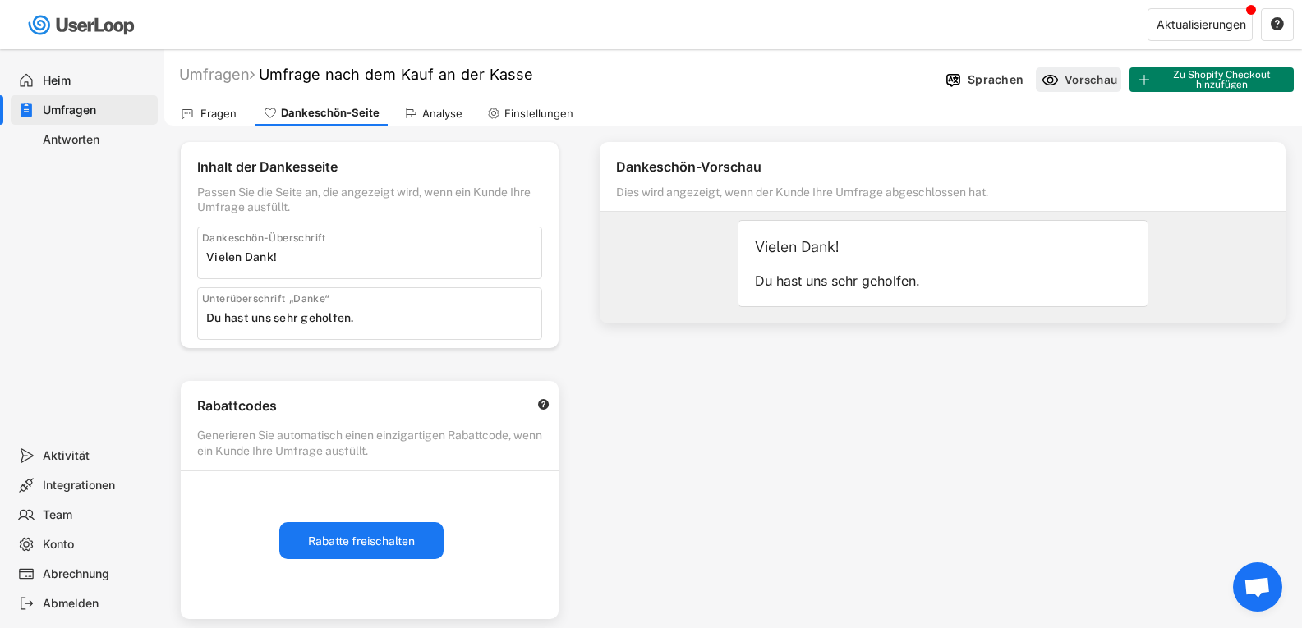
click at [1054, 81] on icon at bounding box center [1049, 79] width 17 height 17
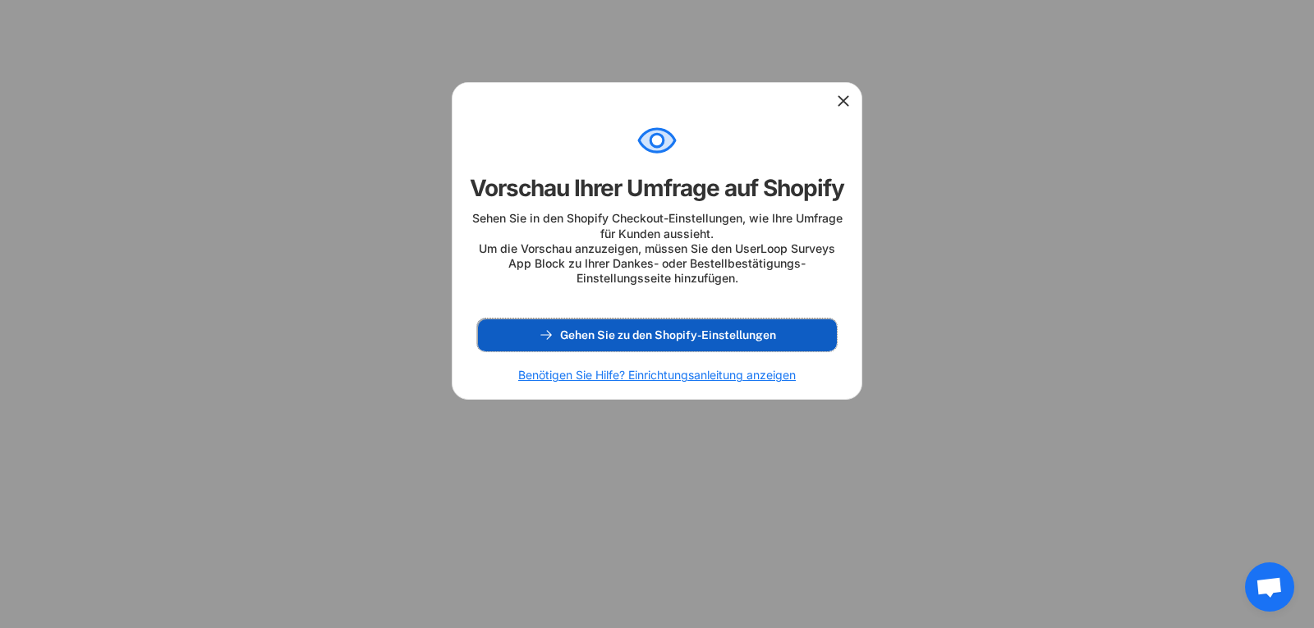
click at [742, 342] on font "Gehen Sie zu den Shopify-Einstellungen" at bounding box center [668, 334] width 216 height 13
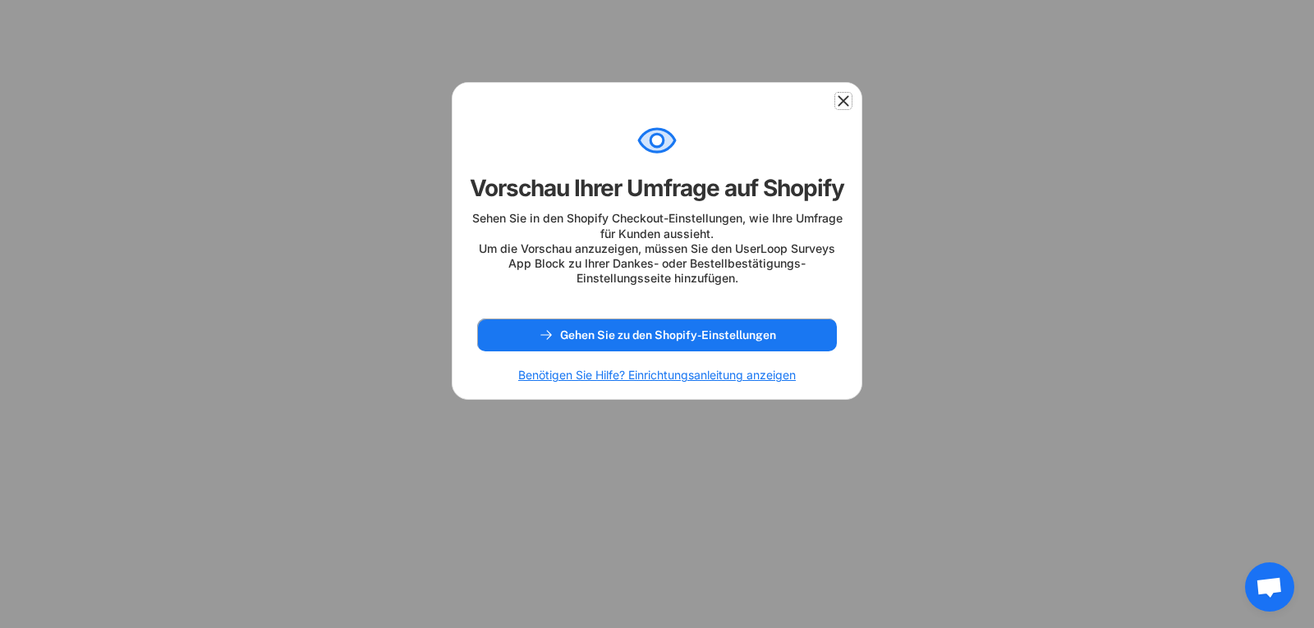
click at [843, 103] on icon at bounding box center [843, 101] width 16 height 16
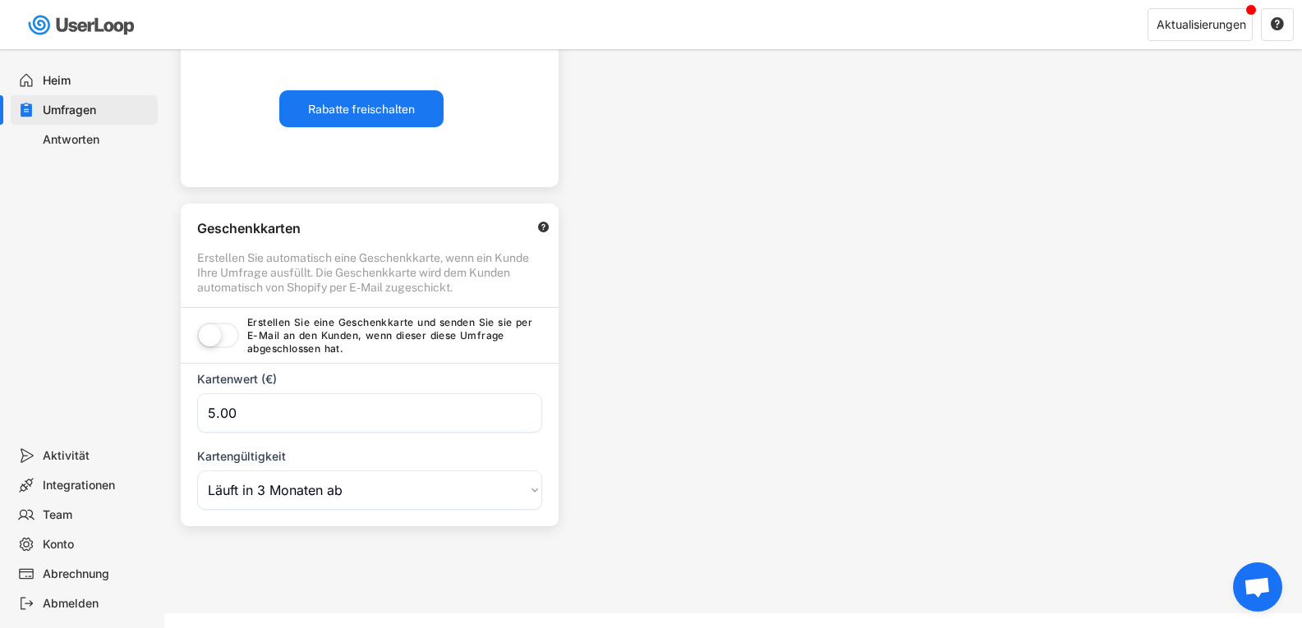
scroll to position [466, 0]
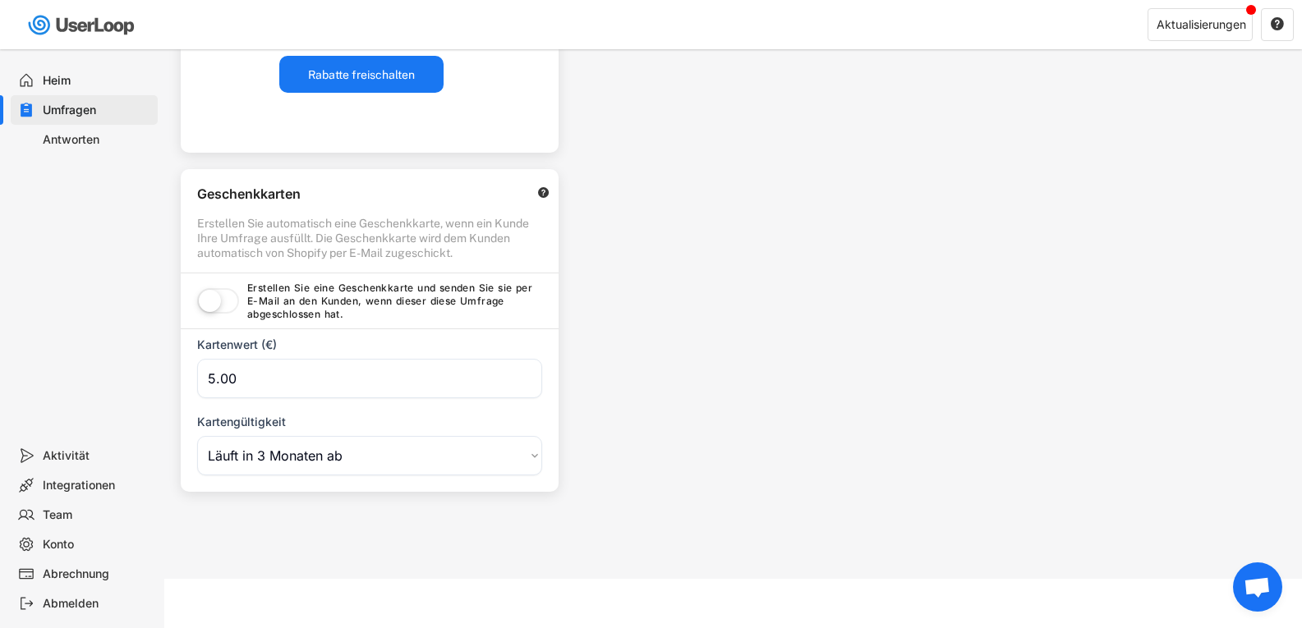
click at [224, 301] on label at bounding box center [218, 302] width 50 height 36
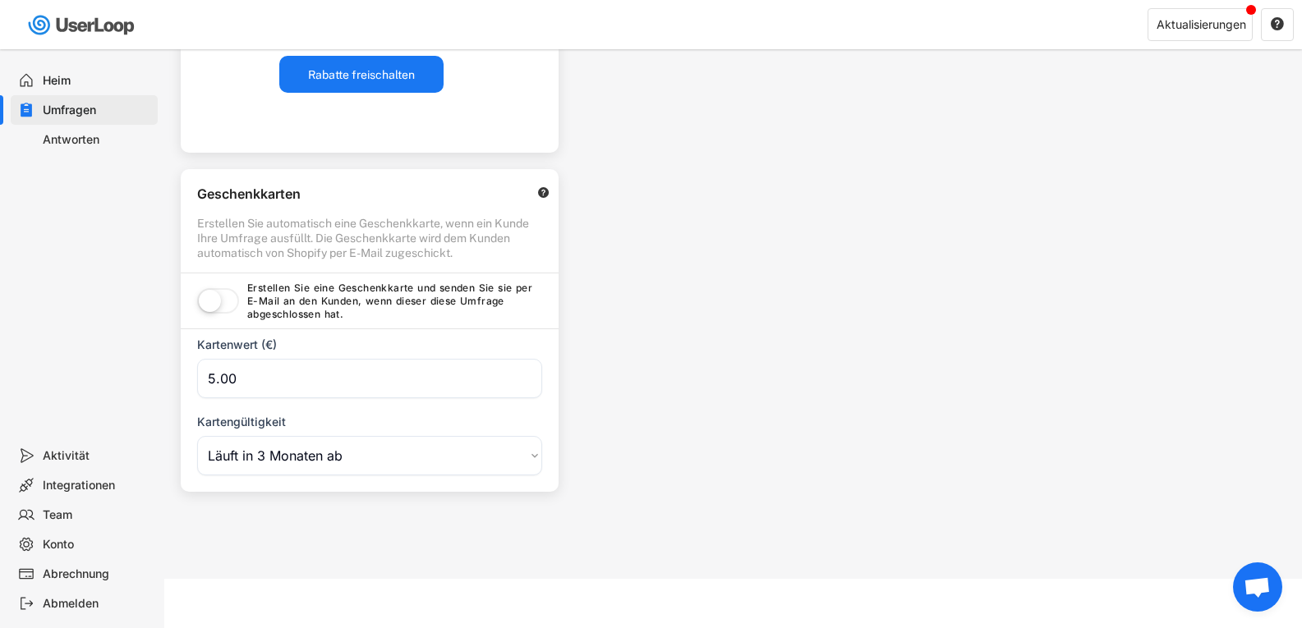
scroll to position [227, 0]
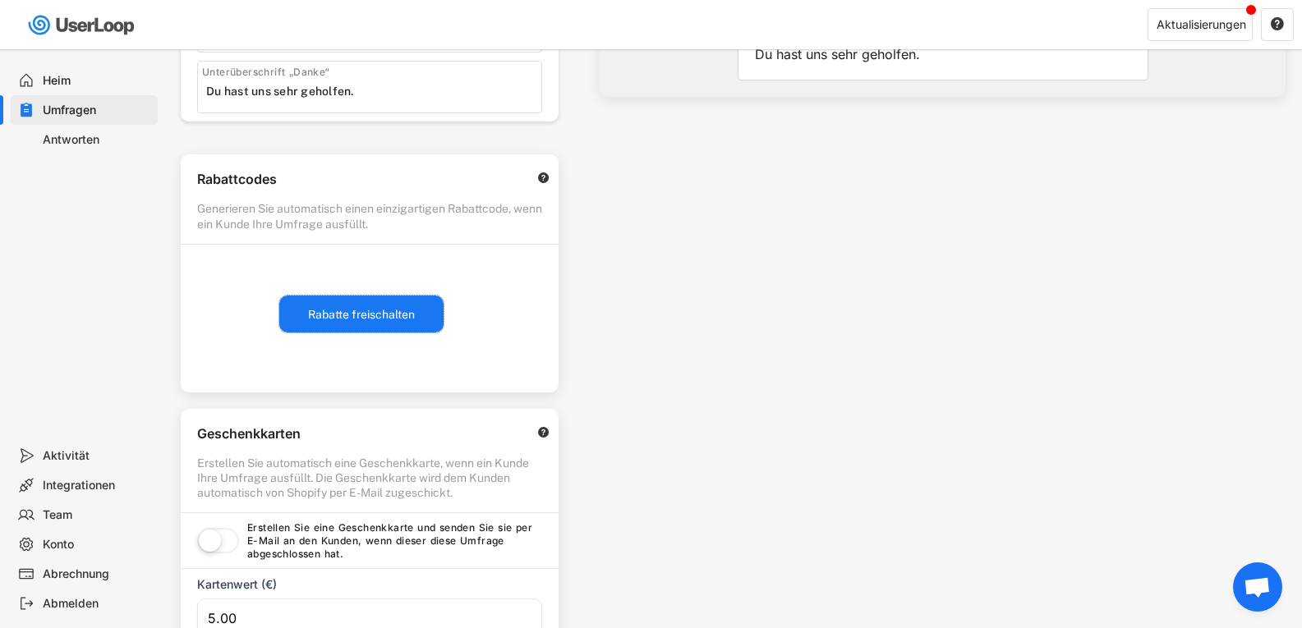
click at [386, 305] on button "Rabatte freischalten" at bounding box center [361, 314] width 164 height 37
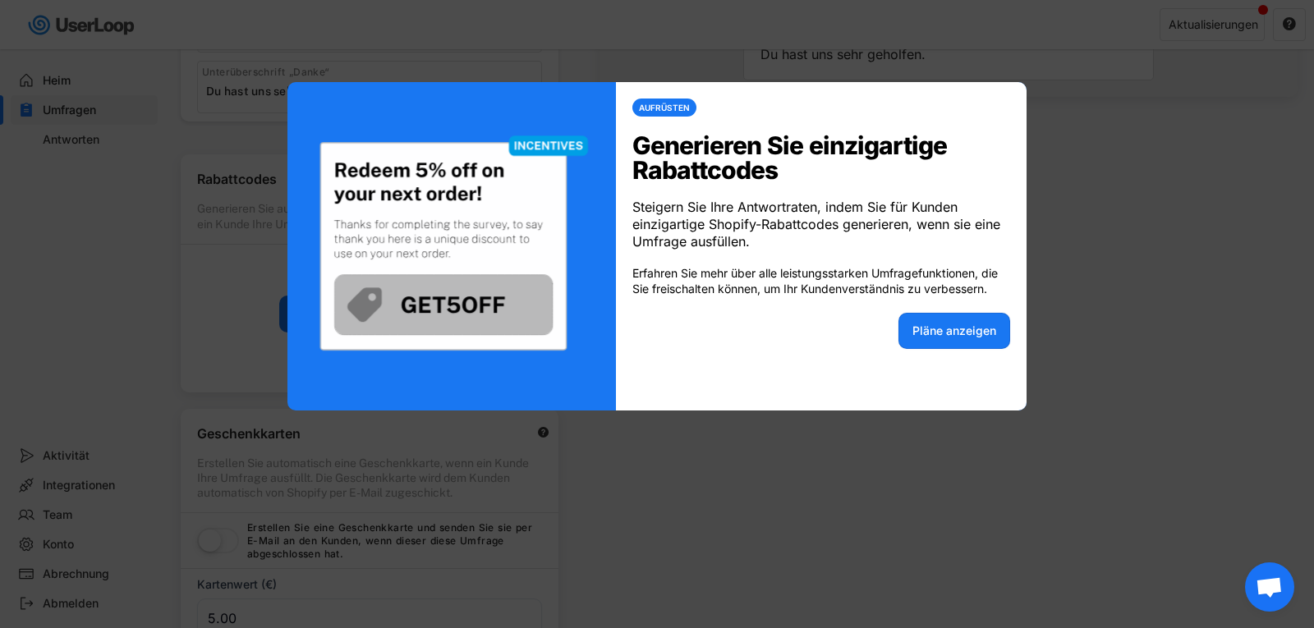
click at [895, 449] on div at bounding box center [657, 314] width 1314 height 628
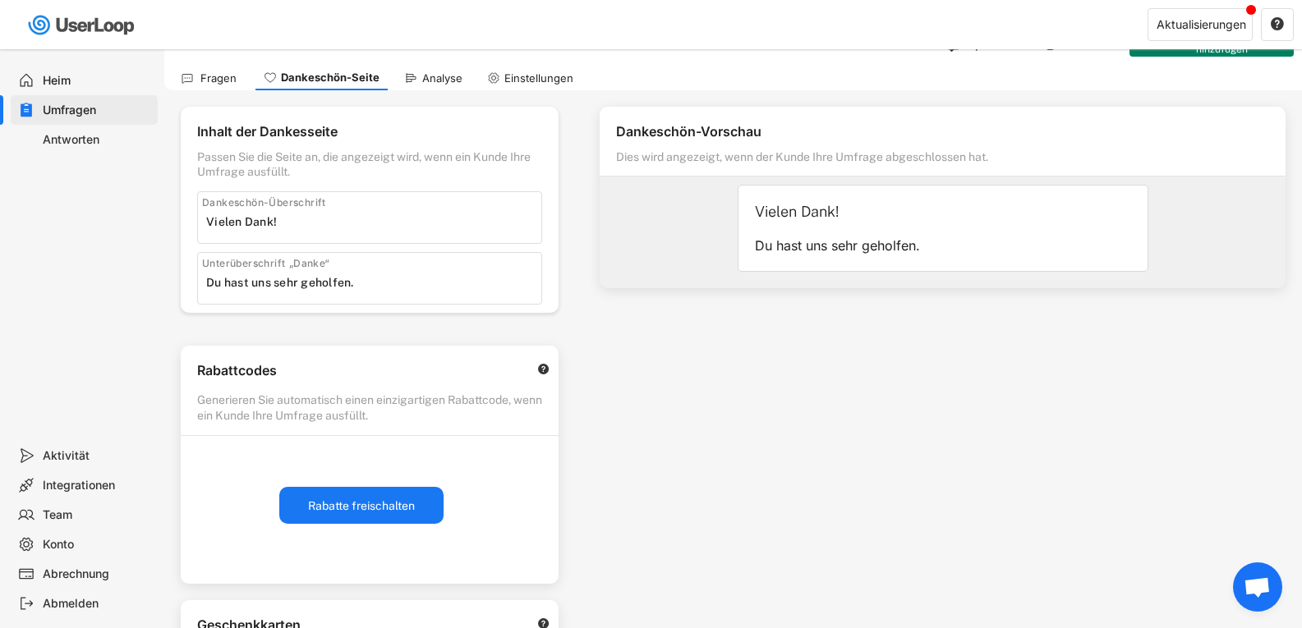
scroll to position [0, 0]
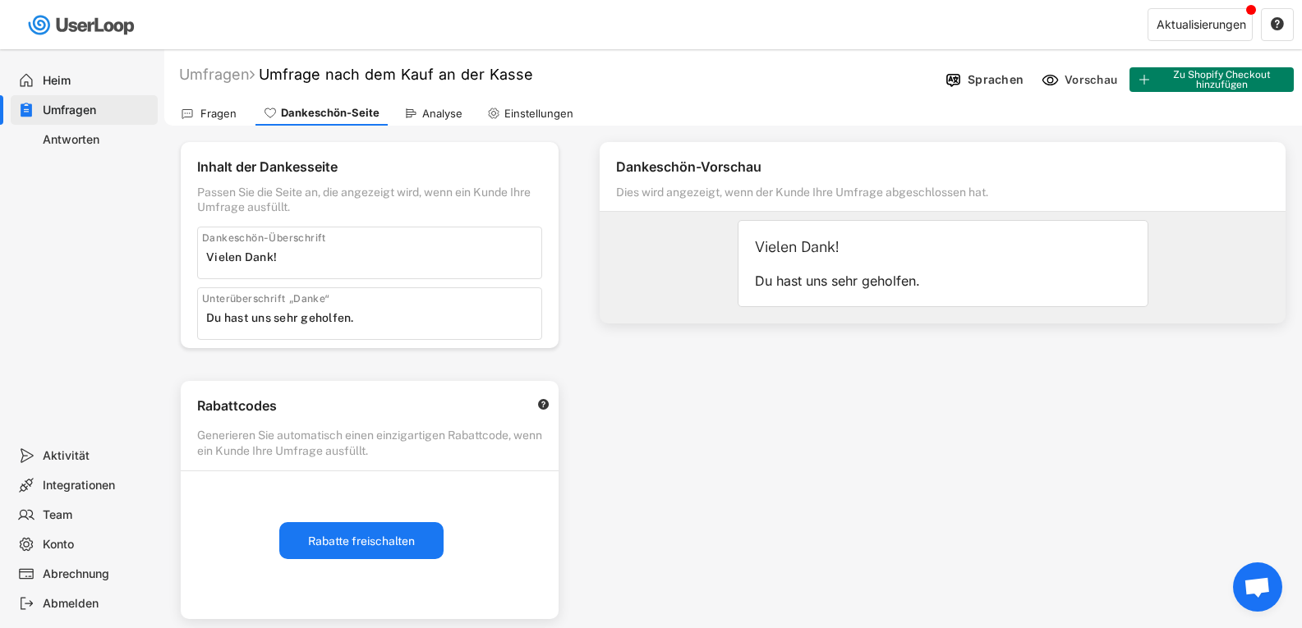
click at [425, 118] on font "Analyse" at bounding box center [442, 113] width 40 height 13
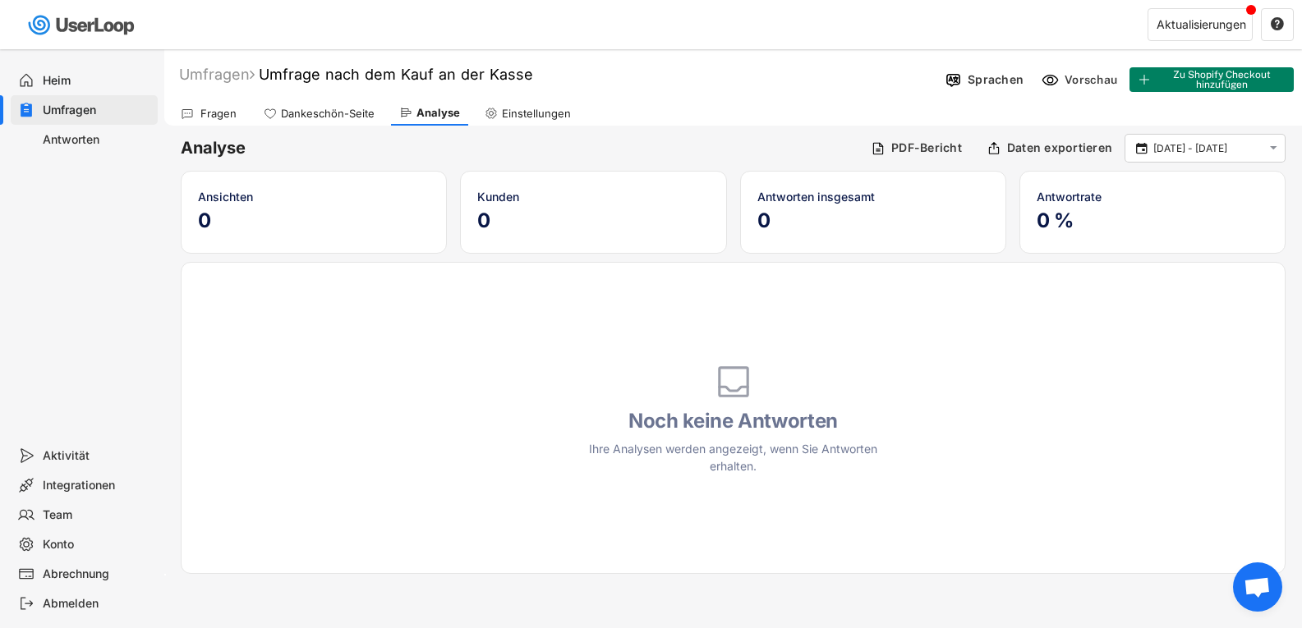
click at [96, 74] on div "Heim" at bounding box center [97, 81] width 108 height 16
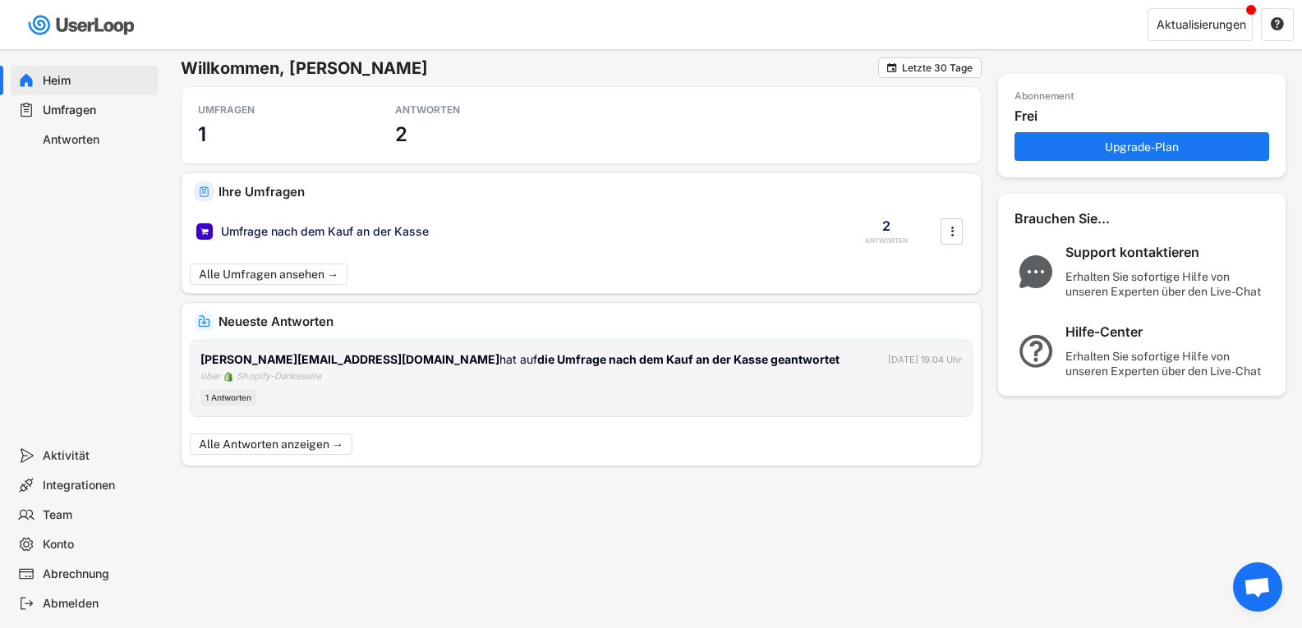
click at [241, 393] on font "1 Antworten" at bounding box center [228, 398] width 46 height 10
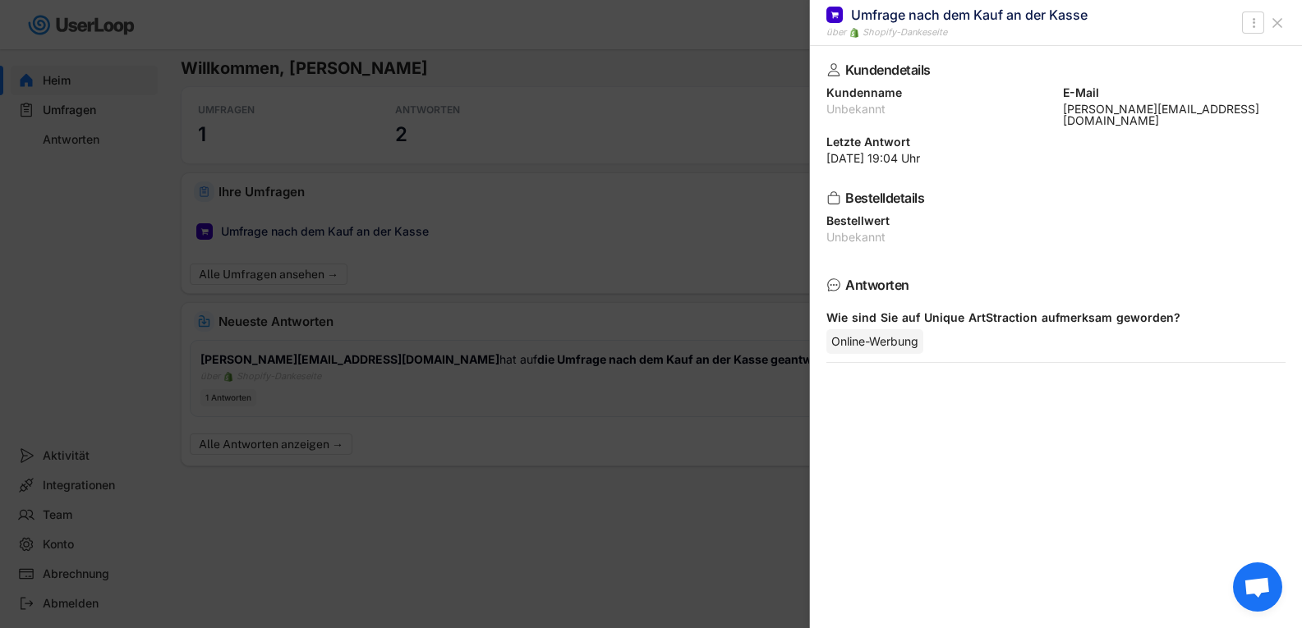
click at [604, 507] on div at bounding box center [651, 314] width 1302 height 628
